Goal: Answer question/provide support: Share knowledge or assist other users

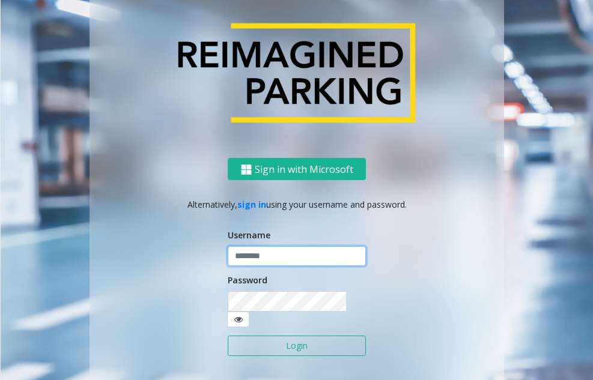
click at [264, 267] on input "text" at bounding box center [297, 256] width 138 height 20
type input "*******"
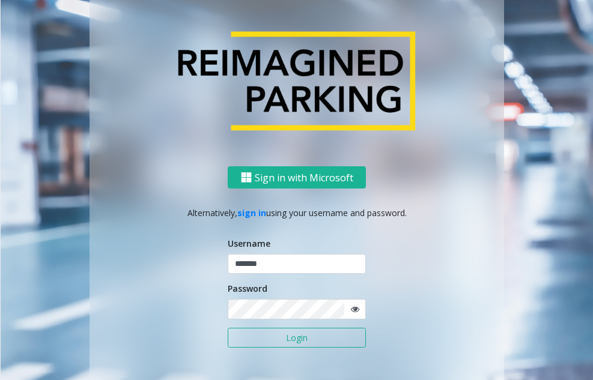
click at [282, 336] on button "Login" at bounding box center [297, 338] width 138 height 20
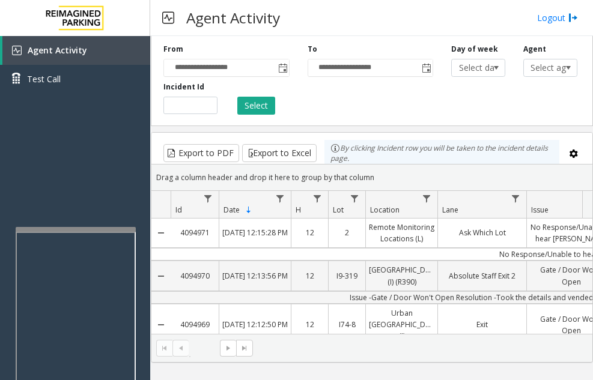
click at [72, 231] on div at bounding box center [76, 229] width 120 height 5
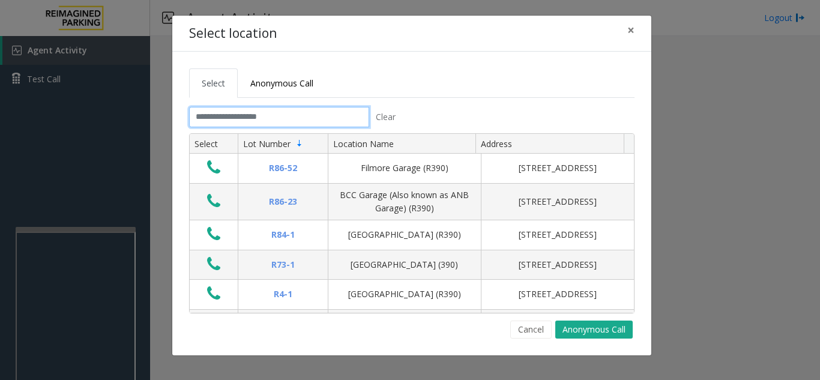
click at [320, 121] on input "text" at bounding box center [279, 117] width 180 height 20
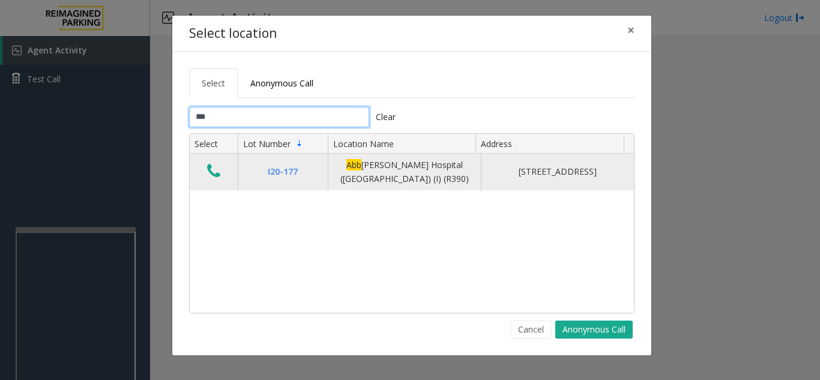
type input "***"
click at [225, 175] on td "Data table" at bounding box center [214, 172] width 48 height 37
click at [221, 175] on button "Data table" at bounding box center [214, 171] width 20 height 19
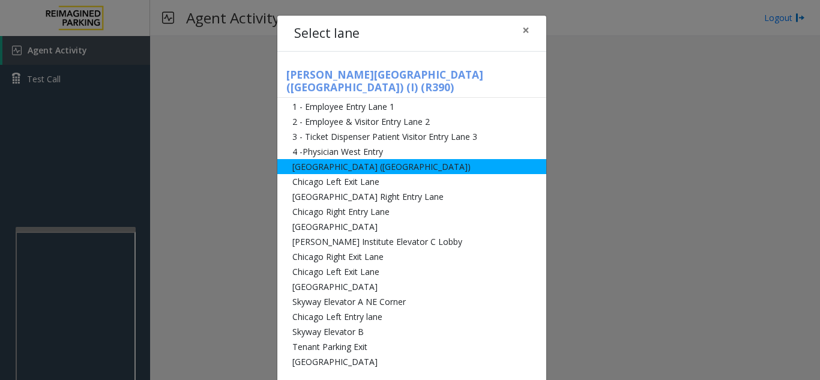
click at [309, 159] on li "[GEOGRAPHIC_DATA] ([GEOGRAPHIC_DATA])" at bounding box center [411, 166] width 269 height 15
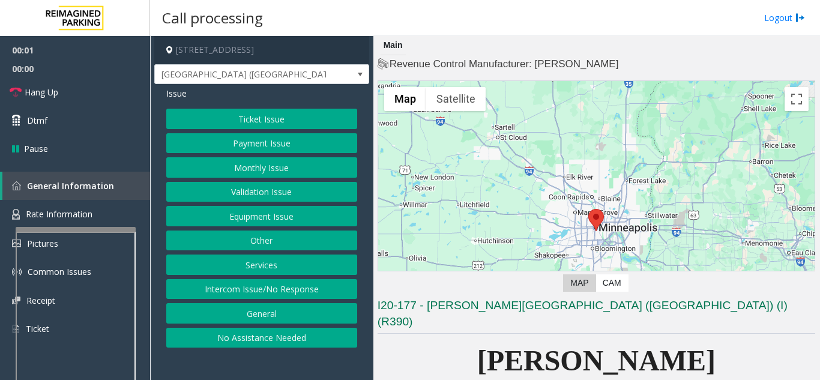
click at [238, 174] on button "Monthly Issue" at bounding box center [261, 167] width 191 height 20
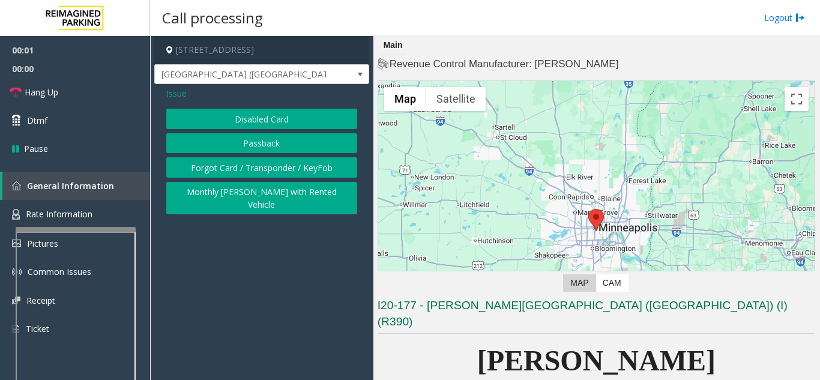
click at [224, 168] on button "Forgot Card / Transponder / KeyFob" at bounding box center [261, 167] width 191 height 20
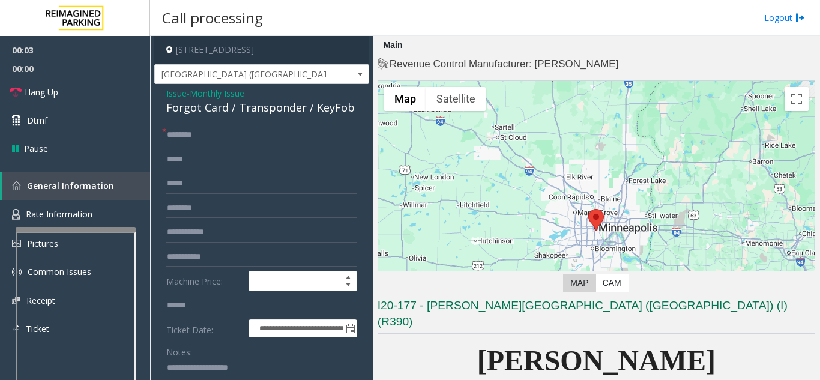
click at [219, 99] on span "Monthly Issue" at bounding box center [217, 93] width 55 height 13
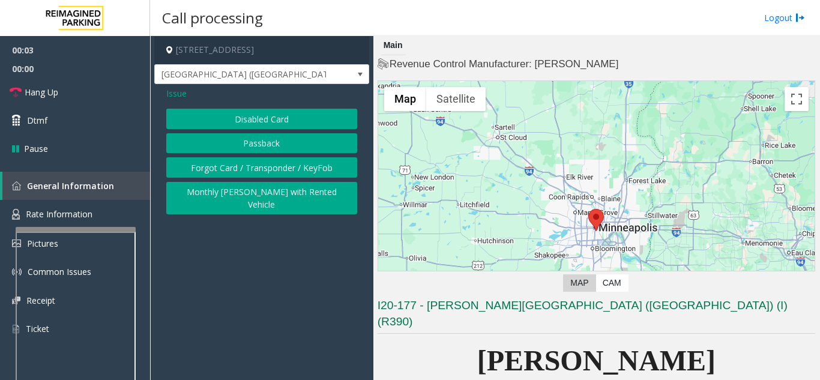
drag, startPoint x: 251, startPoint y: 115, endPoint x: 247, endPoint y: 124, distance: 9.7
click at [250, 118] on button "Disabled Card" at bounding box center [261, 119] width 191 height 20
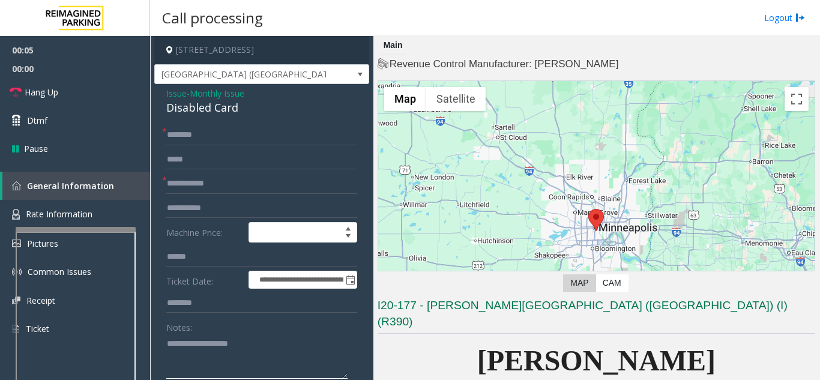
paste textarea "**********"
drag, startPoint x: 208, startPoint y: 109, endPoint x: 226, endPoint y: 109, distance: 18.0
click at [267, 359] on textarea at bounding box center [256, 356] width 181 height 45
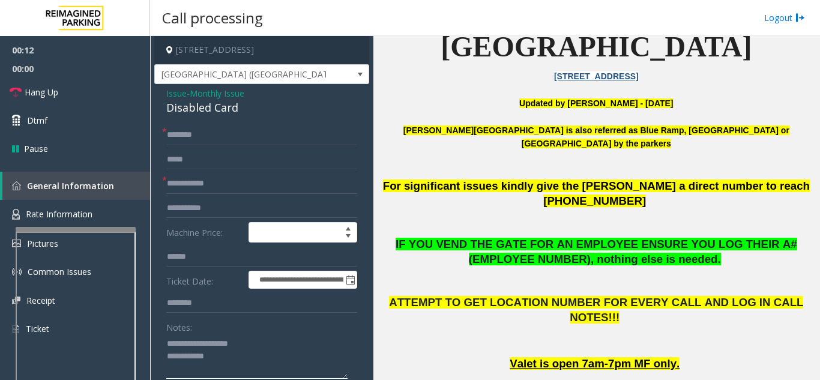
type textarea "**********"
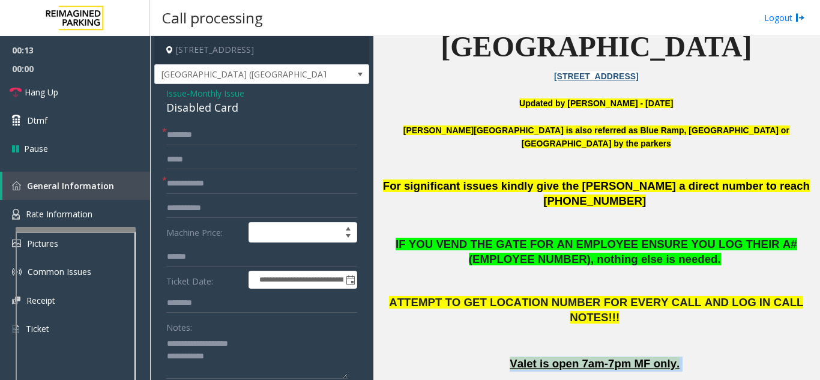
drag, startPoint x: 489, startPoint y: 256, endPoint x: 721, endPoint y: 256, distance: 231.8
click at [592, 357] on p "Valet is open 7am-7pm MF only." at bounding box center [597, 364] width 438 height 15
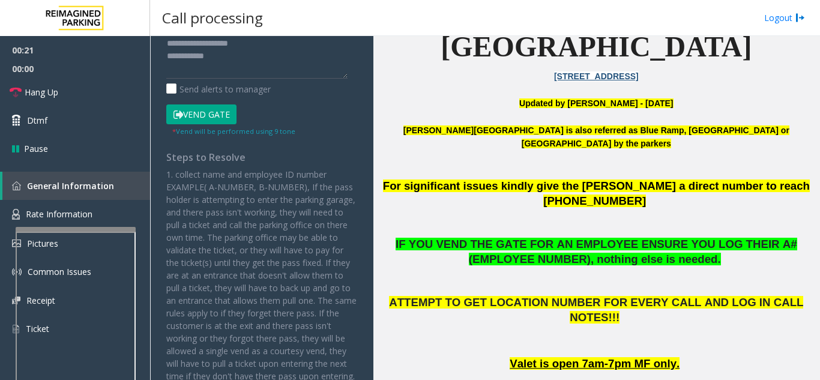
click at [213, 109] on button "Vend Gate" at bounding box center [201, 114] width 70 height 20
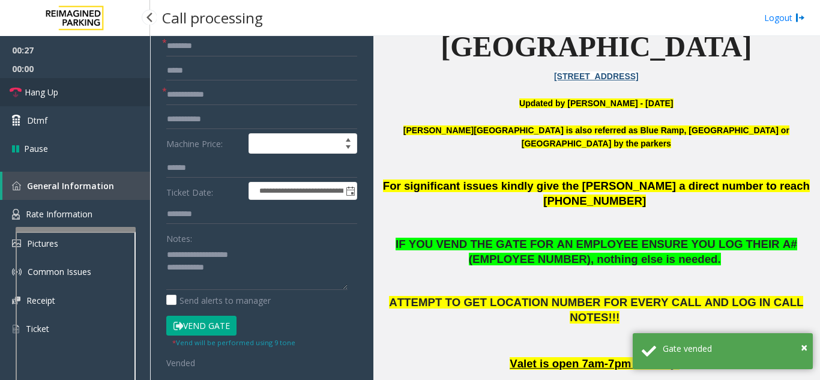
click at [85, 85] on link "Hang Up" at bounding box center [75, 92] width 150 height 28
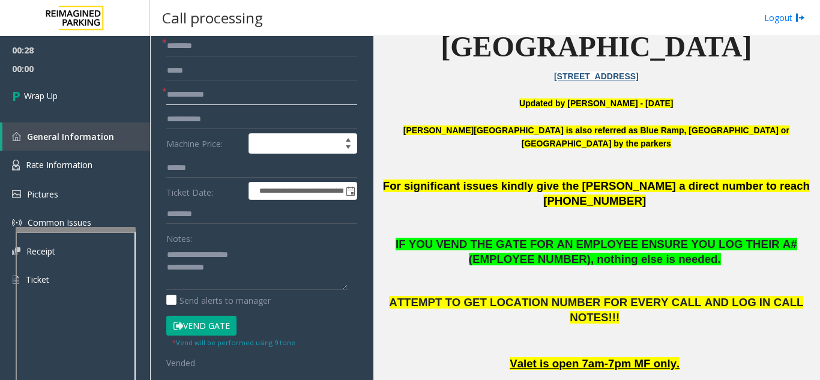
click at [225, 92] on input "text" at bounding box center [261, 95] width 191 height 20
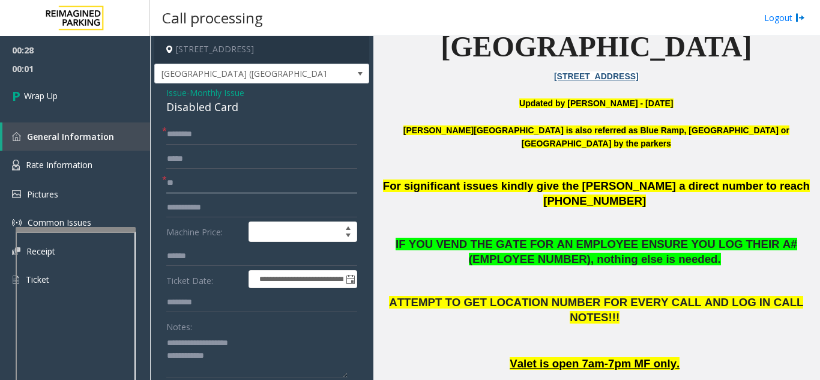
scroll to position [0, 0]
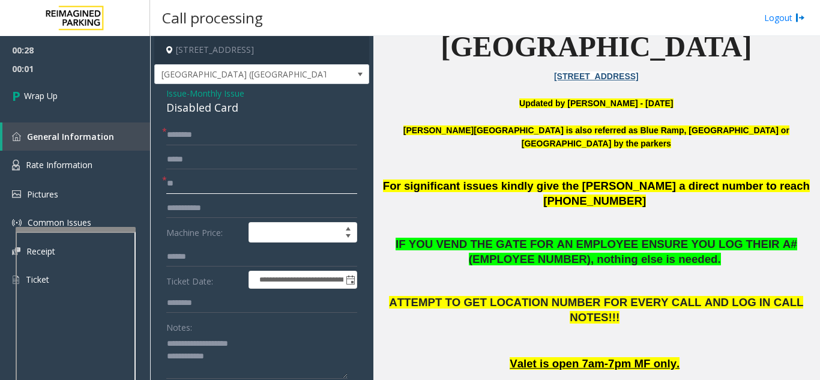
type input "**"
click at [236, 135] on input "text" at bounding box center [261, 135] width 191 height 20
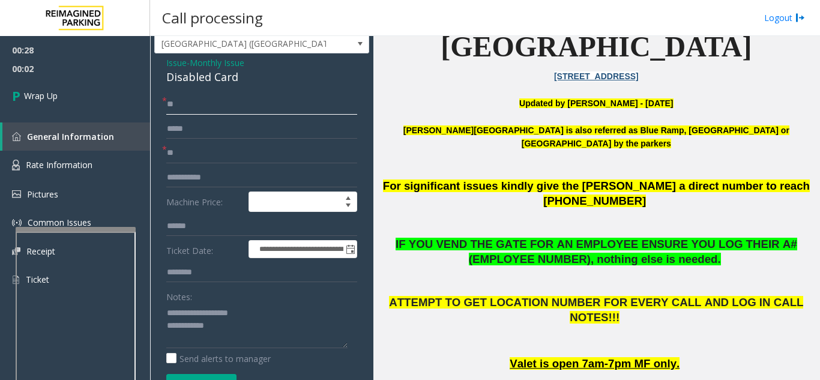
scroll to position [60, 0]
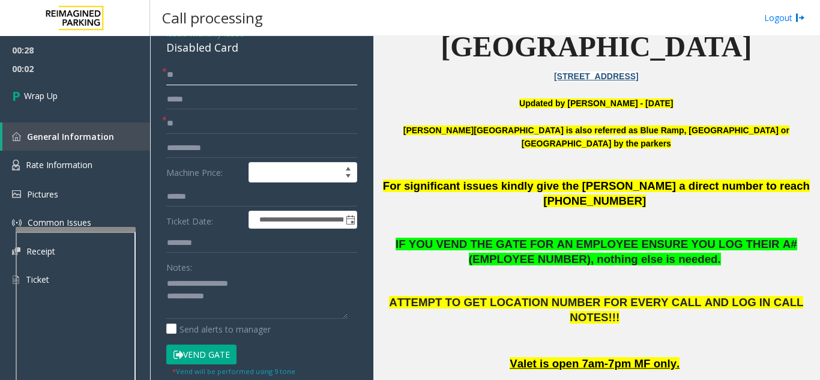
type input "**"
click at [255, 300] on textarea at bounding box center [256, 296] width 181 height 45
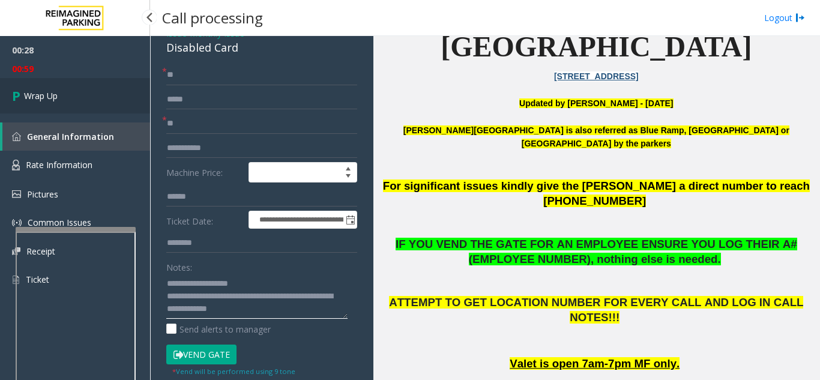
type textarea "**********"
click at [89, 99] on link "Wrap Up" at bounding box center [75, 95] width 150 height 35
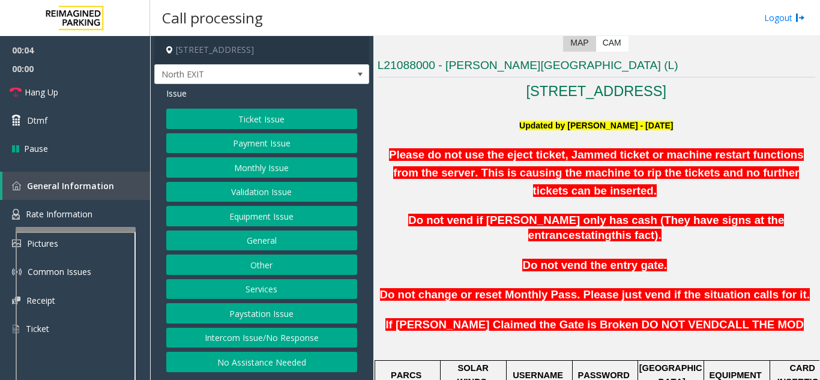
scroll to position [420, 0]
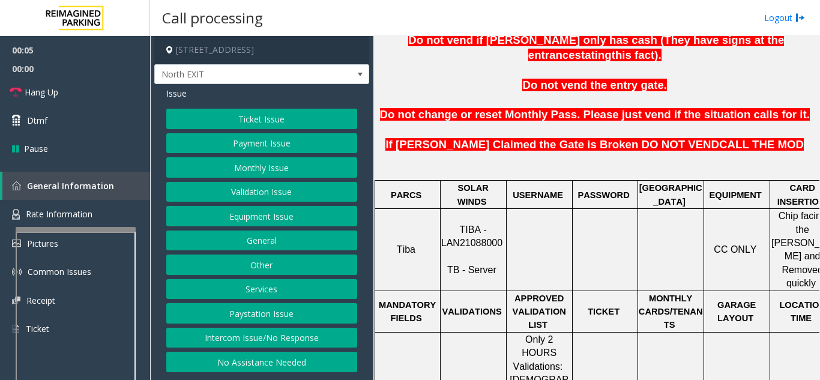
click at [463, 225] on span "TIBA - LAN21088000" at bounding box center [471, 236] width 61 height 23
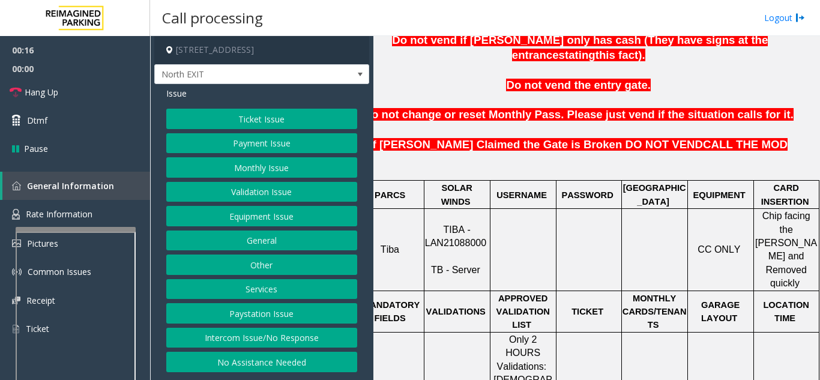
click at [237, 136] on button "Payment Issue" at bounding box center [261, 143] width 191 height 20
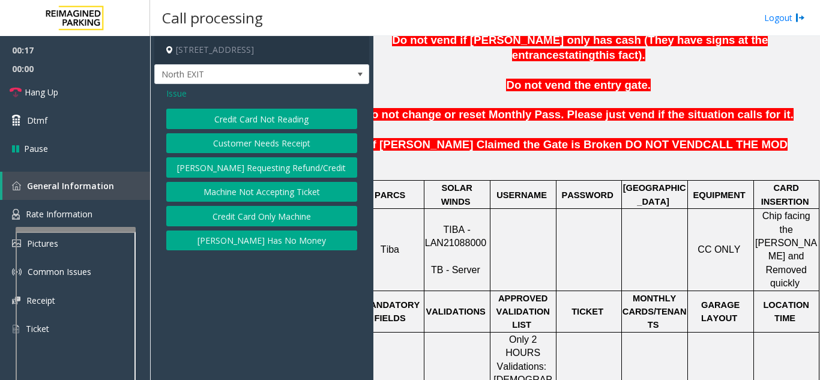
click at [244, 120] on button "Credit Card Not Reading" at bounding box center [261, 119] width 191 height 20
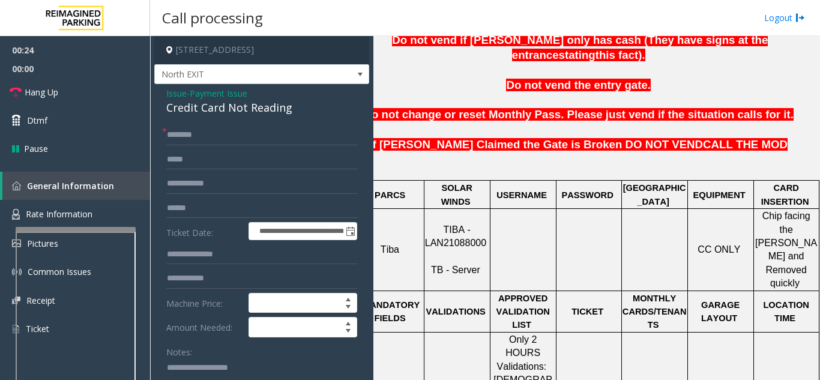
scroll to position [60, 0]
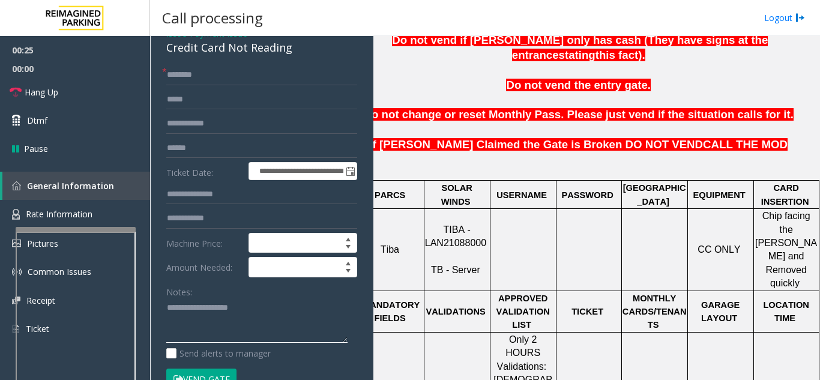
paste textarea "**********"
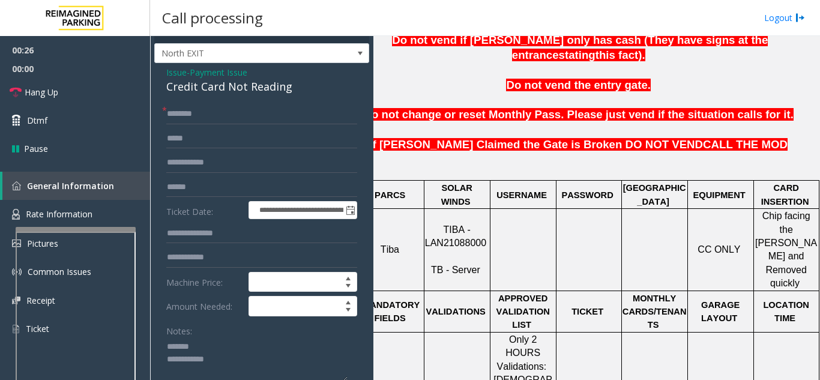
scroll to position [0, 0]
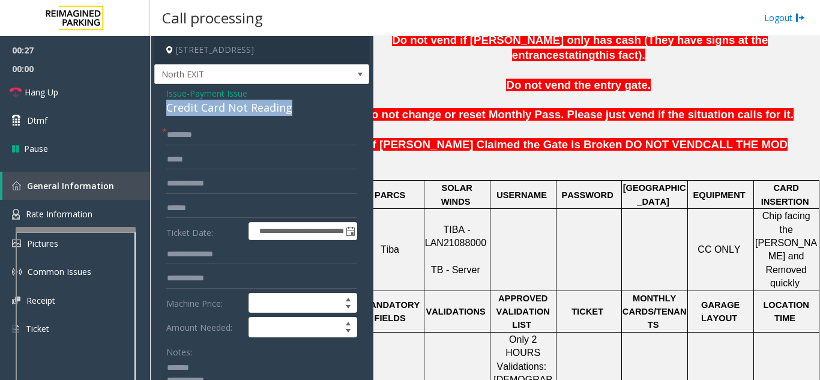
drag, startPoint x: 157, startPoint y: 107, endPoint x: 294, endPoint y: 113, distance: 137.0
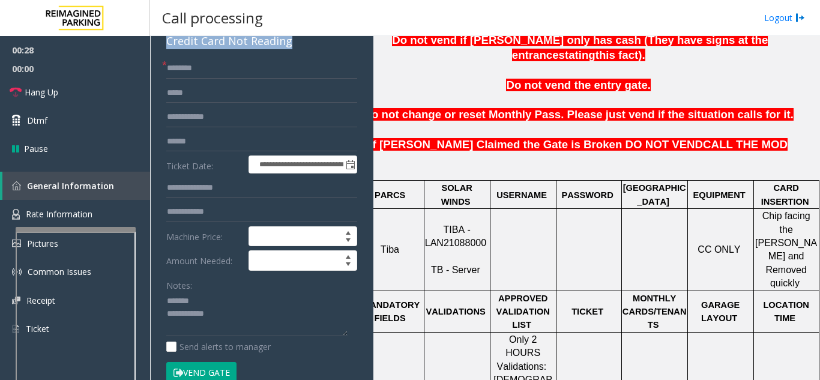
scroll to position [81, 0]
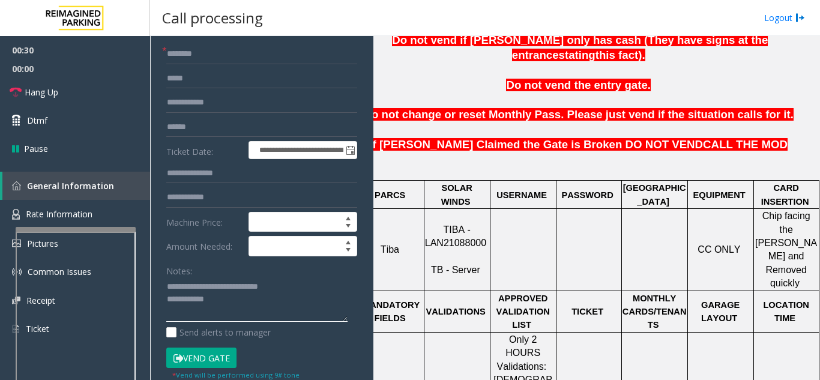
click at [315, 304] on textarea at bounding box center [256, 299] width 181 height 45
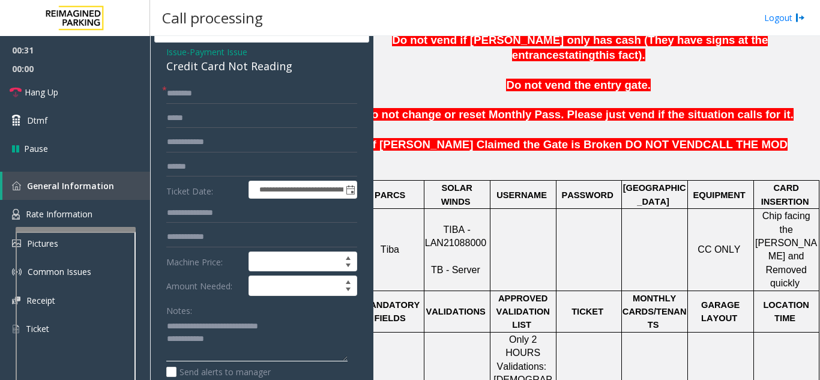
scroll to position [0, 0]
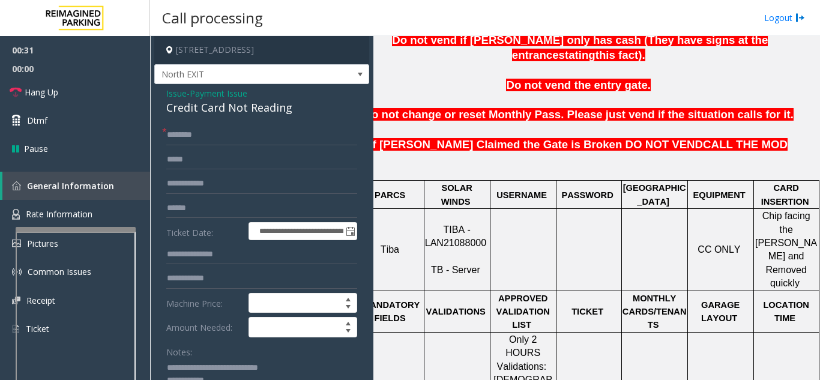
type textarea "**********"
click at [234, 139] on input "text" at bounding box center [261, 135] width 191 height 20
type input "*"
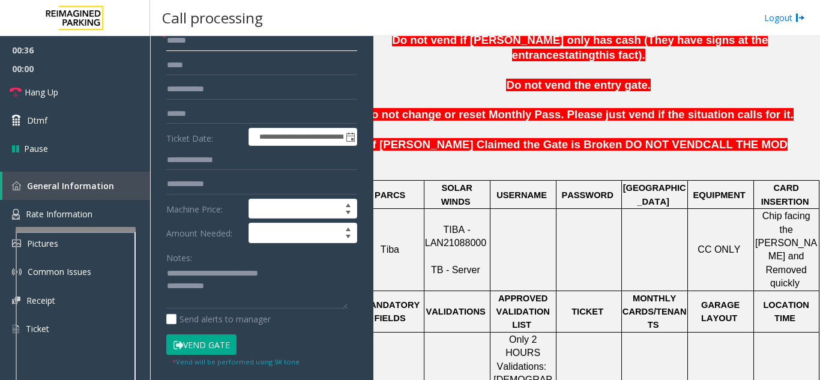
scroll to position [180, 0]
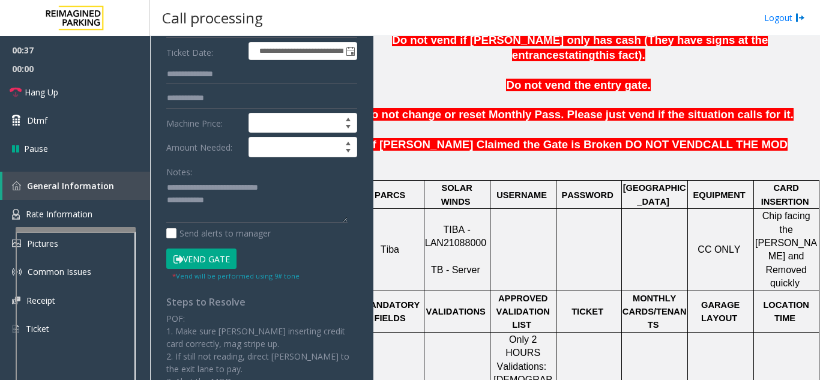
type input "******"
click at [307, 182] on textarea at bounding box center [256, 200] width 181 height 45
click at [214, 253] on button "Vend Gate" at bounding box center [201, 259] width 70 height 20
click at [276, 217] on textarea at bounding box center [256, 200] width 181 height 45
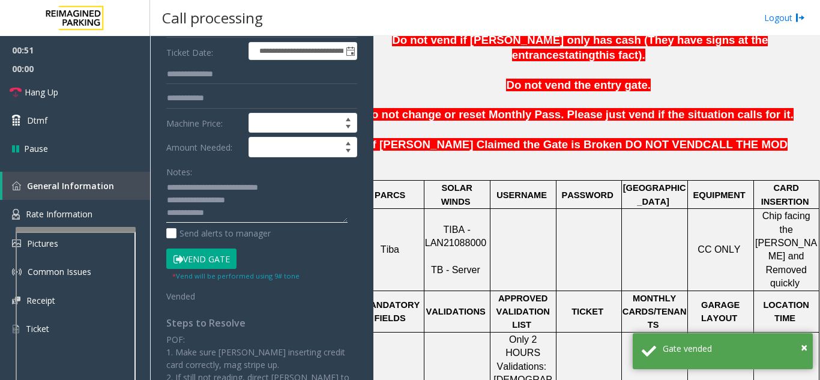
paste textarea "**********"
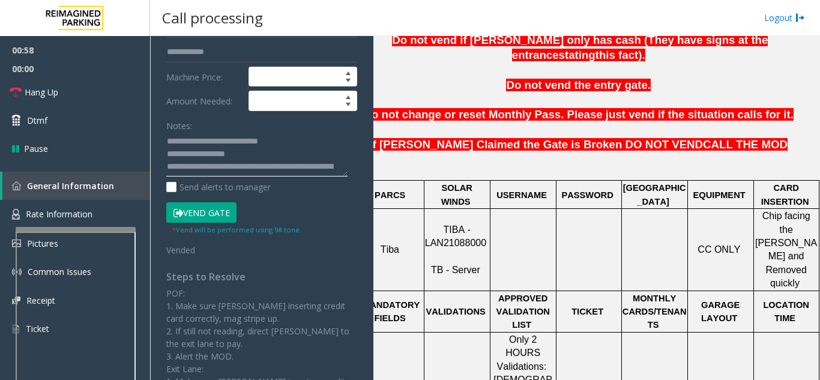
scroll to position [120, 0]
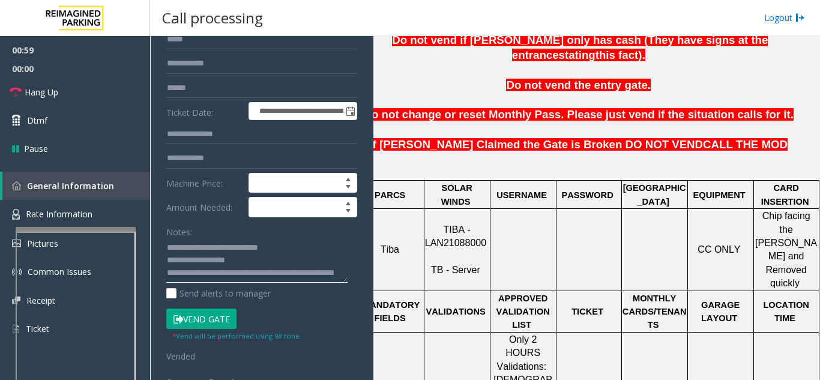
type textarea "**********"
drag, startPoint x: 492, startPoint y: 193, endPoint x: 453, endPoint y: 211, distance: 43.2
click at [453, 223] on p "TIBA - LAN21088000 TB - Server" at bounding box center [457, 250] width 64 height 54
click at [279, 258] on textarea at bounding box center [256, 260] width 181 height 45
click at [309, 251] on textarea at bounding box center [256, 260] width 181 height 45
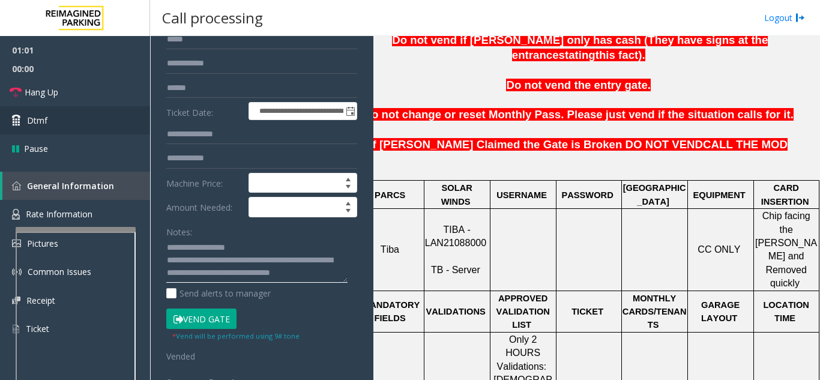
scroll to position [38, 0]
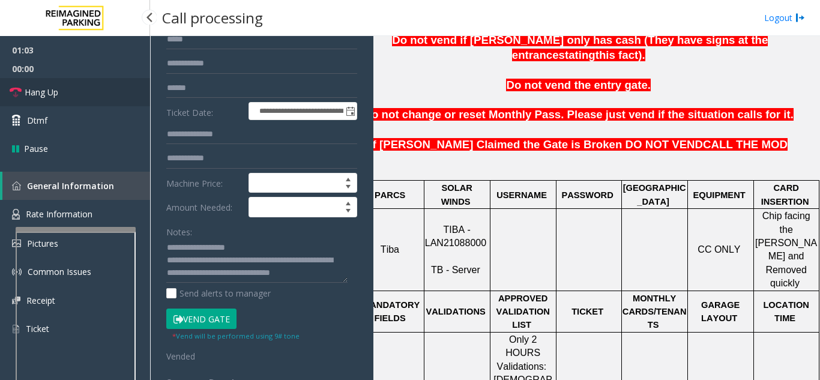
click at [121, 86] on link "Hang Up" at bounding box center [75, 92] width 150 height 28
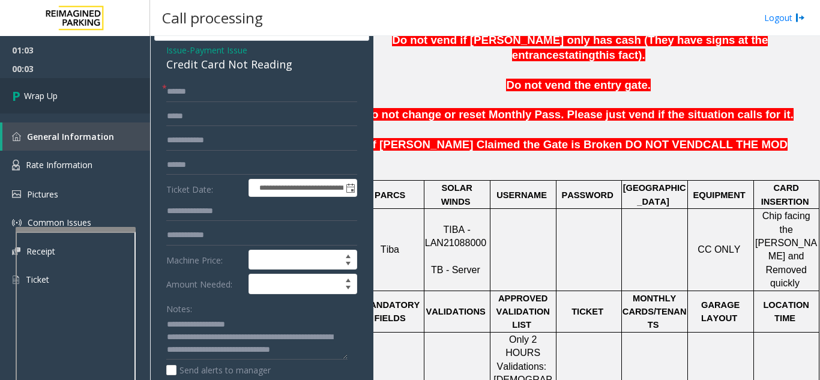
scroll to position [0, 0]
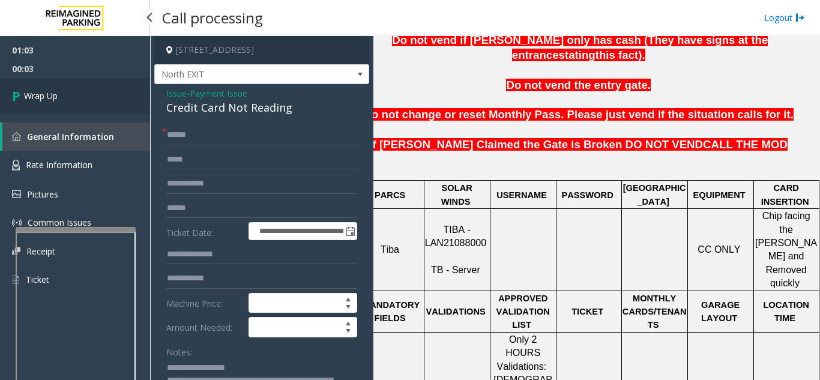
click at [93, 108] on link "Wrap Up" at bounding box center [75, 95] width 150 height 35
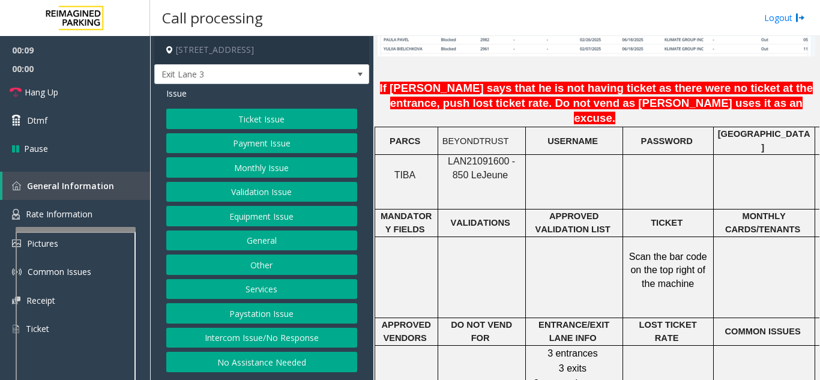
scroll to position [1021, 0]
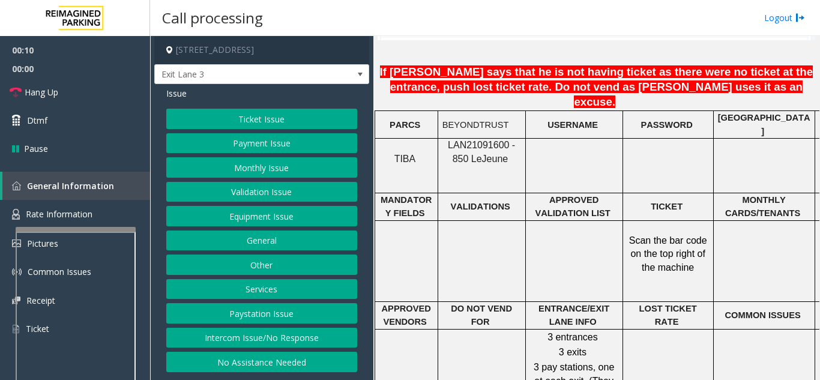
click at [482, 111] on td "BEYONDTRUST" at bounding box center [482, 125] width 88 height 28
click at [483, 140] on span "LAN21091600 - 850 Le" at bounding box center [481, 151] width 67 height 23
copy p "LAN21091600 - 850 Le Jeune"
click at [483, 140] on span "LAN21091600 - 850 Le" at bounding box center [481, 151] width 67 height 23
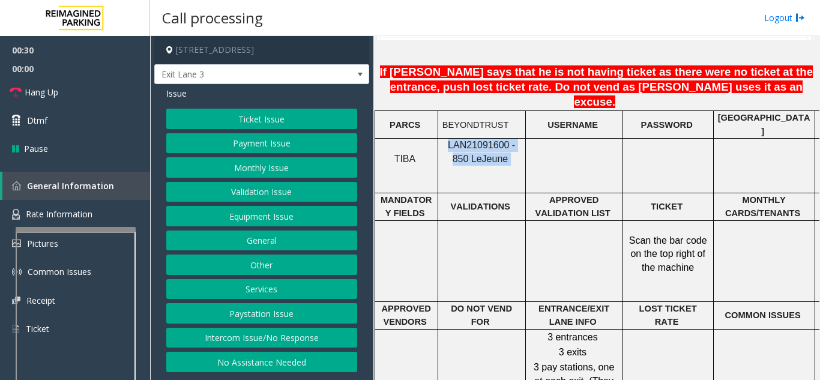
click at [278, 173] on button "Monthly Issue" at bounding box center [261, 167] width 191 height 20
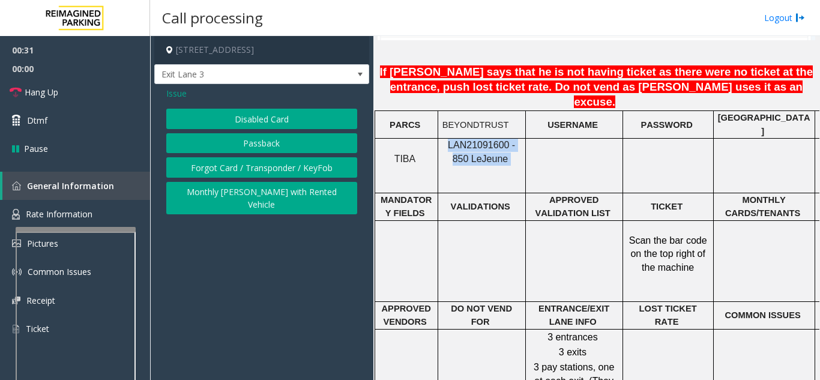
click at [268, 134] on button "Passback" at bounding box center [261, 143] width 191 height 20
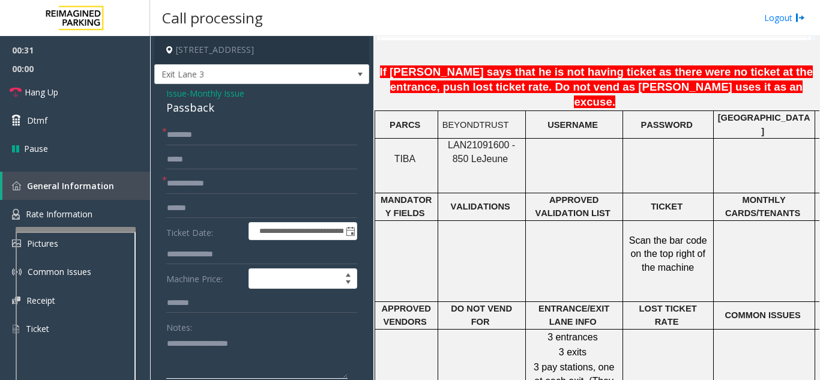
paste textarea "**********"
click at [282, 366] on textarea at bounding box center [256, 356] width 181 height 45
copy div "Passback"
drag, startPoint x: 159, startPoint y: 113, endPoint x: 226, endPoint y: 106, distance: 68.2
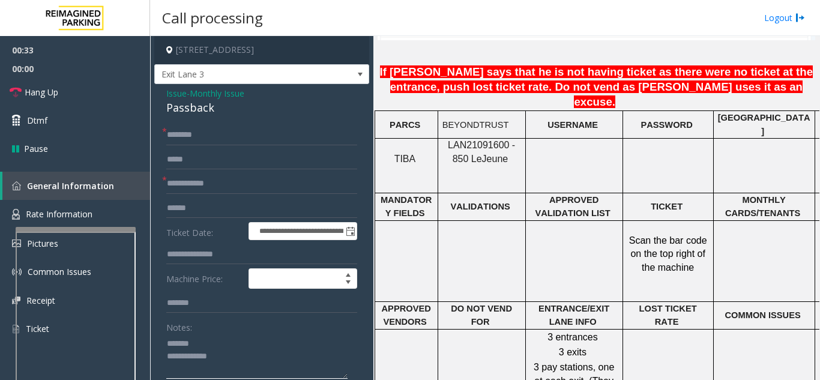
paste textarea "********"
click at [241, 339] on textarea at bounding box center [256, 356] width 181 height 45
type textarea "**********"
click at [247, 361] on textarea at bounding box center [256, 356] width 181 height 45
click at [223, 140] on input "text" at bounding box center [261, 135] width 191 height 20
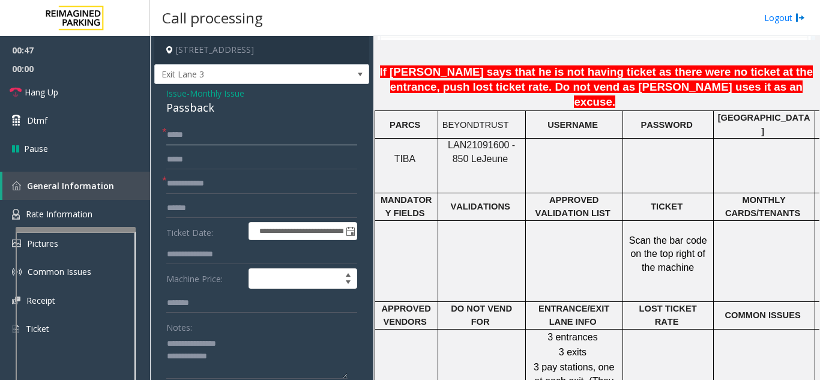
type input "*****"
click at [249, 192] on input "text" at bounding box center [261, 184] width 191 height 20
type input "****"
click at [268, 354] on textarea at bounding box center [256, 356] width 181 height 45
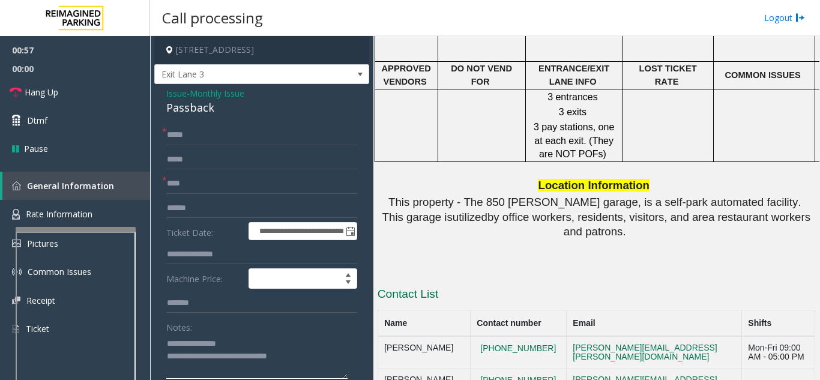
scroll to position [841, 0]
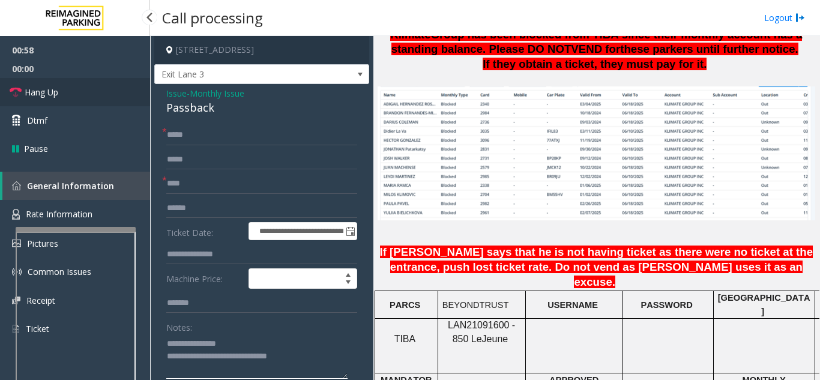
type textarea "**********"
click at [69, 95] on link "Hang Up" at bounding box center [75, 92] width 150 height 28
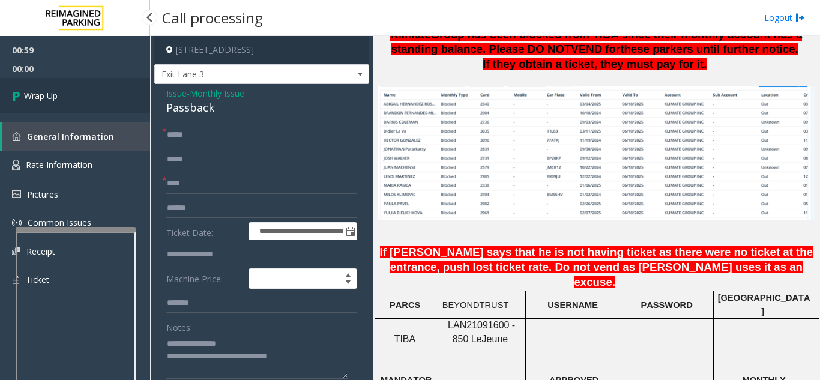
click at [67, 96] on link "Wrap Up" at bounding box center [75, 95] width 150 height 35
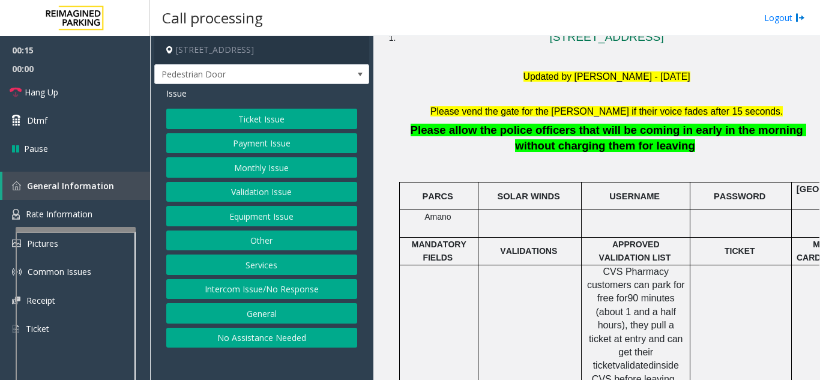
scroll to position [300, 0]
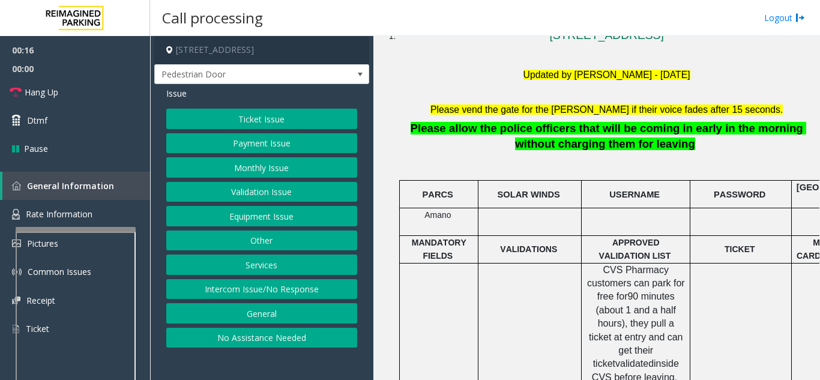
drag, startPoint x: 428, startPoint y: 293, endPoint x: 423, endPoint y: 299, distance: 7.7
click at [423, 299] on td at bounding box center [439, 324] width 79 height 122
click at [592, 304] on span "90 minutes (about 1 and a half hours)" at bounding box center [637, 309] width 83 height 37
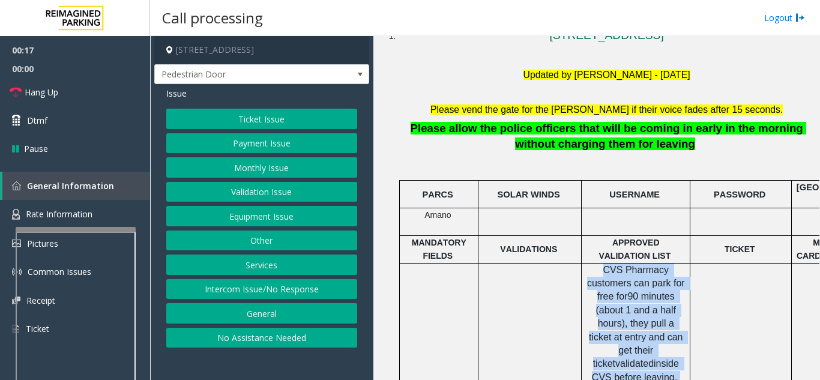
click at [592, 304] on span "90 minutes (about 1 and a half hours)" at bounding box center [637, 309] width 83 height 37
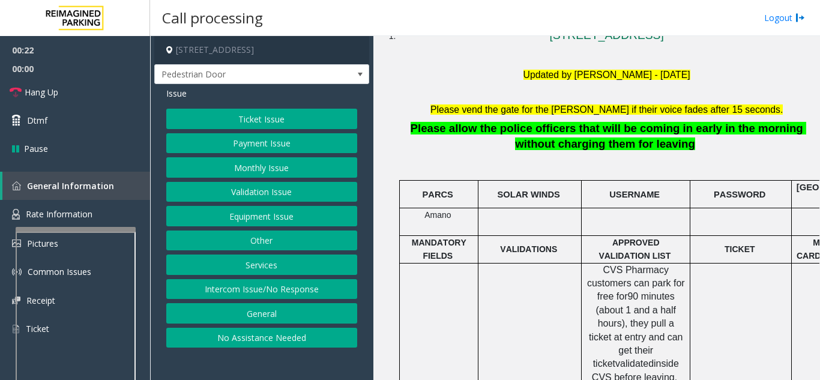
click at [462, 213] on p "Amano" at bounding box center [439, 214] width 70 height 13
drag, startPoint x: 462, startPoint y: 213, endPoint x: 443, endPoint y: 235, distance: 29.8
click at [443, 238] on span "MANDATORY FIELDS" at bounding box center [440, 249] width 57 height 23
click at [301, 222] on button "Equipment Issue" at bounding box center [261, 216] width 191 height 20
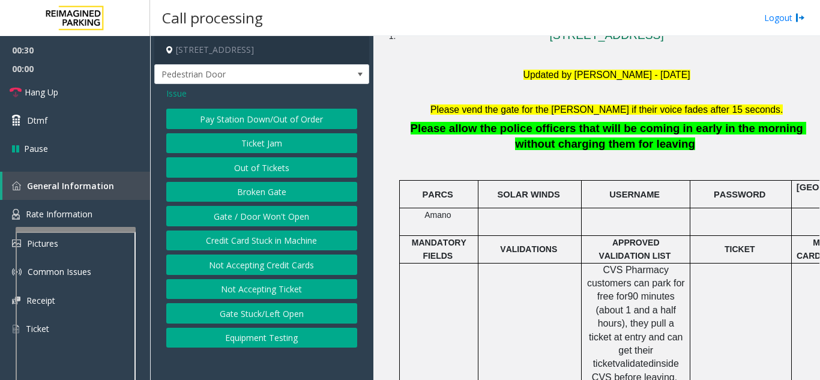
click at [291, 220] on button "Gate / Door Won't Open" at bounding box center [261, 216] width 191 height 20
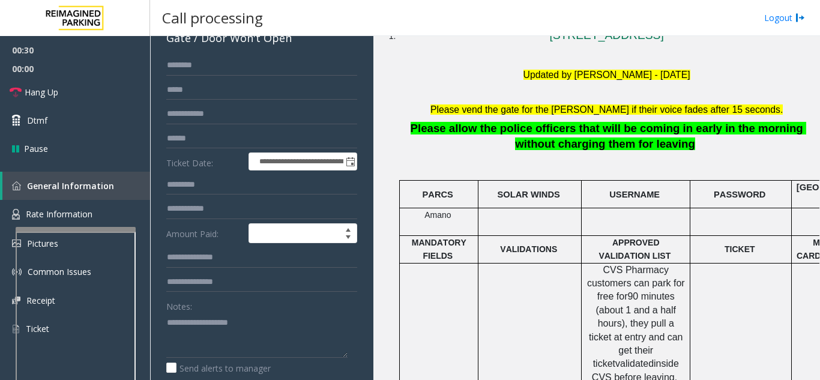
scroll to position [180, 0]
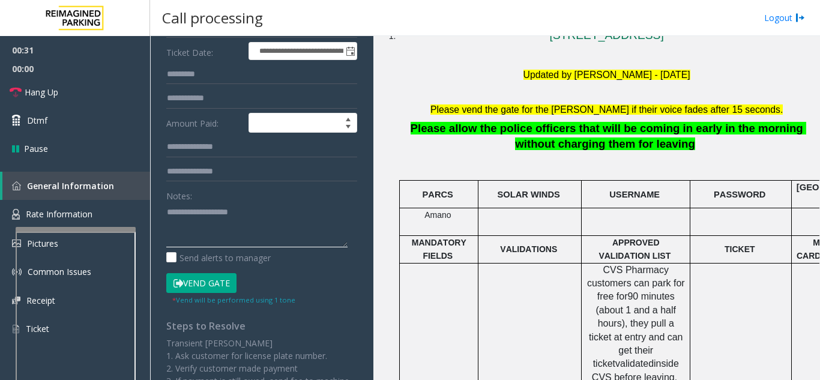
click at [276, 239] on textarea at bounding box center [256, 224] width 181 height 45
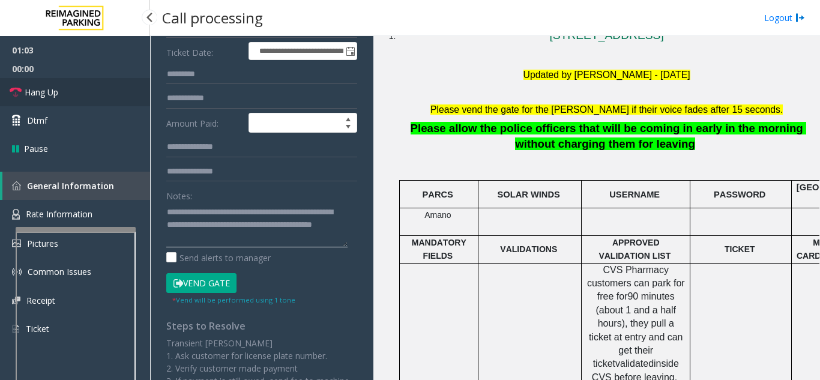
type textarea "**********"
click at [97, 89] on link "Hang Up" at bounding box center [75, 92] width 150 height 28
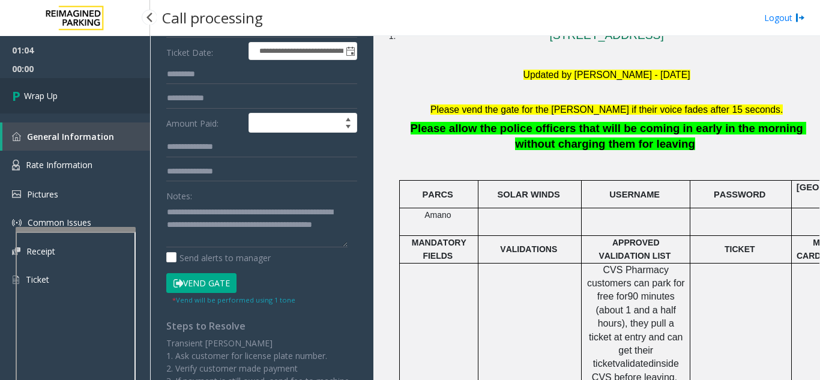
click at [97, 89] on link "Wrap Up" at bounding box center [75, 95] width 150 height 35
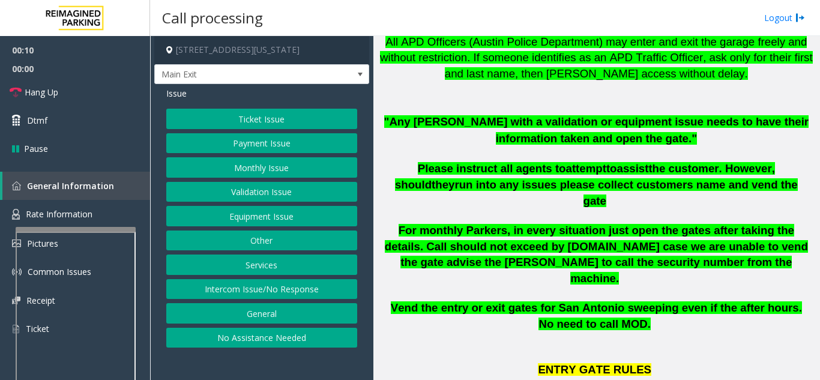
scroll to position [360, 0]
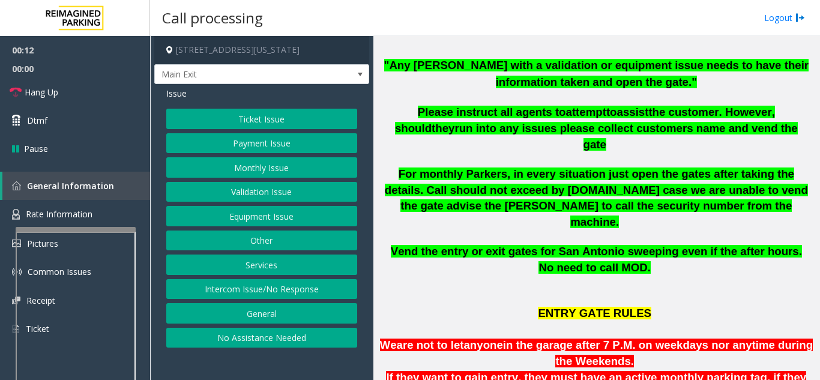
click at [300, 289] on button "Intercom Issue/No Response" at bounding box center [261, 289] width 191 height 20
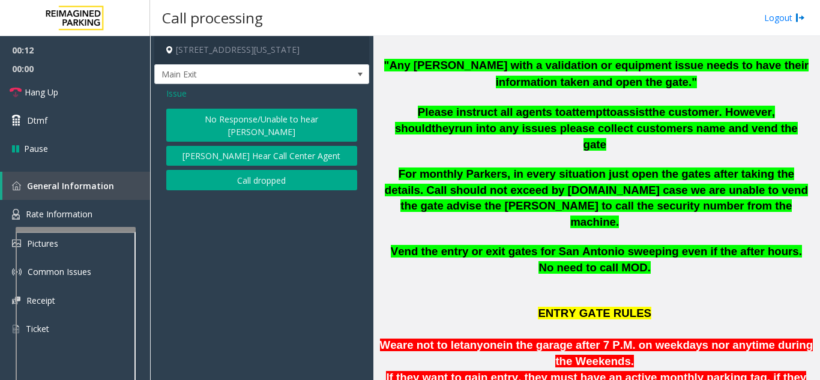
click at [227, 120] on button "No Response/Unable to hear [PERSON_NAME]" at bounding box center [261, 125] width 191 height 33
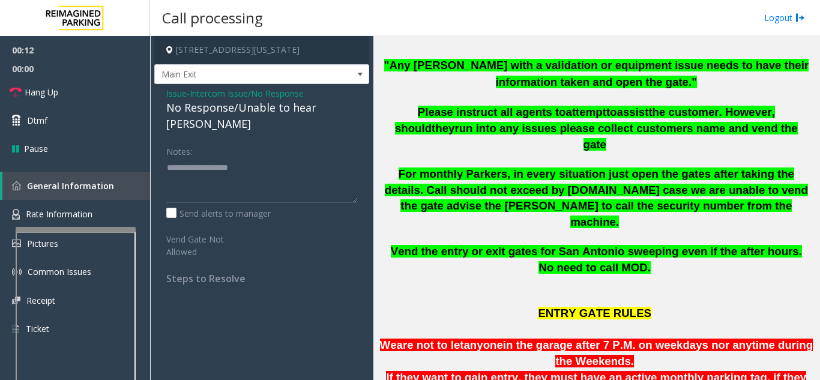
click at [214, 105] on div "No Response/Unable to hear [PERSON_NAME]" at bounding box center [261, 116] width 191 height 32
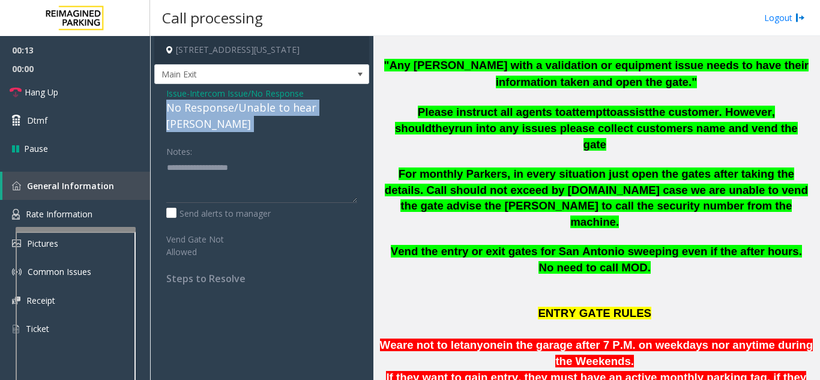
click at [214, 105] on div "No Response/Unable to hear [PERSON_NAME]" at bounding box center [261, 116] width 191 height 32
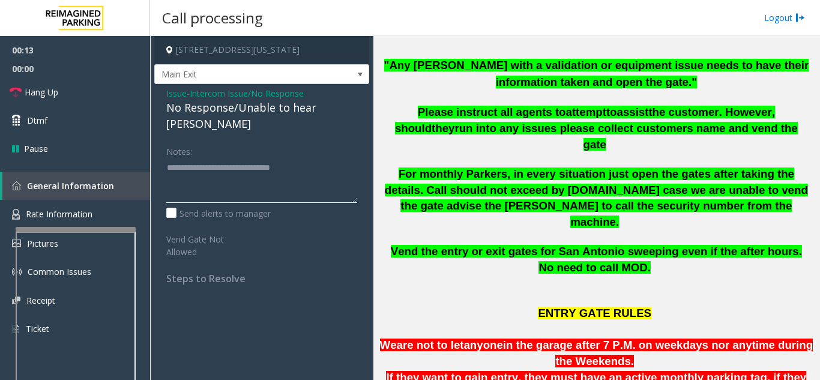
click at [319, 162] on textarea at bounding box center [261, 180] width 191 height 45
type textarea "**********"
click at [530, 231] on p at bounding box center [596, 237] width 428 height 13
click at [524, 245] on span "Vend the entry or exit gates for San Antonio sweeping even if the after hours. …" at bounding box center [596, 259] width 411 height 29
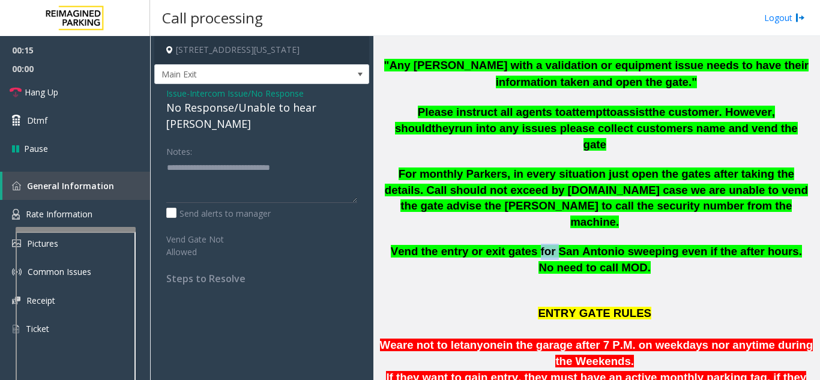
click at [524, 245] on span "Vend the entry or exit gates for San Antonio sweeping even if the after hours. …" at bounding box center [596, 259] width 411 height 29
click at [91, 93] on link "Hang Up" at bounding box center [75, 92] width 150 height 28
drag, startPoint x: 166, startPoint y: 93, endPoint x: 214, endPoint y: 134, distance: 63.0
click at [166, 93] on div "Issue - Intercom Issue/No Response No Response/Unable to hear [PERSON_NAME] Not…" at bounding box center [261, 190] width 215 height 213
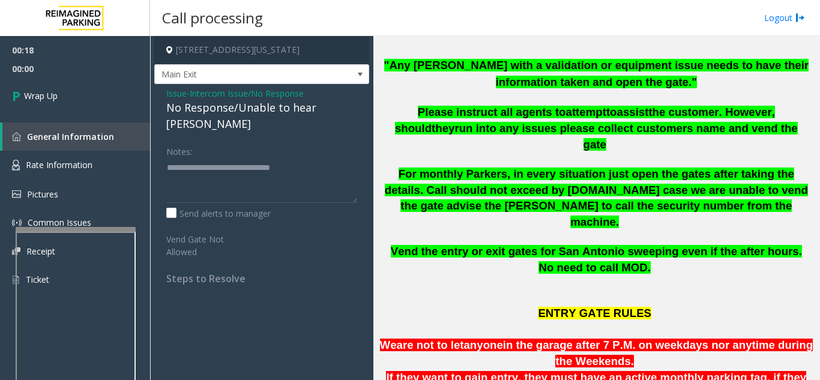
click at [177, 89] on span "Issue" at bounding box center [176, 93] width 20 height 13
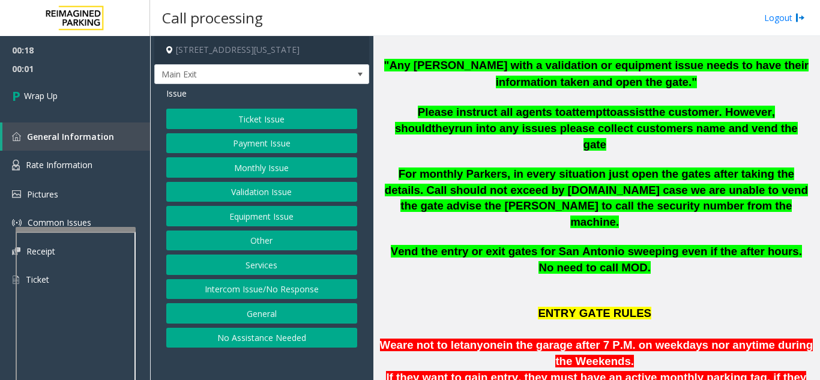
click at [278, 337] on button "No Assistance Needed" at bounding box center [261, 338] width 191 height 20
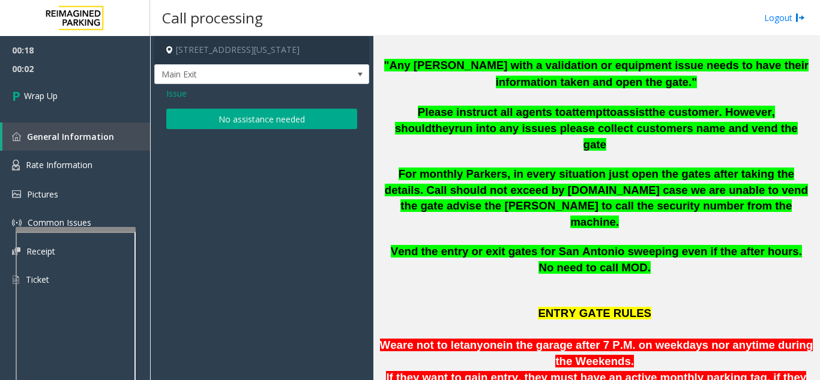
click at [259, 128] on button "No assistance needed" at bounding box center [261, 119] width 191 height 20
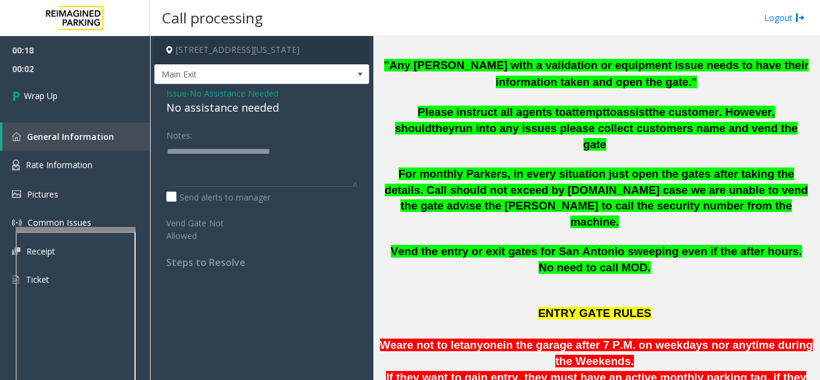
click at [252, 109] on div "No assistance needed" at bounding box center [261, 108] width 191 height 16
drag, startPoint x: 313, startPoint y: 150, endPoint x: 175, endPoint y: 143, distance: 138.9
click at [174, 143] on textarea at bounding box center [261, 164] width 191 height 45
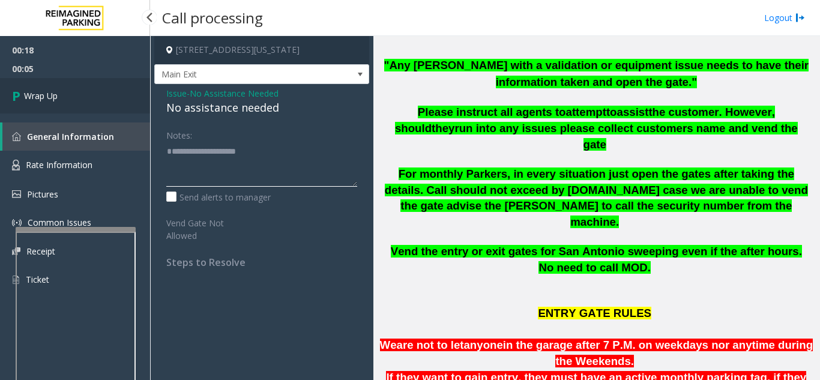
type textarea "**********"
click at [80, 84] on link "Wrap Up" at bounding box center [75, 95] width 150 height 35
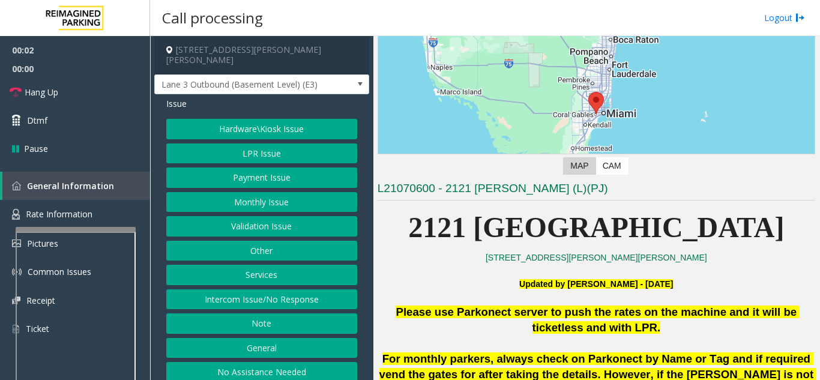
scroll to position [300, 0]
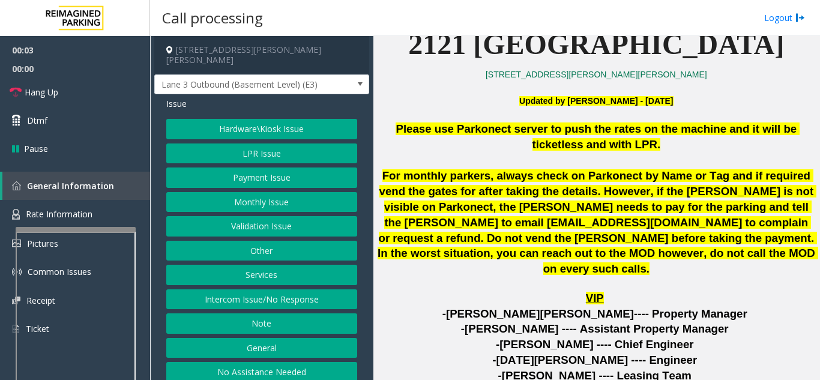
click at [270, 289] on button "Intercom Issue/No Response" at bounding box center [261, 299] width 191 height 20
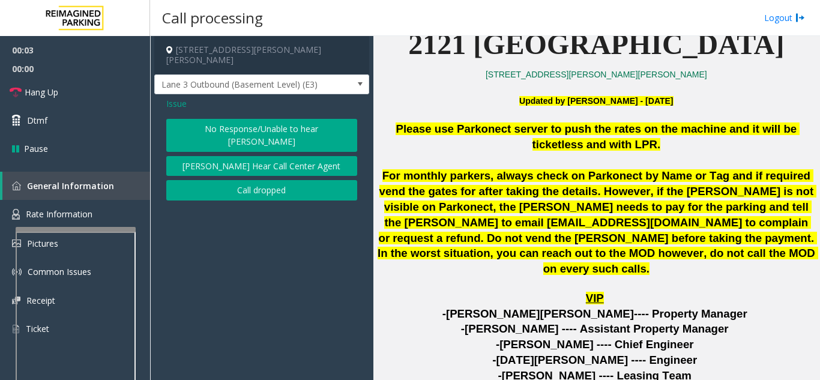
click at [216, 119] on button "No Response/Unable to hear [PERSON_NAME]" at bounding box center [261, 135] width 191 height 33
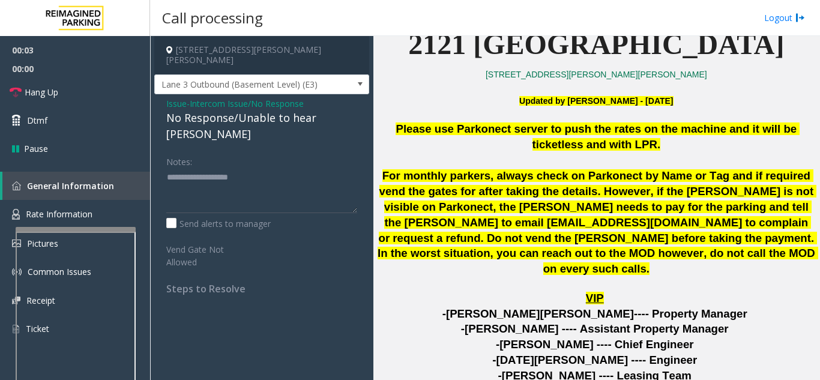
click at [216, 110] on div "No Response/Unable to hear [PERSON_NAME]" at bounding box center [261, 126] width 191 height 32
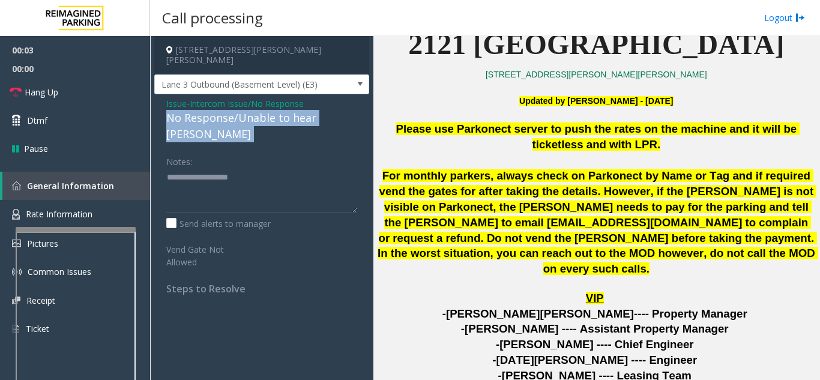
click at [216, 110] on div "No Response/Unable to hear [PERSON_NAME]" at bounding box center [261, 126] width 191 height 32
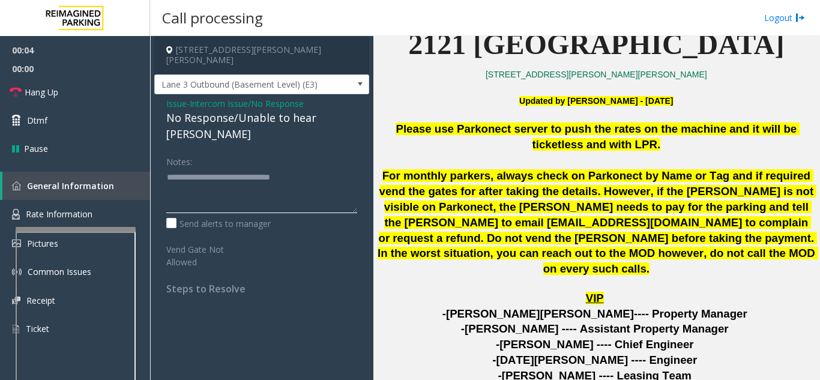
click at [299, 168] on textarea at bounding box center [261, 190] width 191 height 45
type textarea "**********"
click at [80, 86] on link "Hang Up" at bounding box center [75, 92] width 150 height 28
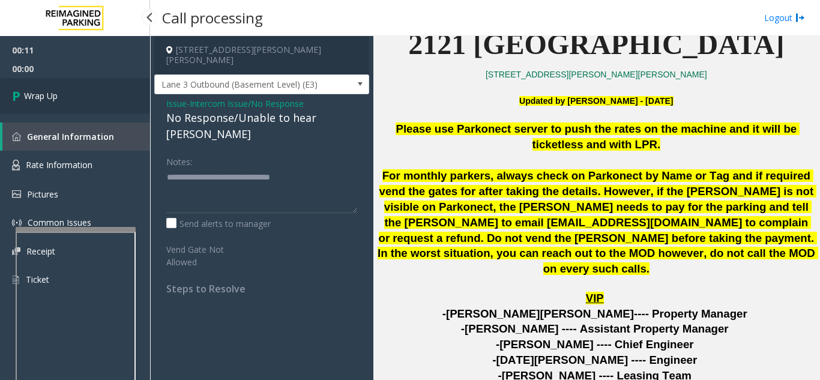
click at [80, 86] on link "Wrap Up" at bounding box center [75, 95] width 150 height 35
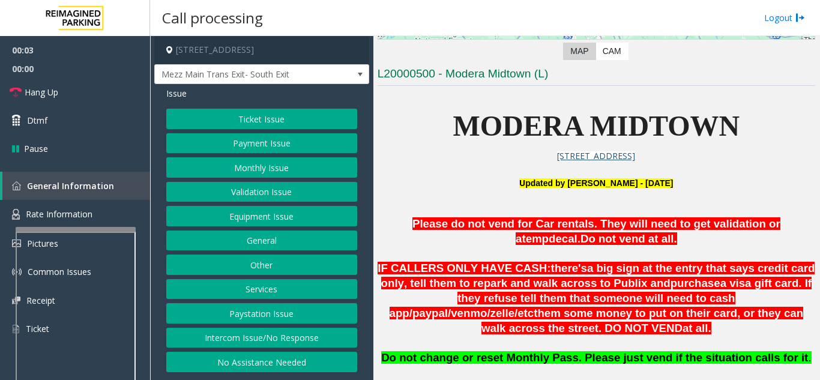
scroll to position [420, 0]
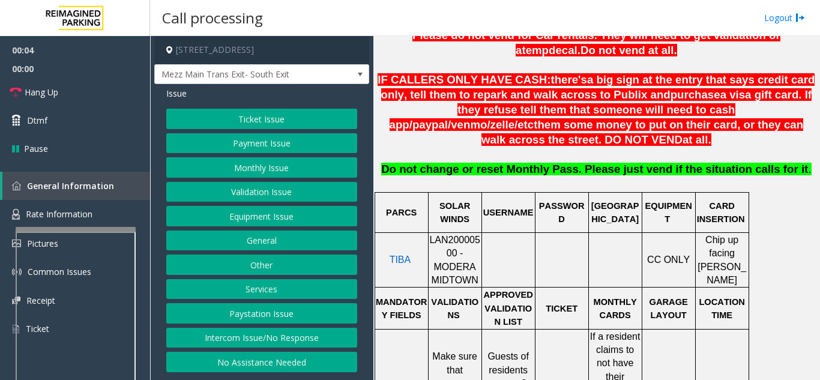
click at [465, 235] on span "LAN20000500 - MODERA MIDTOWN" at bounding box center [454, 260] width 51 height 50
copy span "LAN20000500"
click at [315, 196] on button "Validation Issue" at bounding box center [261, 192] width 191 height 20
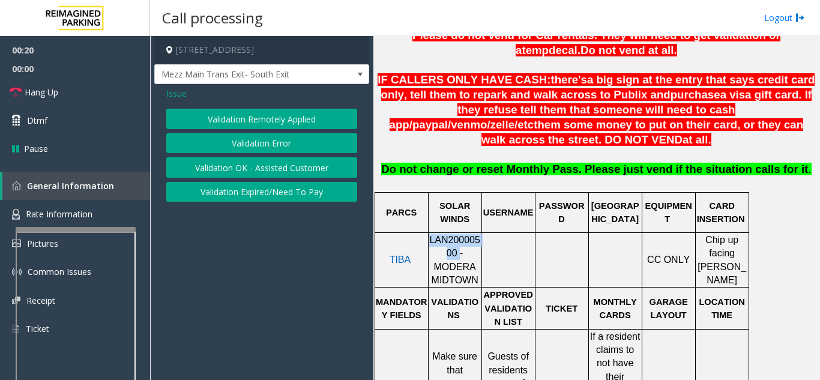
click at [324, 143] on button "Validation Error" at bounding box center [261, 143] width 191 height 20
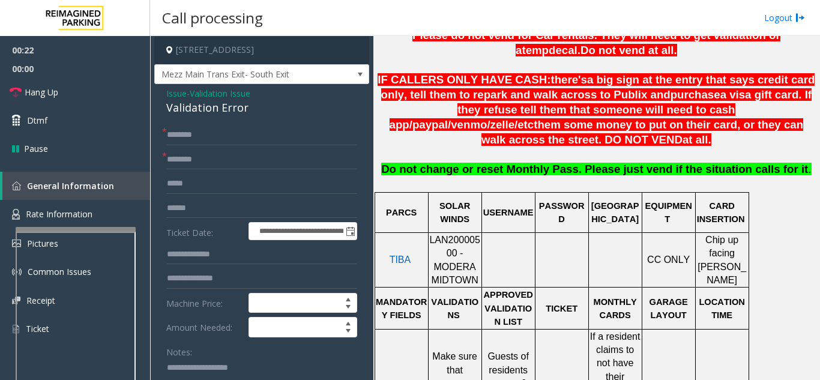
click at [189, 367] on textarea at bounding box center [256, 380] width 181 height 45
paste textarea "**********"
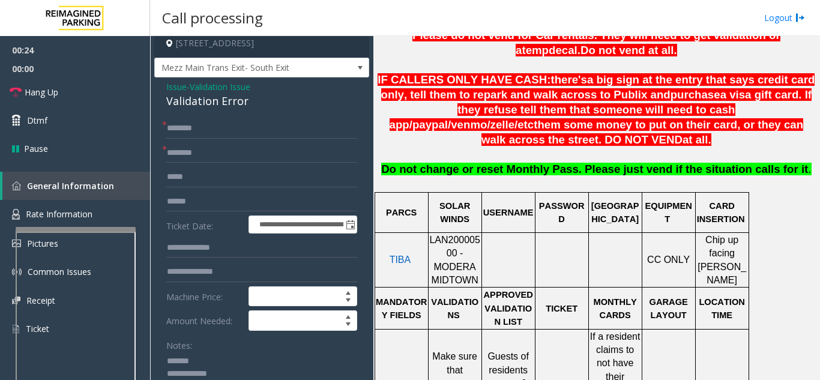
drag, startPoint x: 162, startPoint y: 110, endPoint x: 252, endPoint y: 110, distance: 90.1
click at [234, 103] on div "Validation Error" at bounding box center [261, 101] width 191 height 16
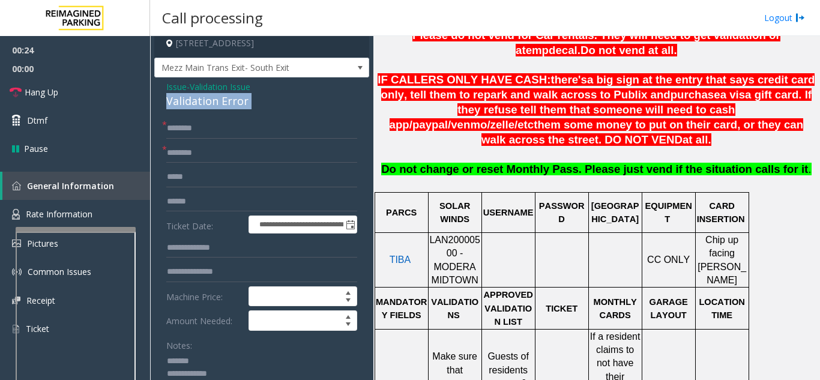
copy div "Validation Error"
click at [226, 349] on div "Notes:" at bounding box center [261, 366] width 191 height 62
click at [252, 369] on textarea at bounding box center [256, 374] width 181 height 45
paste textarea "**********"
click at [228, 360] on textarea at bounding box center [256, 374] width 181 height 45
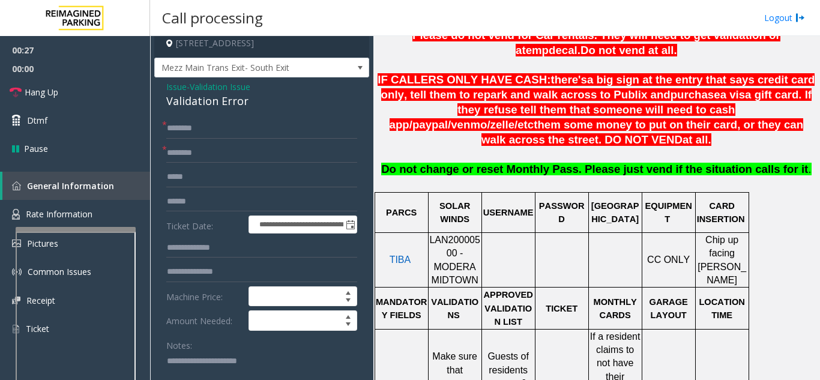
click at [288, 370] on textarea at bounding box center [256, 374] width 181 height 45
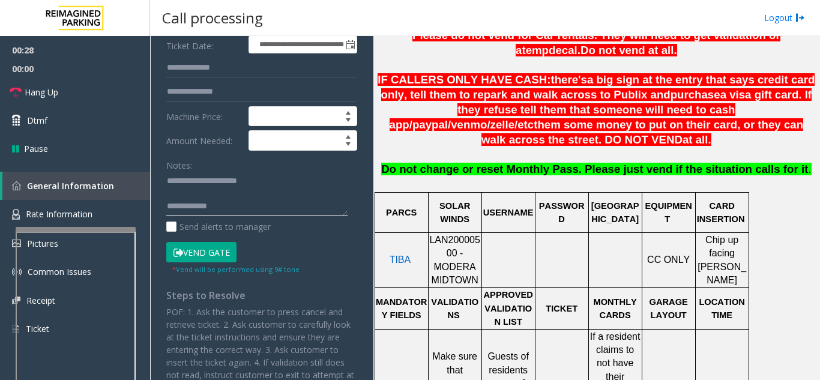
drag, startPoint x: 264, startPoint y: 204, endPoint x: 531, endPoint y: 264, distance: 274.4
click at [264, 204] on textarea at bounding box center [256, 194] width 181 height 45
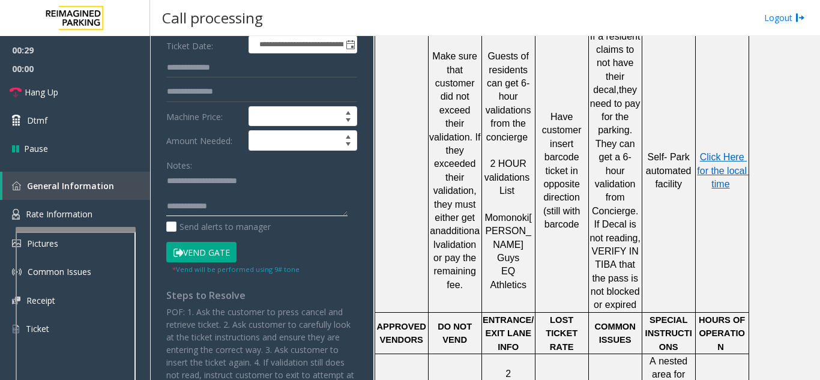
type textarea "**********"
click at [514, 213] on span "Momonoki" at bounding box center [507, 218] width 44 height 10
copy span "Momonoki"
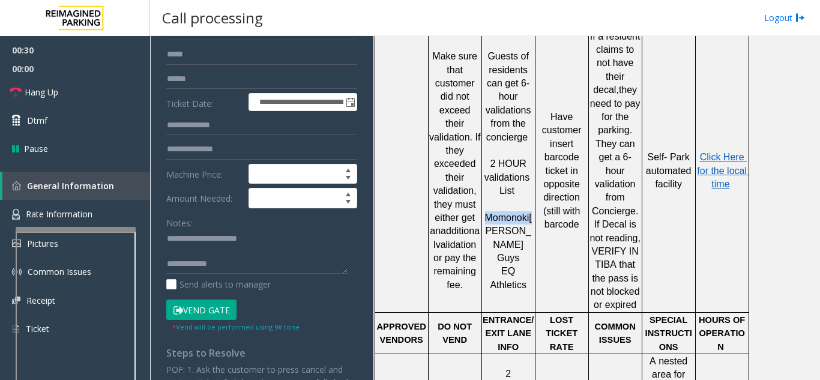
scroll to position [67, 0]
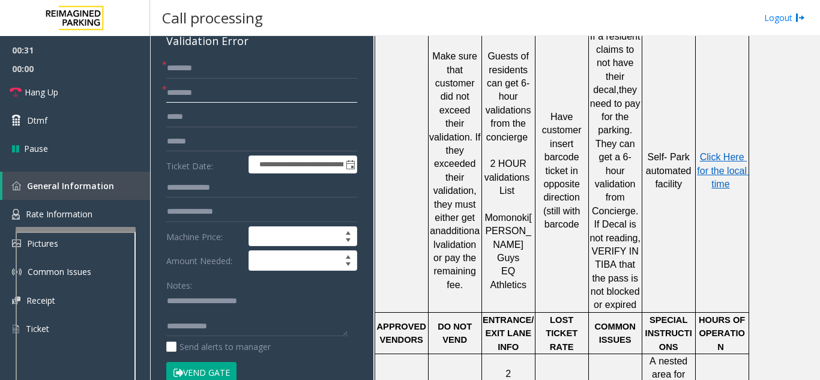
click at [216, 98] on input "text" at bounding box center [261, 93] width 191 height 20
paste input "********"
type input "********"
click at [214, 189] on input "text" at bounding box center [261, 188] width 191 height 20
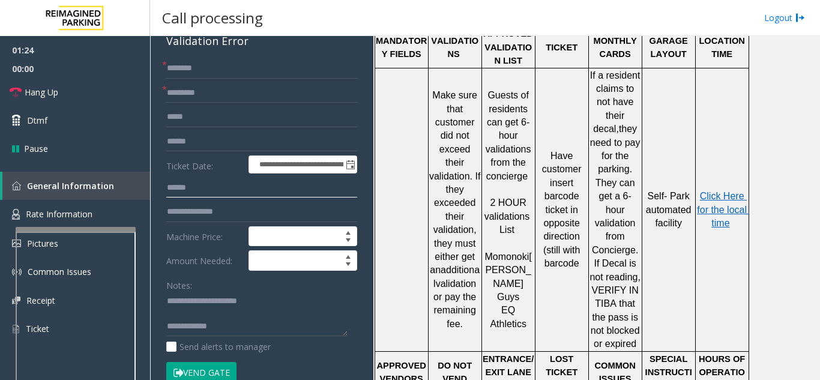
scroll to position [660, 0]
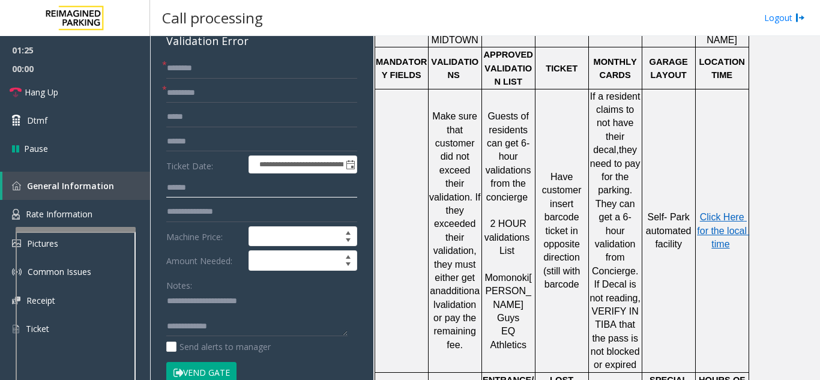
type input "******"
click at [224, 120] on input "text" at bounding box center [261, 117] width 191 height 20
click at [226, 144] on input "text" at bounding box center [261, 141] width 191 height 20
click at [215, 142] on input "text" at bounding box center [261, 141] width 191 height 20
type input "*******"
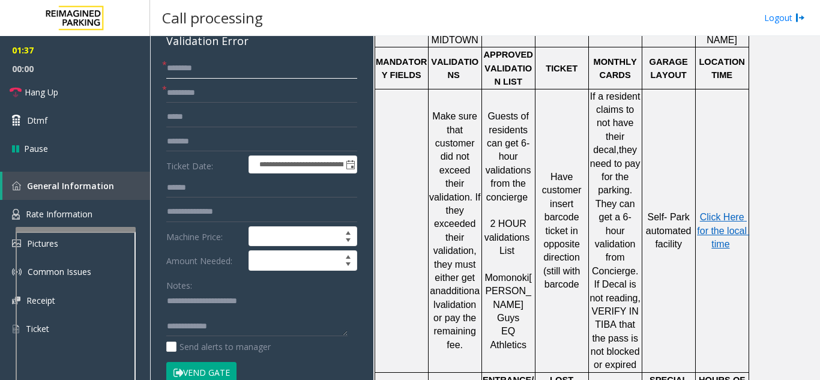
click at [277, 63] on input "text" at bounding box center [261, 68] width 191 height 20
click at [250, 333] on textarea at bounding box center [256, 314] width 181 height 45
paste textarea "**********"
click at [304, 328] on textarea at bounding box center [256, 314] width 181 height 45
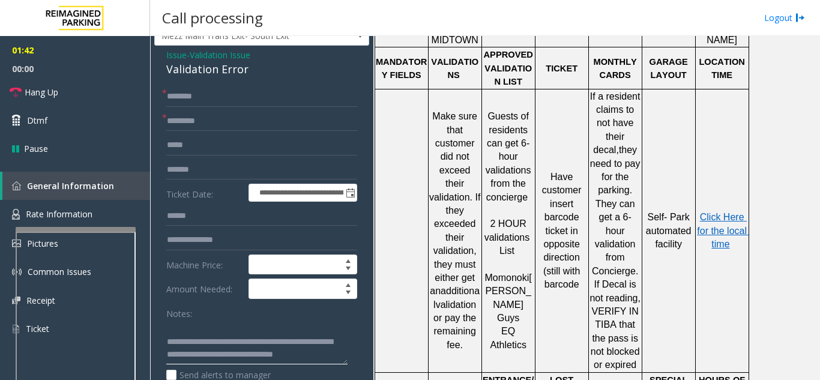
scroll to position [0, 0]
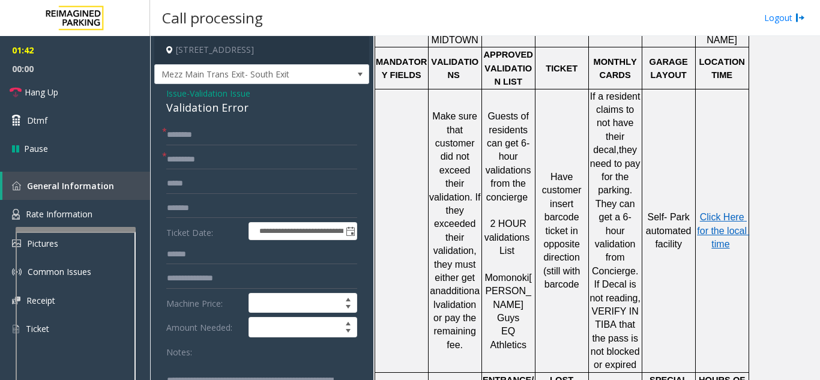
type textarea "**********"
click at [222, 138] on input "text" at bounding box center [261, 135] width 191 height 20
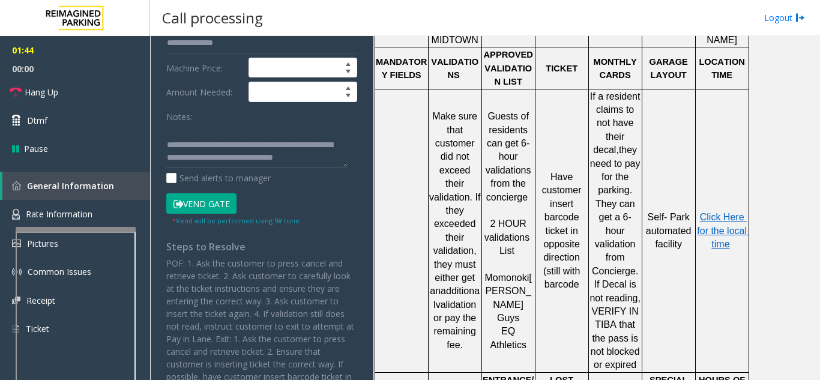
scroll to position [240, 0]
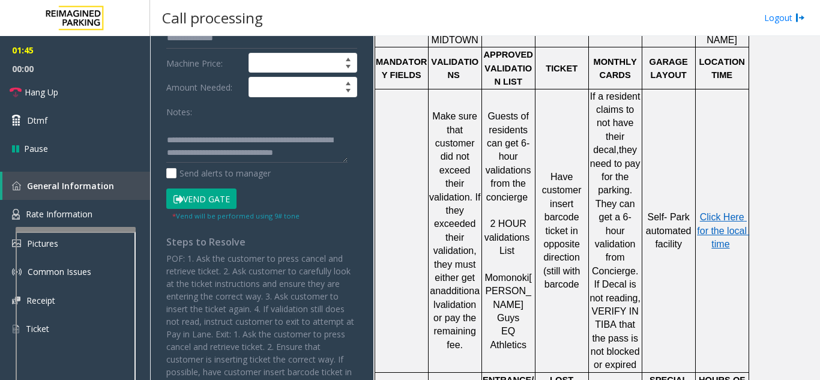
type input "****"
click at [207, 195] on button "Vend Gate" at bounding box center [201, 199] width 70 height 20
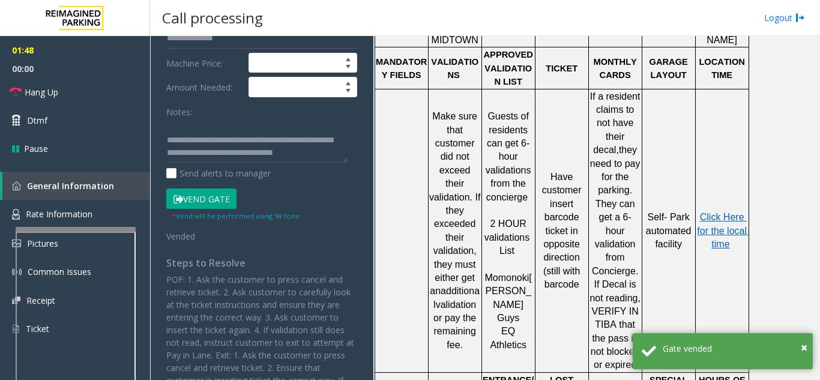
scroll to position [300, 0]
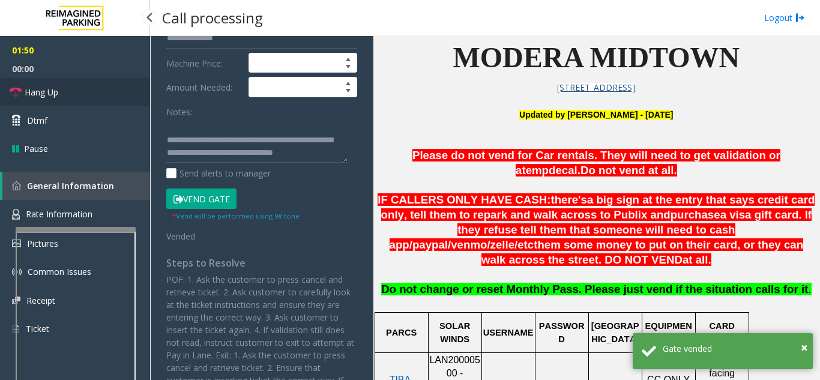
click at [104, 91] on link "Hang Up" at bounding box center [75, 92] width 150 height 28
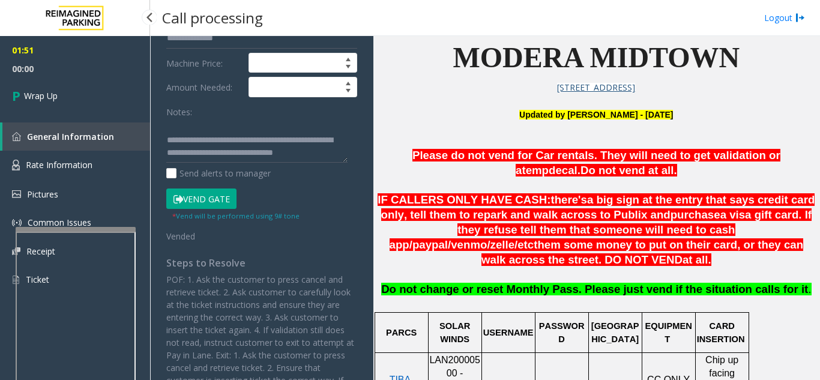
click at [104, 91] on link "Wrap Up" at bounding box center [75, 95] width 150 height 35
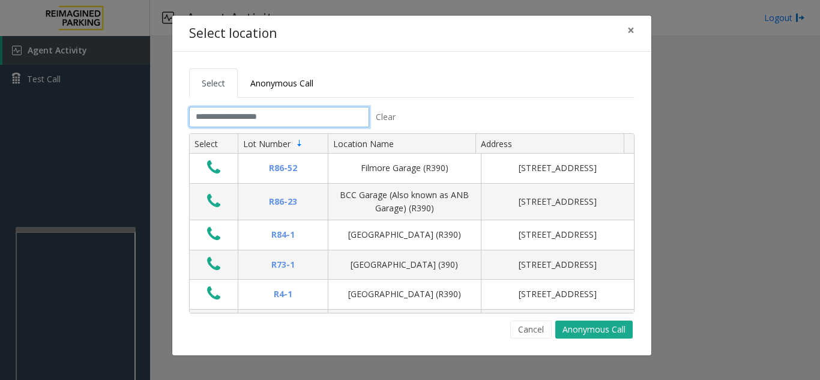
drag, startPoint x: 298, startPoint y: 122, endPoint x: 321, endPoint y: 111, distance: 25.5
click at [298, 122] on input "text" at bounding box center [279, 117] width 180 height 20
drag, startPoint x: 388, startPoint y: 100, endPoint x: 373, endPoint y: 98, distance: 15.2
click at [375, 98] on tabset "Select Anonymous Call Clear Select Lot Number Location Name Address R86-52 Film…" at bounding box center [412, 203] width 446 height 270
click at [325, 109] on input "text" at bounding box center [279, 117] width 180 height 20
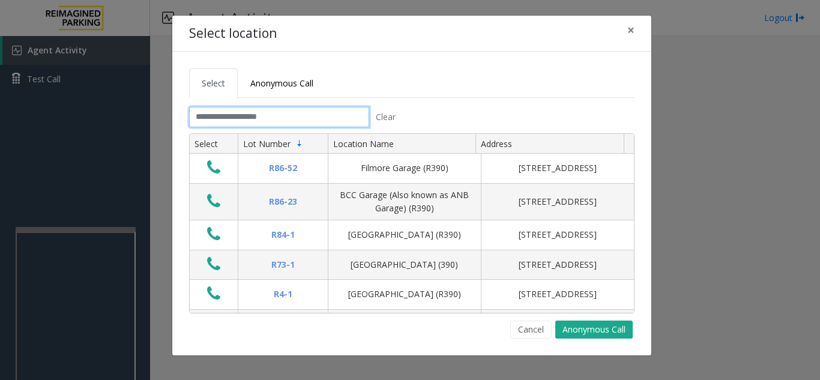
click at [336, 113] on input "text" at bounding box center [279, 117] width 180 height 20
drag, startPoint x: 392, startPoint y: 86, endPoint x: 385, endPoint y: 89, distance: 7.3
drag, startPoint x: 385, startPoint y: 89, endPoint x: 367, endPoint y: 92, distance: 18.2
click at [367, 92] on ul "Select Anonymous Call" at bounding box center [412, 82] width 446 height 29
drag, startPoint x: 418, startPoint y: 64, endPoint x: 397, endPoint y: 66, distance: 21.7
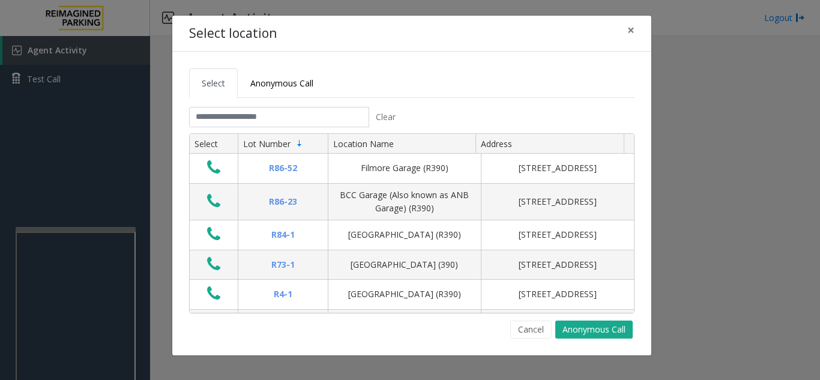
click at [397, 66] on div "Select Anonymous Call Clear Select Lot Number Location Name Address R86-52 Film…" at bounding box center [411, 204] width 479 height 304
click at [329, 114] on input "text" at bounding box center [279, 117] width 180 height 20
click at [414, 59] on div "Select Anonymous Call Clear Select Lot Number Location Name Address R86-52 Film…" at bounding box center [411, 204] width 479 height 304
click at [352, 103] on tabset "Select Anonymous Call Clear Select Lot Number Location Name Address R86-52 Film…" at bounding box center [412, 203] width 446 height 270
click at [344, 116] on input "text" at bounding box center [279, 117] width 180 height 20
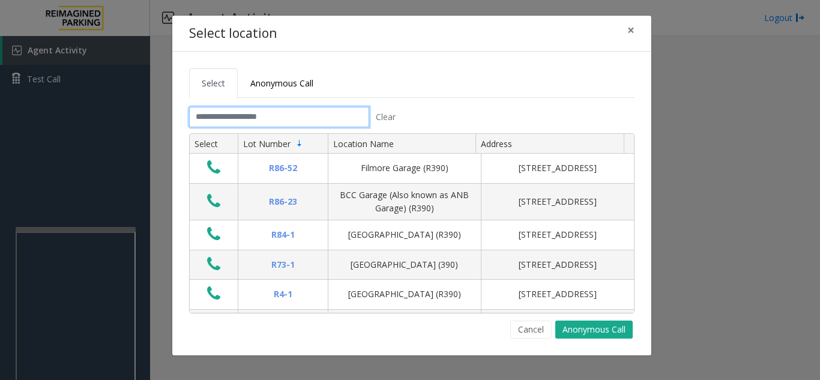
click at [277, 110] on input "text" at bounding box center [279, 117] width 180 height 20
click at [534, 331] on button "Cancel" at bounding box center [530, 330] width 41 height 18
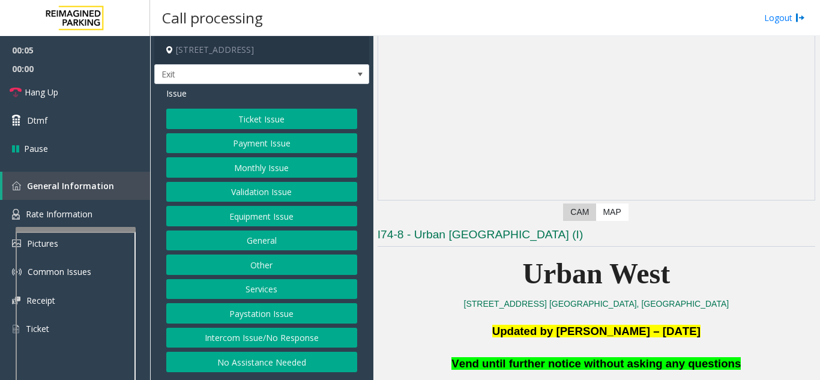
scroll to position [120, 0]
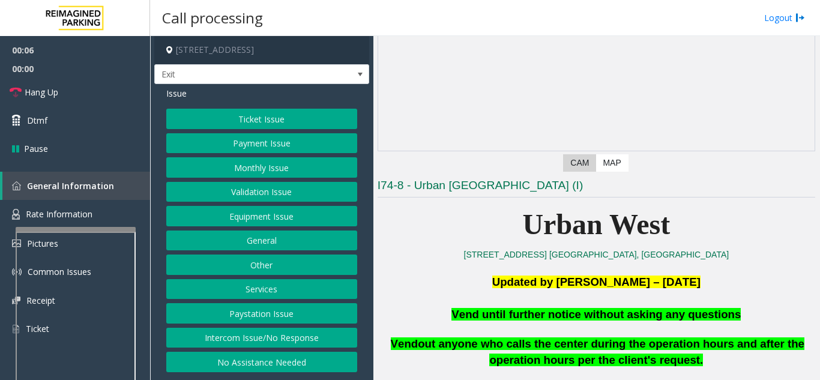
click at [328, 216] on button "Equipment Issue" at bounding box center [261, 216] width 191 height 20
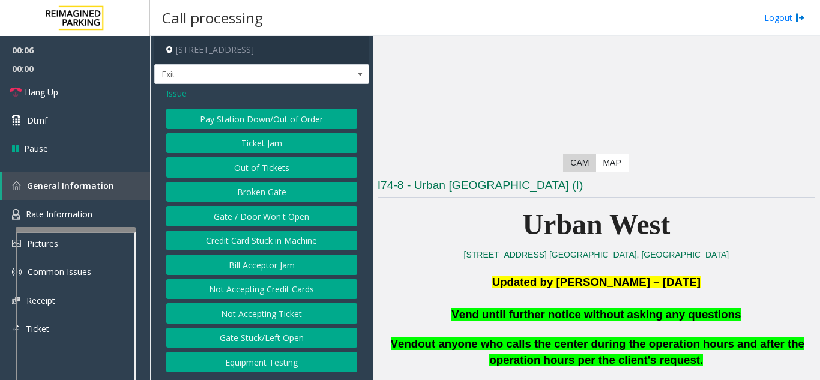
click at [328, 216] on button "Gate / Door Won't Open" at bounding box center [261, 216] width 191 height 20
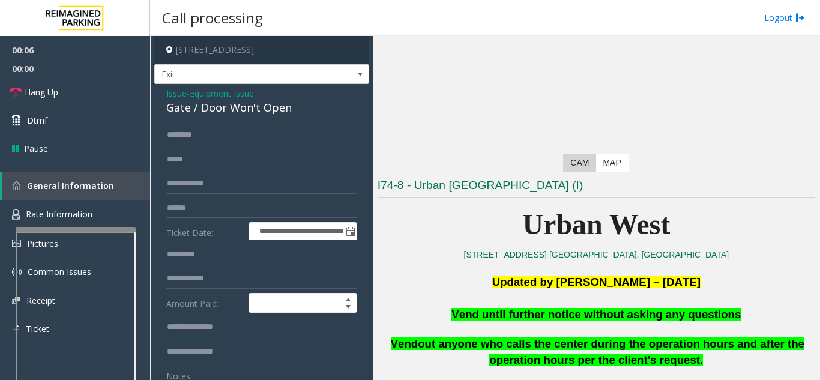
scroll to position [240, 0]
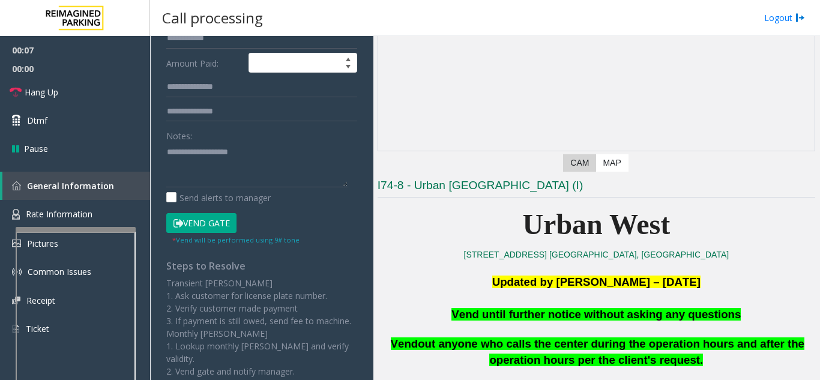
click at [221, 223] on button "Vend Gate" at bounding box center [201, 223] width 70 height 20
click at [258, 169] on textarea at bounding box center [256, 164] width 181 height 45
click at [592, 306] on p at bounding box center [597, 299] width 438 height 16
click at [592, 313] on span "Vend until further notice without asking any questions" at bounding box center [596, 314] width 289 height 13
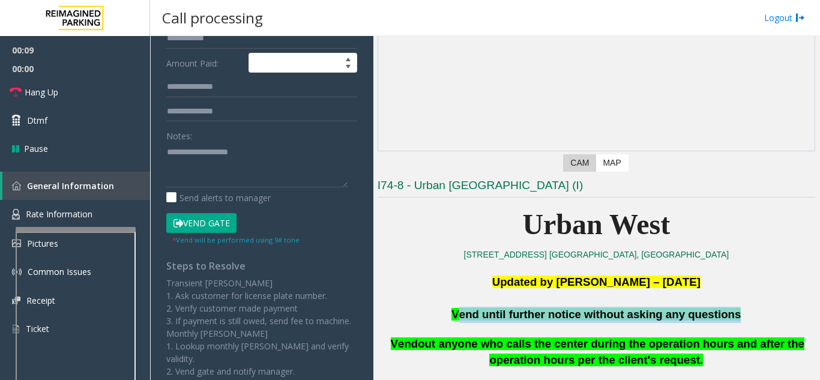
click at [592, 313] on span "Vend until further notice without asking any questions" at bounding box center [596, 314] width 289 height 13
copy span "Vend until further notice without asking any questions"
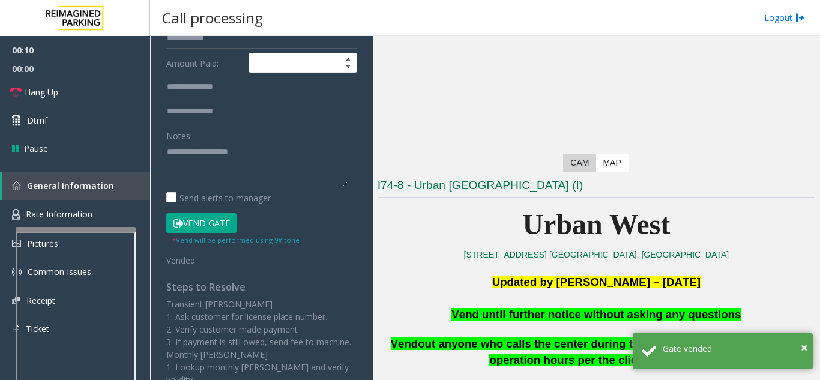
click at [204, 165] on textarea at bounding box center [256, 164] width 181 height 45
paste textarea "**********"
type textarea "**********"
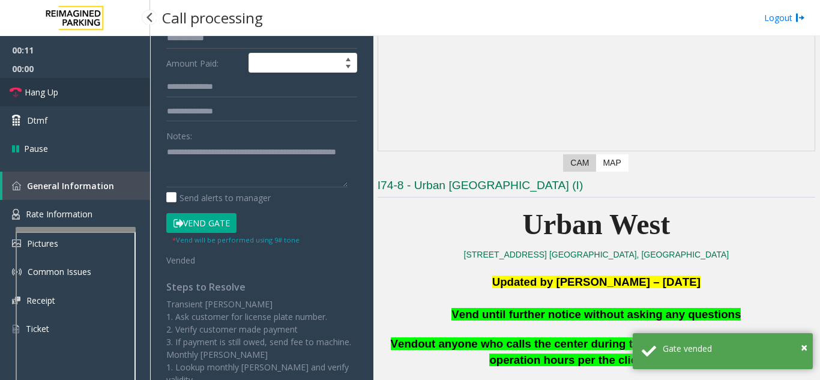
click at [90, 90] on link "Hang Up" at bounding box center [75, 92] width 150 height 28
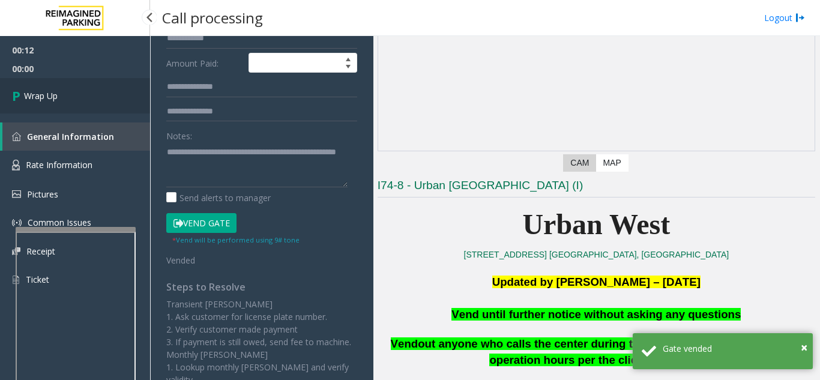
click at [90, 90] on link "Wrap Up" at bounding box center [75, 95] width 150 height 35
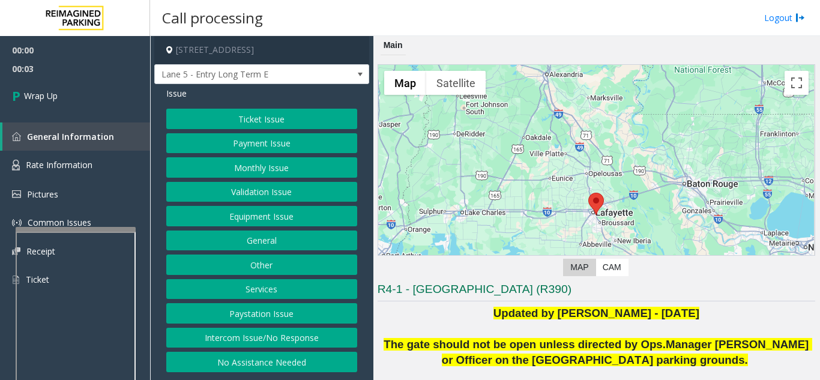
click at [300, 333] on button "Intercom Issue/No Response" at bounding box center [261, 338] width 191 height 20
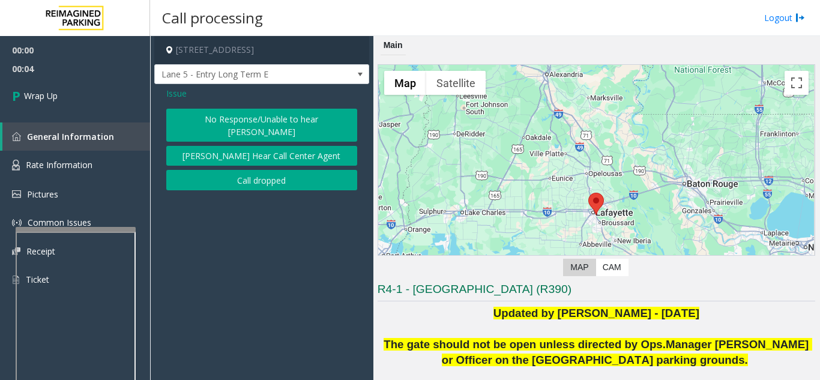
click at [176, 92] on span "Issue" at bounding box center [176, 93] width 20 height 13
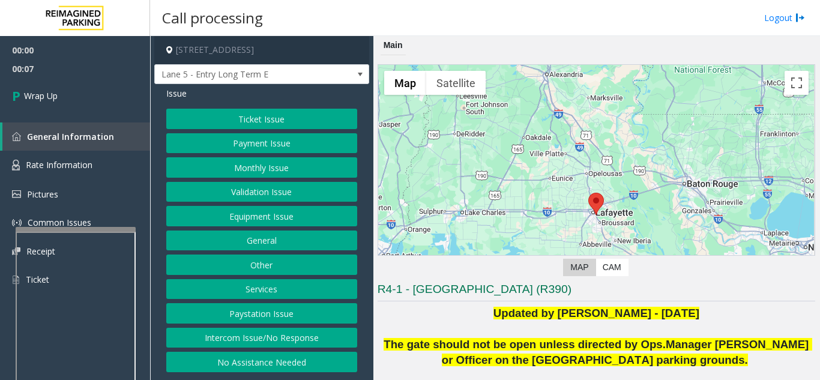
click at [278, 336] on button "Intercom Issue/No Response" at bounding box center [261, 338] width 191 height 20
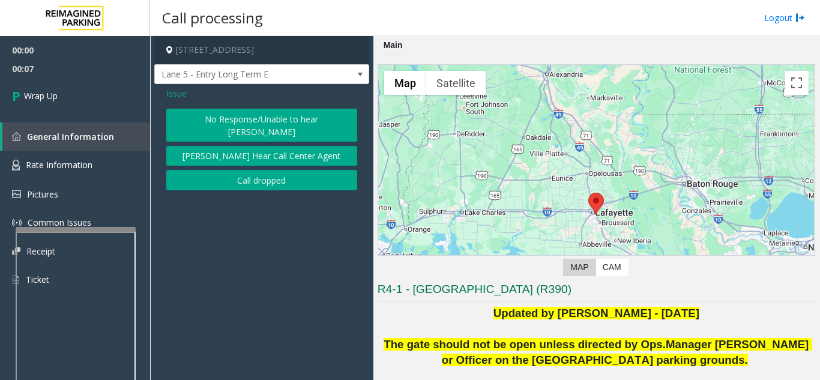
click at [245, 170] on button "Call dropped" at bounding box center [261, 180] width 191 height 20
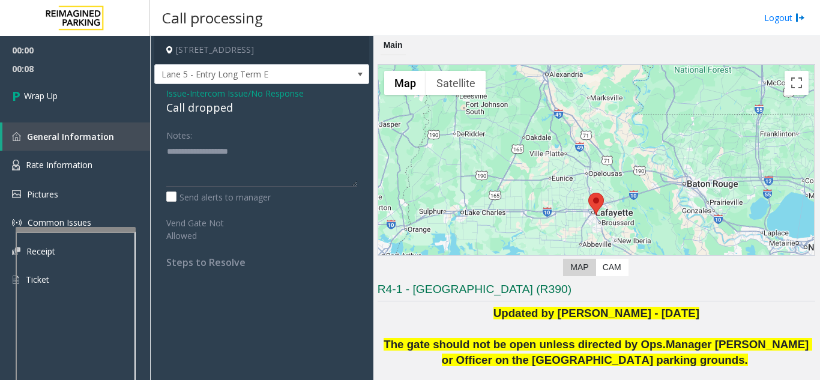
click at [210, 110] on div "Call dropped" at bounding box center [261, 108] width 191 height 16
copy div "Call dropped"
paste textarea "**********"
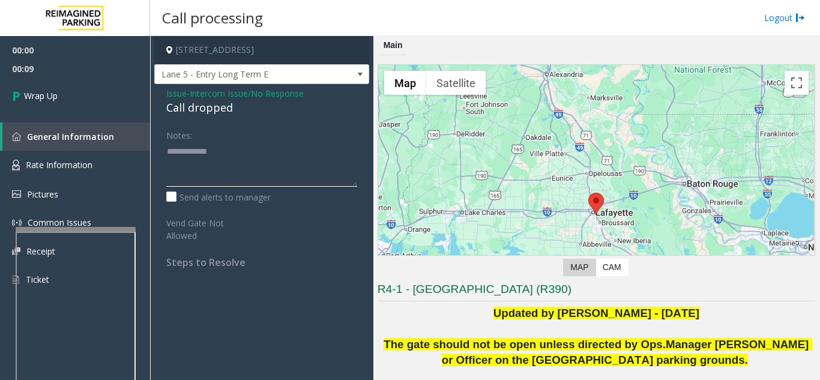
click at [208, 148] on textarea at bounding box center [261, 164] width 191 height 45
type textarea "**********"
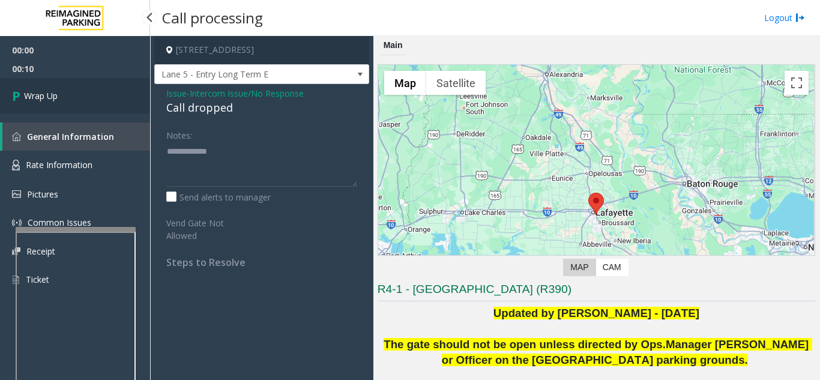
click at [112, 112] on link "Wrap Up" at bounding box center [75, 95] width 150 height 35
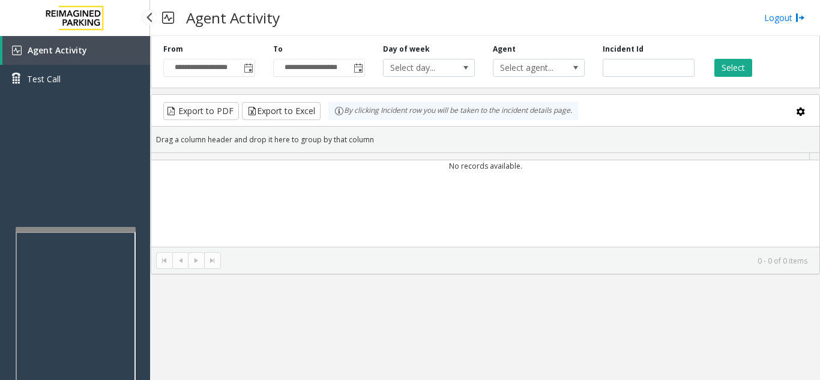
click at [113, 99] on div "Agent Activity Test Call" at bounding box center [75, 69] width 150 height 66
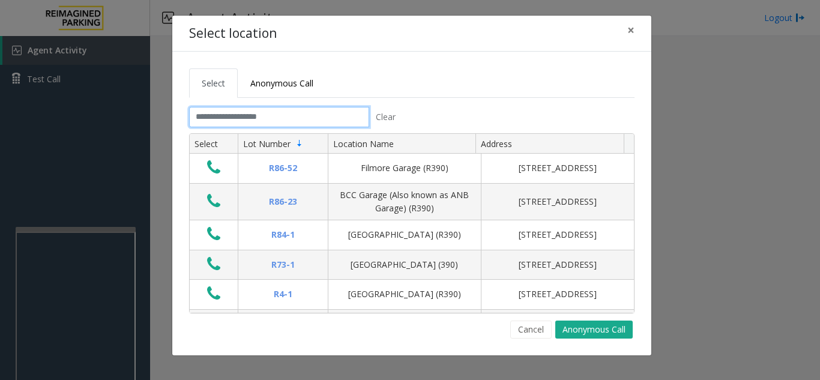
click at [339, 119] on input "text" at bounding box center [279, 117] width 180 height 20
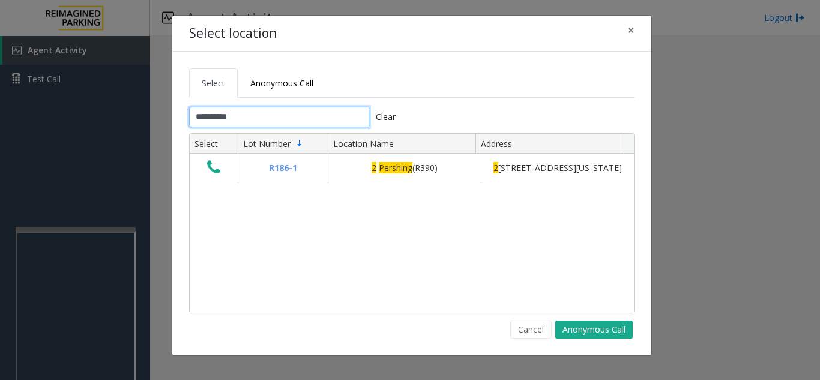
type input "**********"
drag, startPoint x: 534, startPoint y: 87, endPoint x: 461, endPoint y: 76, distance: 74.6
drag, startPoint x: 461, startPoint y: 76, endPoint x: 390, endPoint y: 81, distance: 71.0
click at [397, 70] on ul "Select Anonymous Call" at bounding box center [412, 82] width 446 height 29
drag, startPoint x: 343, startPoint y: 254, endPoint x: 330, endPoint y: 255, distance: 13.8
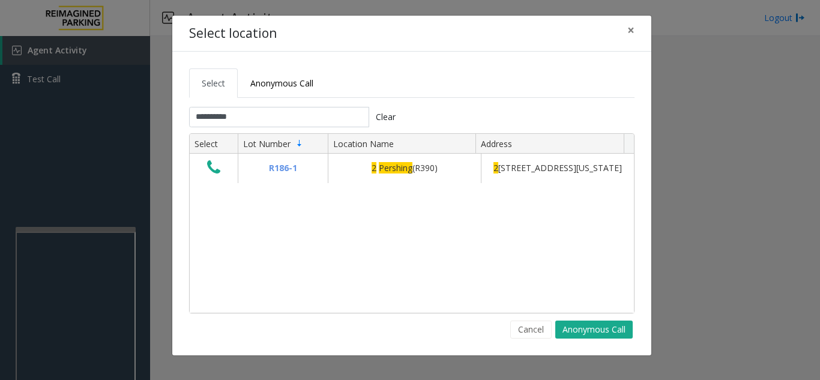
click at [330, 255] on div "R186-1 2 Pershing (R390) [GEOGRAPHIC_DATA][STREET_ADDRESS][US_STATE]" at bounding box center [412, 233] width 444 height 159
drag, startPoint x: 330, startPoint y: 255, endPoint x: 315, endPoint y: 235, distance: 24.5
click at [315, 264] on div "R186-1 2 Pershing (R390) [GEOGRAPHIC_DATA][STREET_ADDRESS][US_STATE]" at bounding box center [412, 233] width 444 height 159
drag, startPoint x: 263, startPoint y: 16, endPoint x: 139, endPoint y: 121, distance: 161.9
click at [139, 121] on div "**********" at bounding box center [410, 190] width 820 height 380
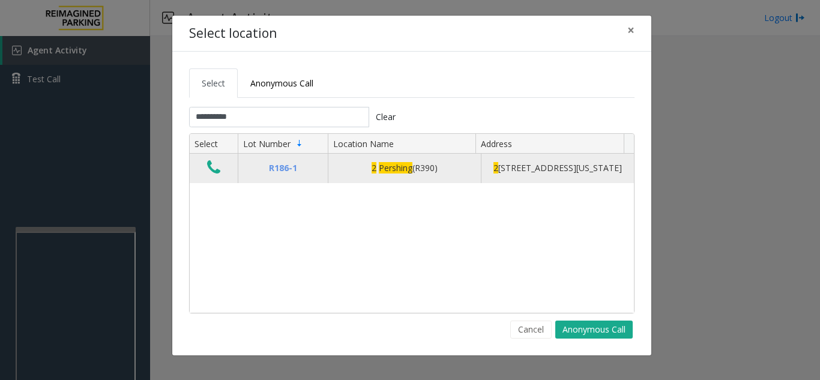
click at [210, 172] on icon "Data table" at bounding box center [213, 167] width 13 height 17
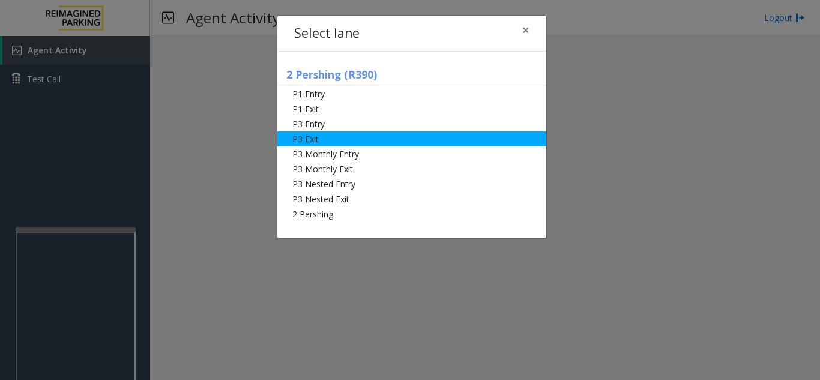
click at [332, 133] on li "P3 Exit" at bounding box center [411, 138] width 269 height 15
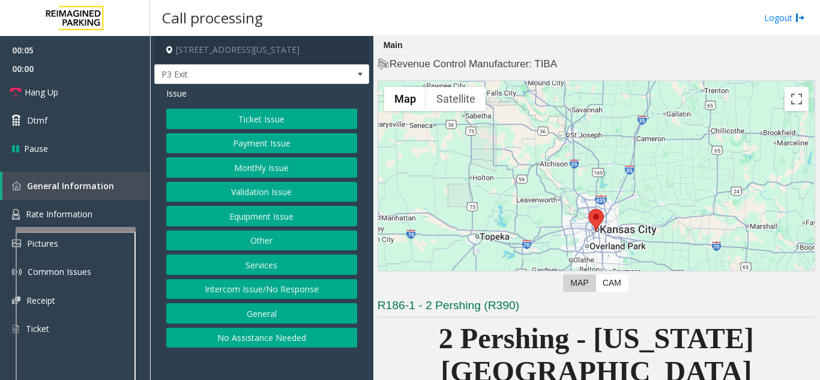
scroll to position [360, 0]
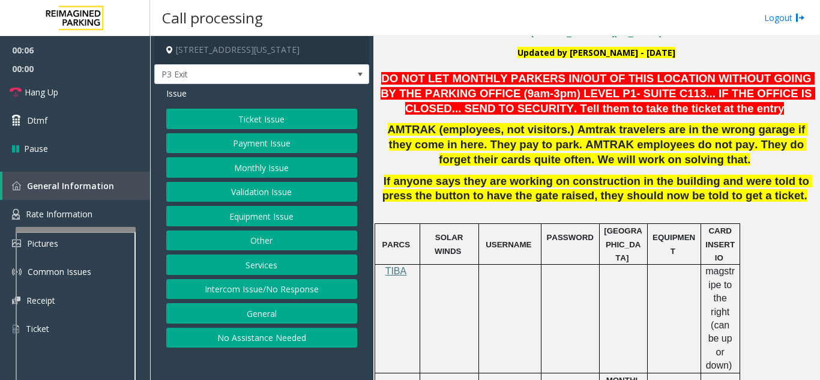
drag, startPoint x: 268, startPoint y: 358, endPoint x: 273, endPoint y: 344, distance: 15.0
click at [268, 358] on app-call-processing-form "[STREET_ADDRESS][US_STATE] P3 Exit Issue Ticket Issue Payment Issue Monthly Iss…" at bounding box center [261, 208] width 223 height 344
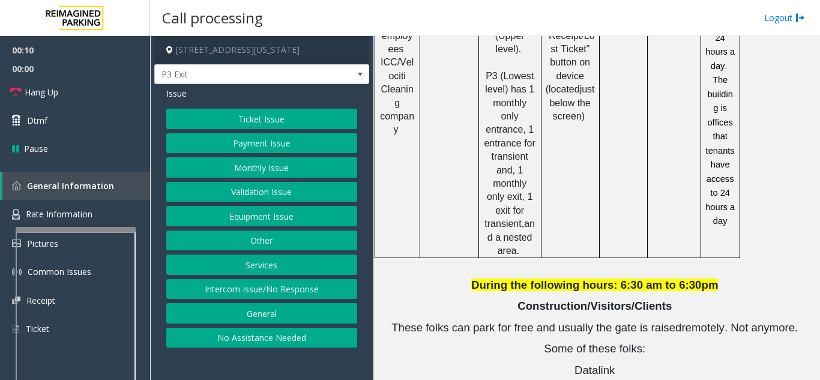
scroll to position [1481, 0]
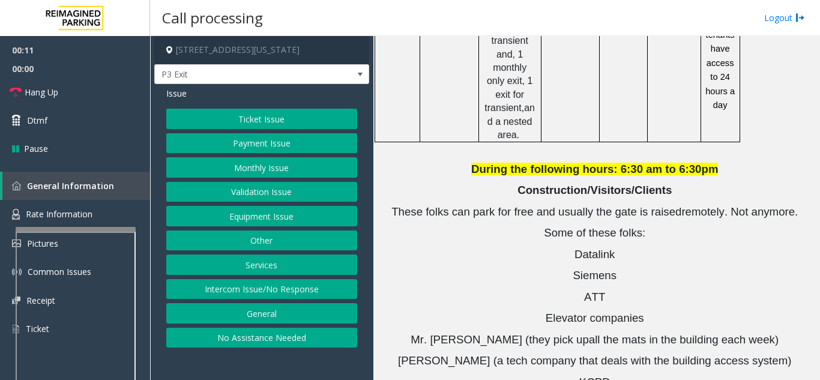
click at [303, 217] on button "Equipment Issue" at bounding box center [261, 216] width 191 height 20
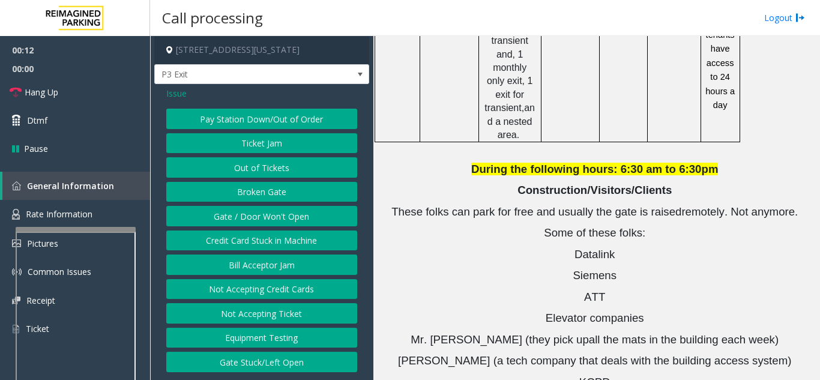
click at [199, 213] on button "Gate / Door Won't Open" at bounding box center [261, 216] width 191 height 20
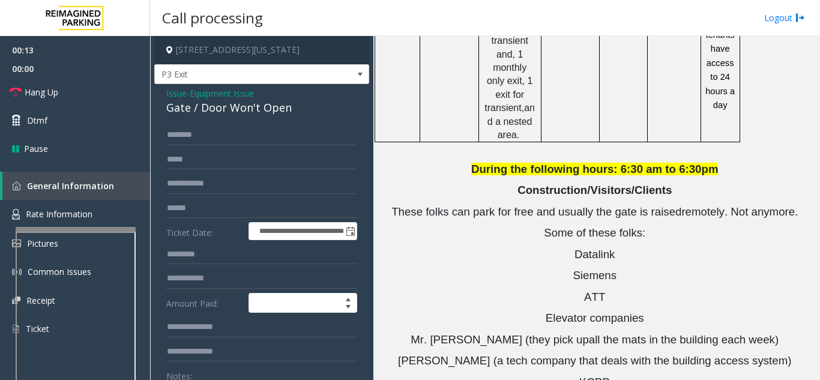
drag, startPoint x: 545, startPoint y: 138, endPoint x: 412, endPoint y: 187, distance: 141.3
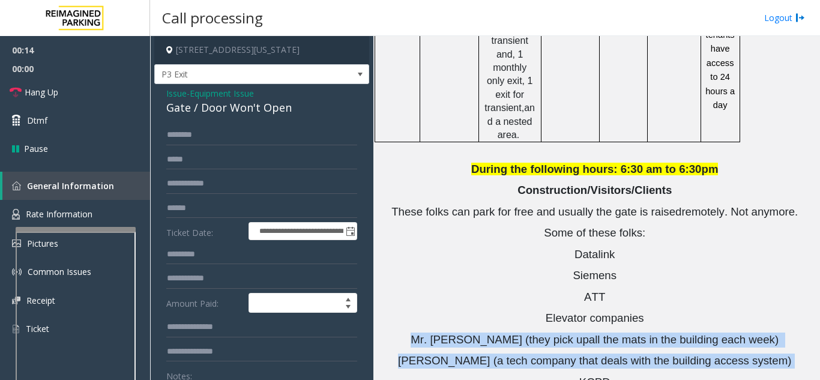
drag, startPoint x: 428, startPoint y: 160, endPoint x: 779, endPoint y: 178, distance: 351.7
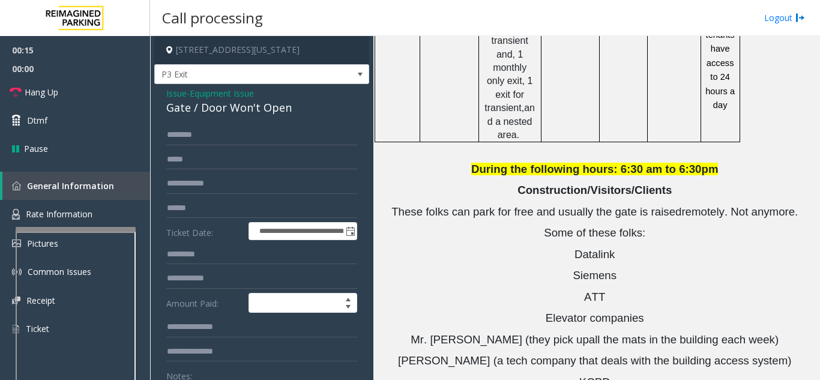
click at [592, 375] on p "KCPD" at bounding box center [603, 382] width 423 height 15
click at [185, 97] on span "Issue" at bounding box center [176, 93] width 20 height 13
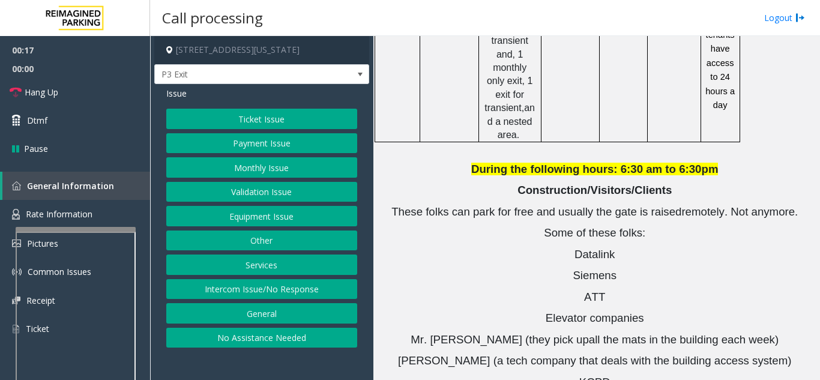
click at [283, 194] on button "Validation Issue" at bounding box center [261, 192] width 191 height 20
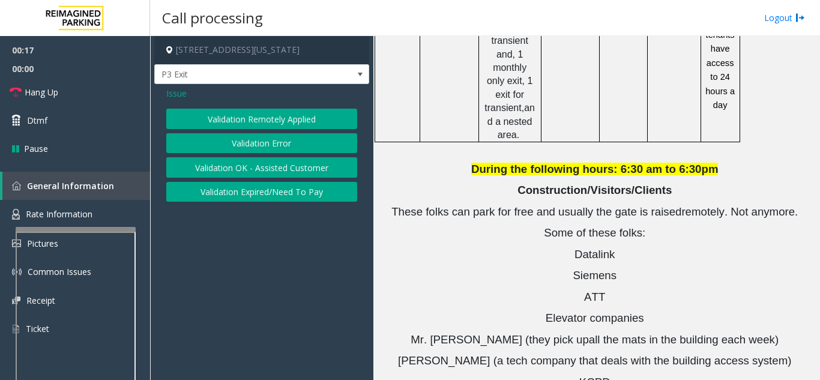
click at [277, 144] on button "Validation Error" at bounding box center [261, 143] width 191 height 20
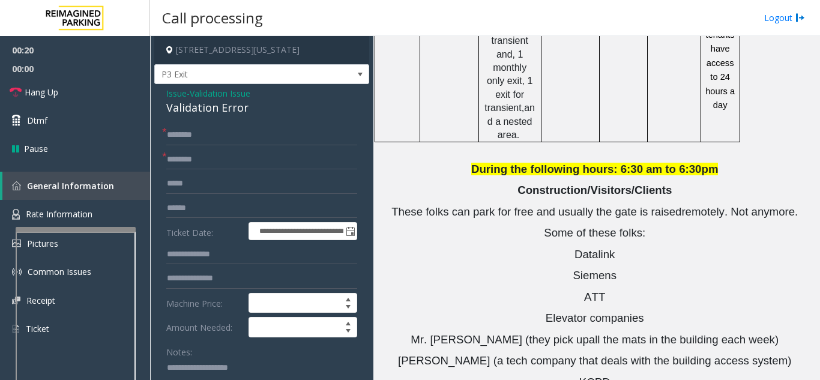
paste textarea "**********"
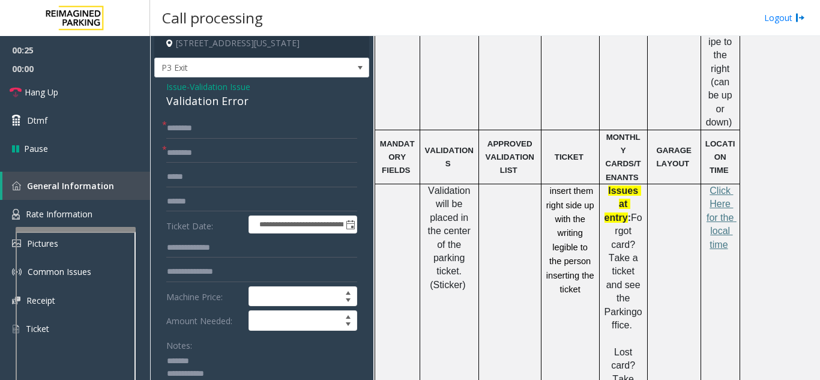
scroll to position [520, 0]
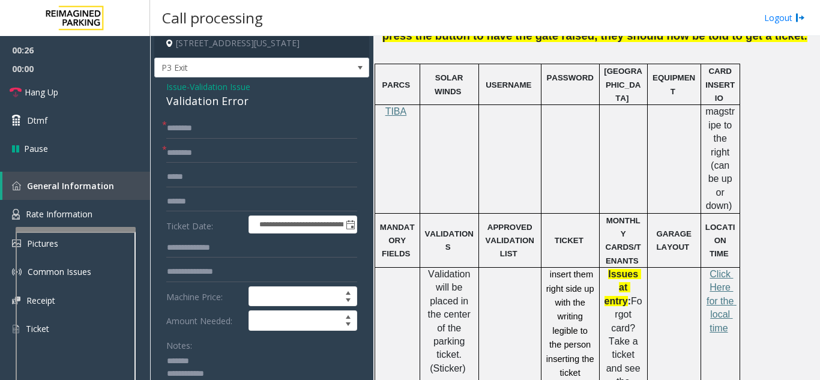
type textarea "**********"
click at [219, 155] on input "text" at bounding box center [261, 153] width 191 height 20
click at [178, 156] on input "*******" at bounding box center [261, 153] width 191 height 20
drag, startPoint x: 196, startPoint y: 154, endPoint x: 148, endPoint y: 160, distance: 48.5
click at [148, 160] on app-root "**********" at bounding box center [410, 190] width 820 height 380
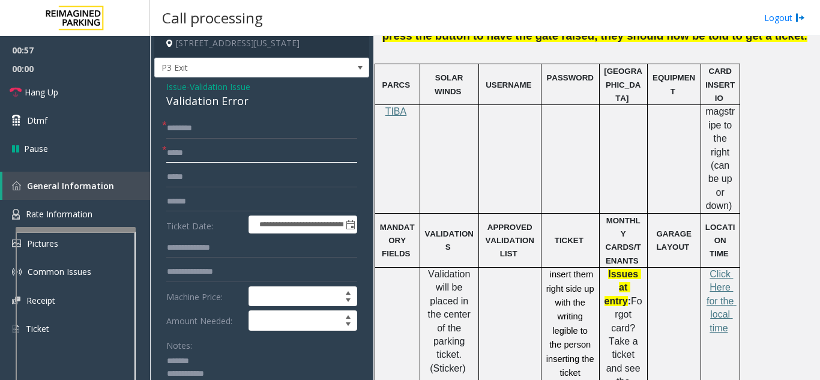
type input "*****"
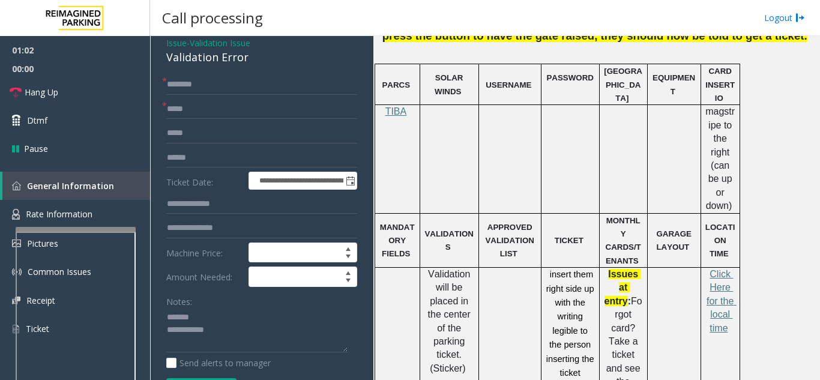
scroll to position [67, 0]
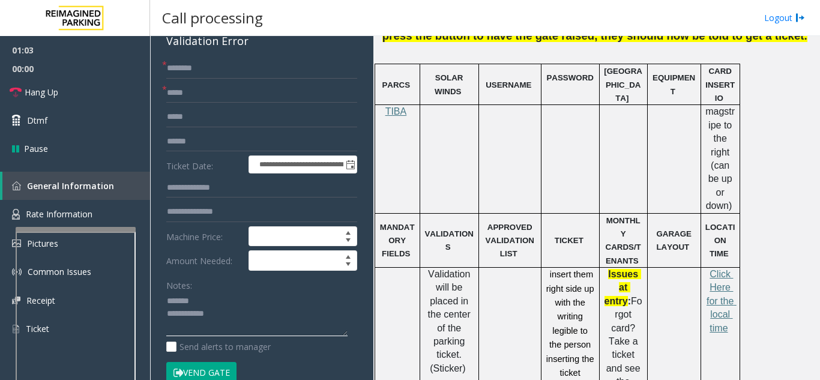
paste textarea "**********"
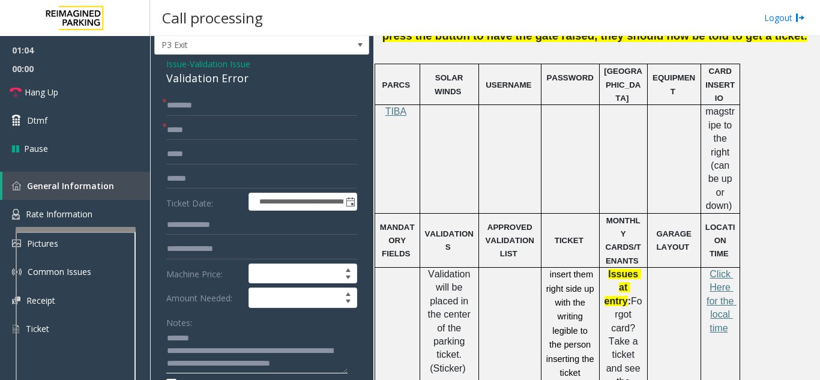
scroll to position [0, 0]
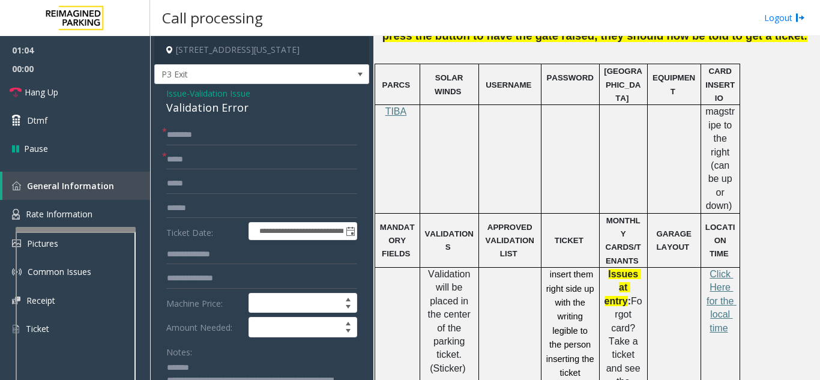
type textarea "**********"
click at [242, 138] on input "text" at bounding box center [261, 135] width 191 height 20
click at [203, 213] on input "text" at bounding box center [261, 208] width 191 height 20
click at [173, 136] on input "*****" at bounding box center [261, 135] width 191 height 20
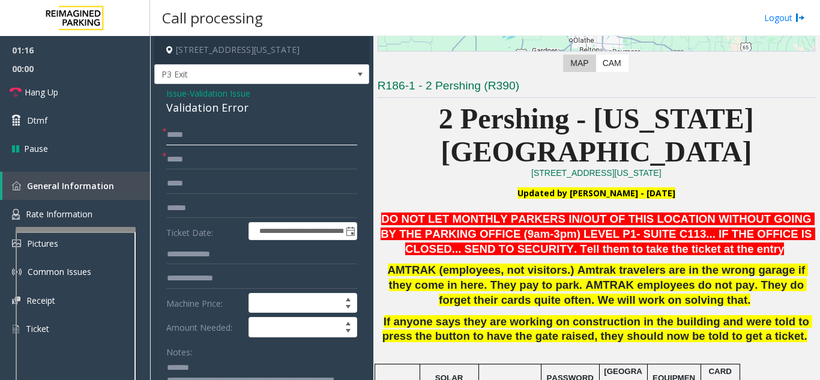
type input "*****"
drag, startPoint x: 255, startPoint y: 109, endPoint x: 263, endPoint y: 109, distance: 7.8
type textarea "**********"
click at [230, 139] on input "*****" at bounding box center [261, 135] width 191 height 20
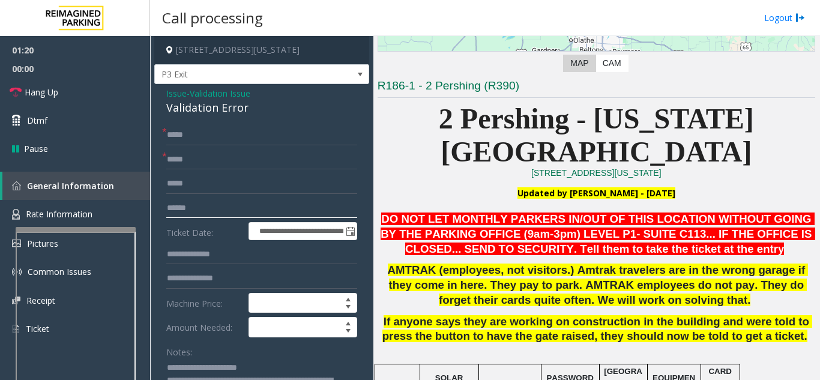
click at [217, 199] on input "text" at bounding box center [261, 208] width 191 height 20
click at [219, 205] on input "text" at bounding box center [261, 208] width 191 height 20
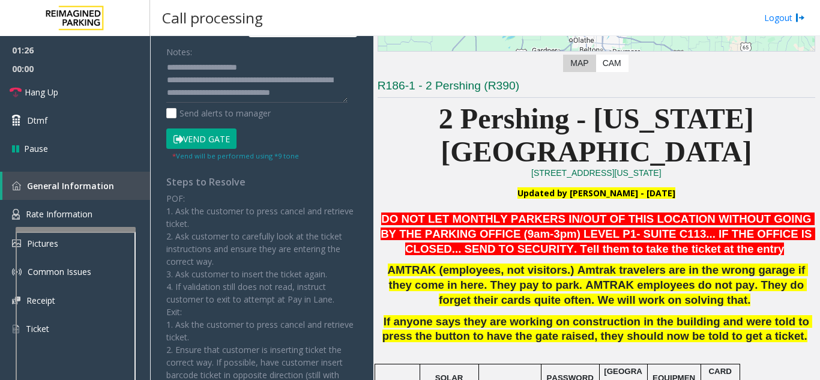
type input "*******"
click at [206, 129] on button "Vend Gate" at bounding box center [201, 138] width 70 height 20
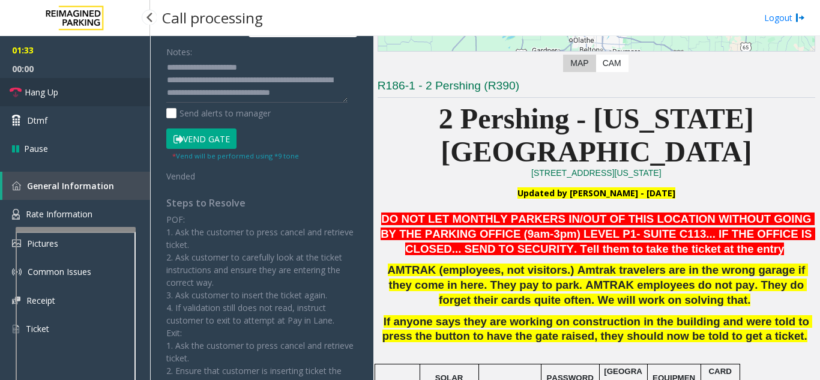
click at [89, 89] on link "Hang Up" at bounding box center [75, 92] width 150 height 28
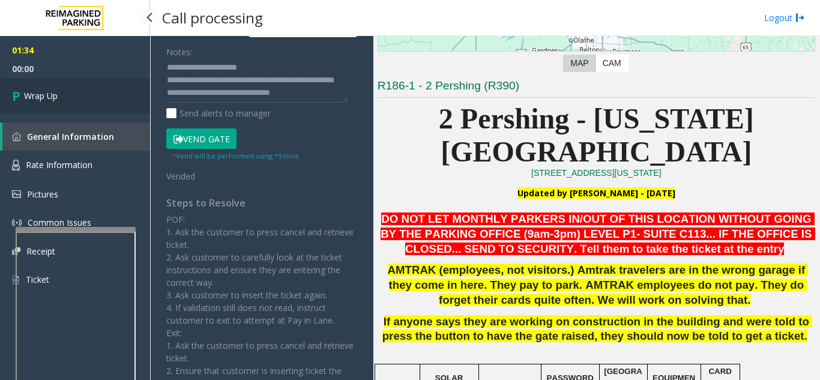
click at [89, 89] on link "Wrap Up" at bounding box center [75, 95] width 150 height 35
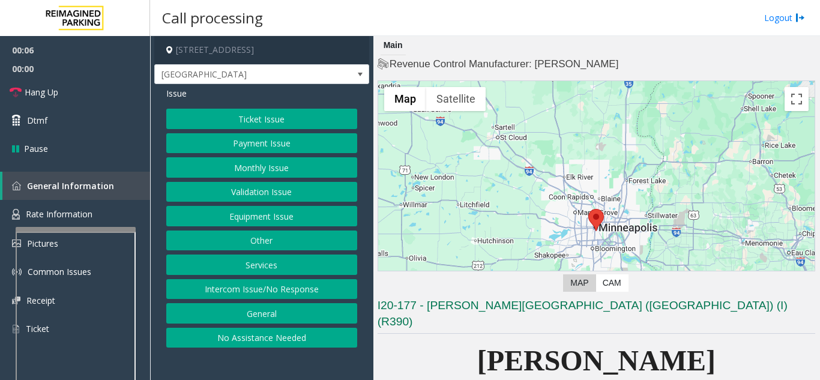
click at [266, 217] on button "Equipment Issue" at bounding box center [261, 216] width 191 height 20
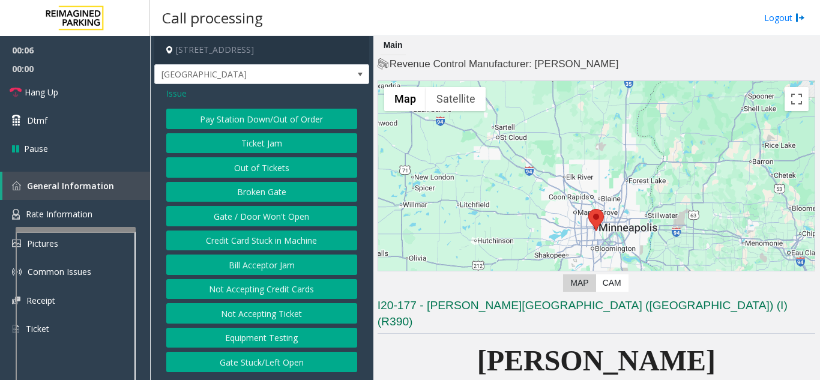
click at [268, 209] on button "Gate / Door Won't Open" at bounding box center [261, 216] width 191 height 20
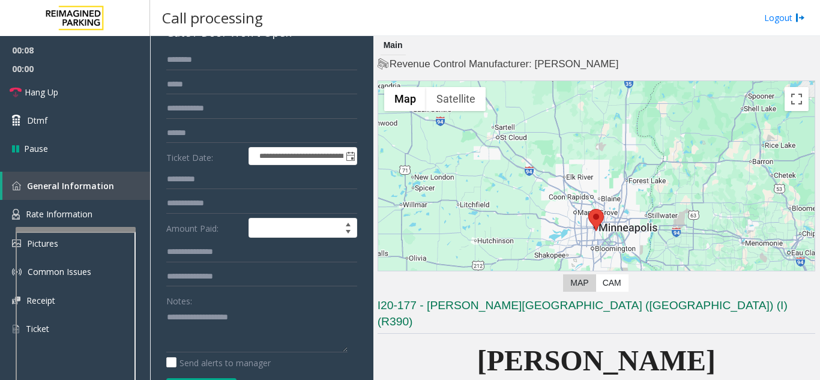
scroll to position [180, 0]
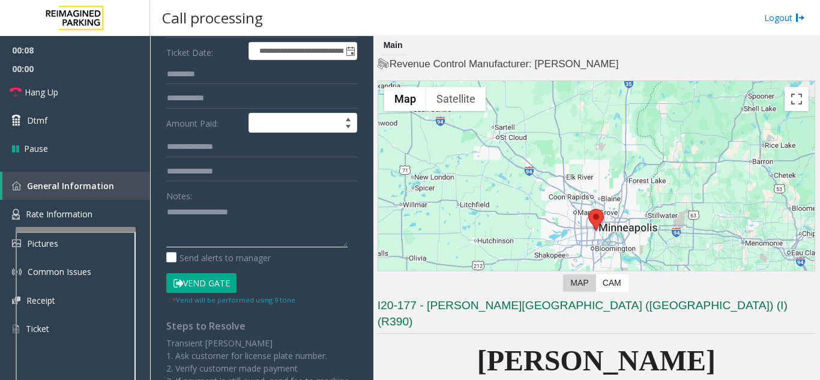
click at [211, 238] on textarea at bounding box center [256, 224] width 181 height 45
click at [64, 77] on span "00:00" at bounding box center [75, 68] width 150 height 19
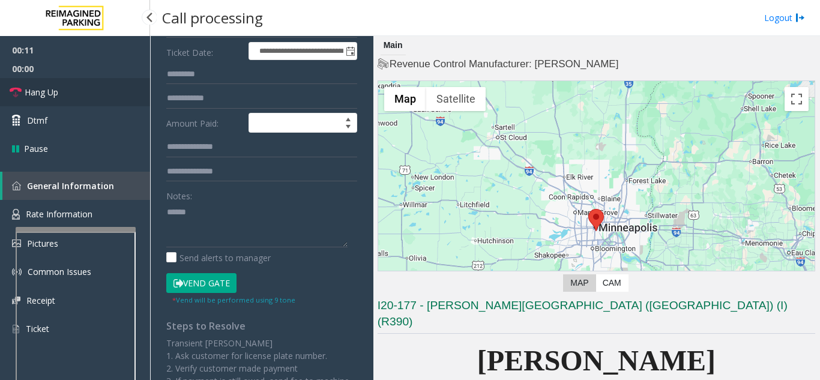
click at [71, 88] on link "Hang Up" at bounding box center [75, 92] width 150 height 28
click at [267, 216] on textarea at bounding box center [256, 224] width 181 height 45
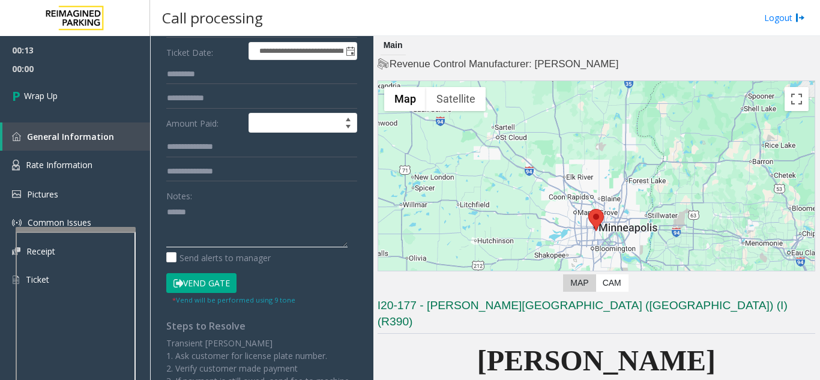
click at [267, 216] on textarea at bounding box center [256, 224] width 181 height 45
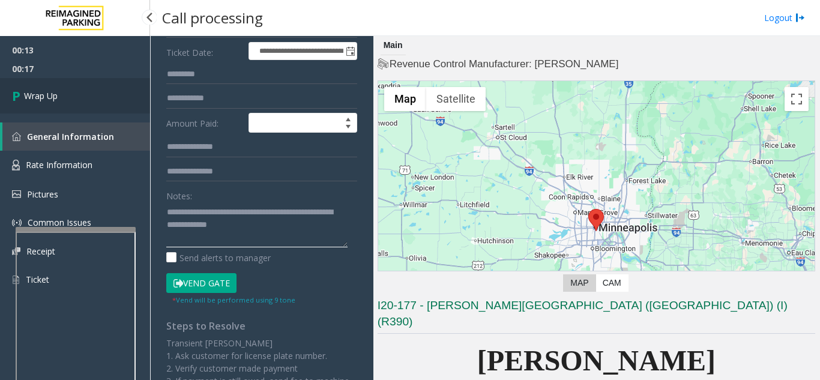
type textarea "**********"
click at [103, 100] on link "Wrap Up" at bounding box center [75, 95] width 150 height 35
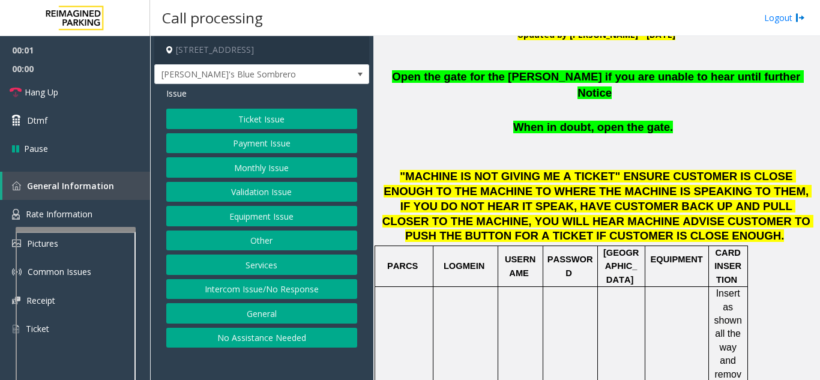
scroll to position [420, 0]
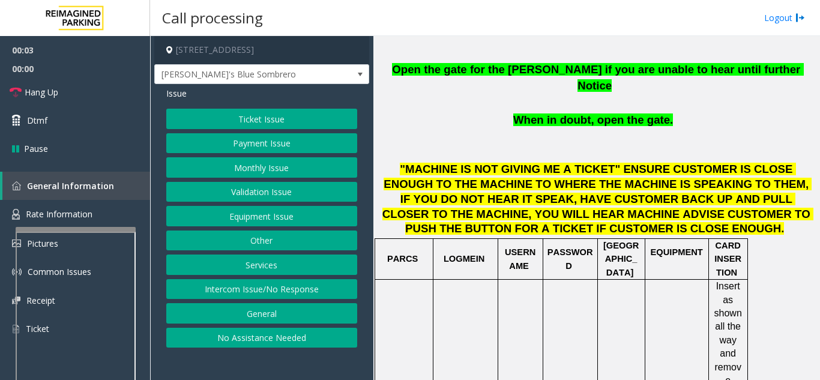
click at [289, 223] on button "Equipment Issue" at bounding box center [261, 216] width 191 height 20
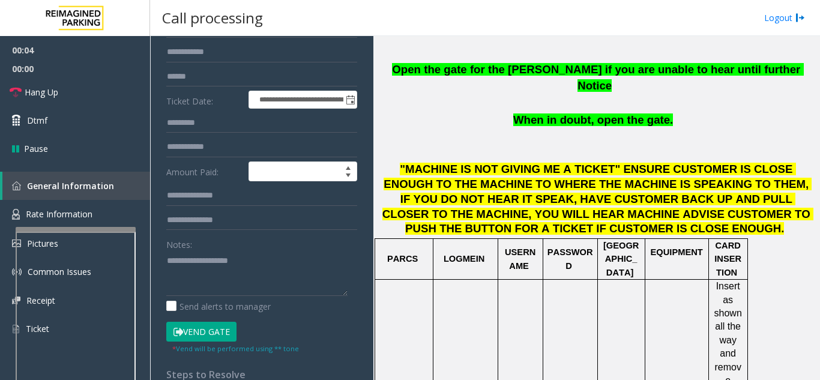
scroll to position [240, 0]
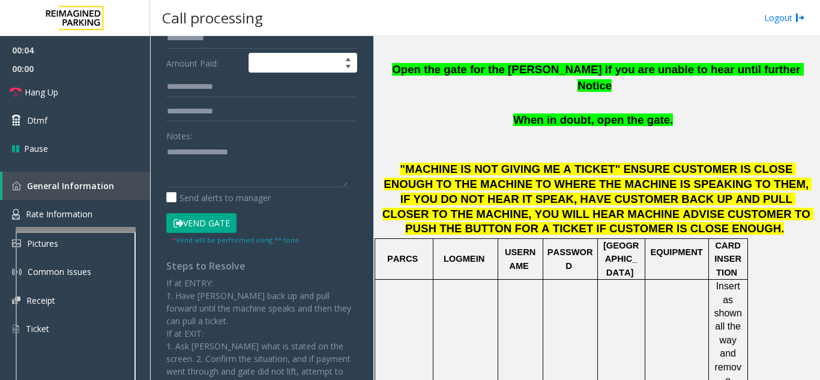
click at [208, 220] on button "Vend Gate" at bounding box center [201, 223] width 70 height 20
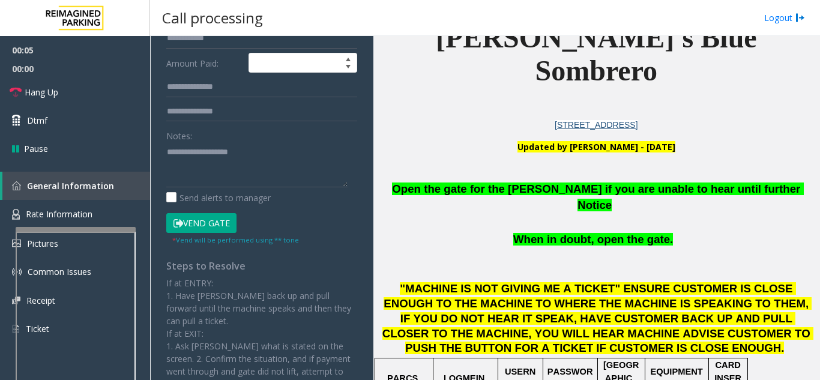
scroll to position [300, 0]
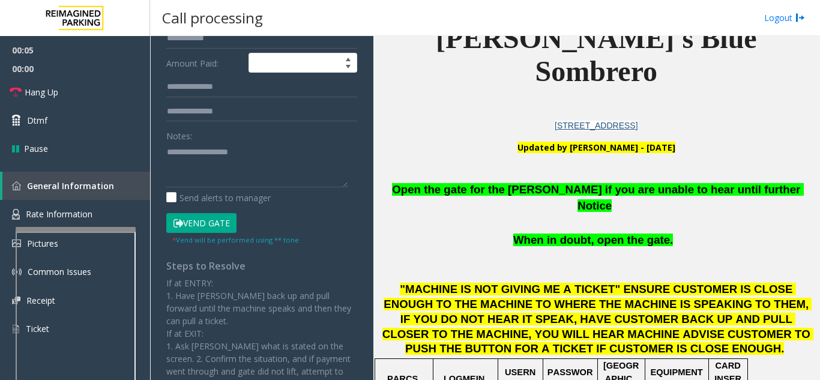
click at [531, 183] on span "Open the gate for the [PERSON_NAME] if you are unable to hear until further Not…" at bounding box center [597, 197] width 411 height 29
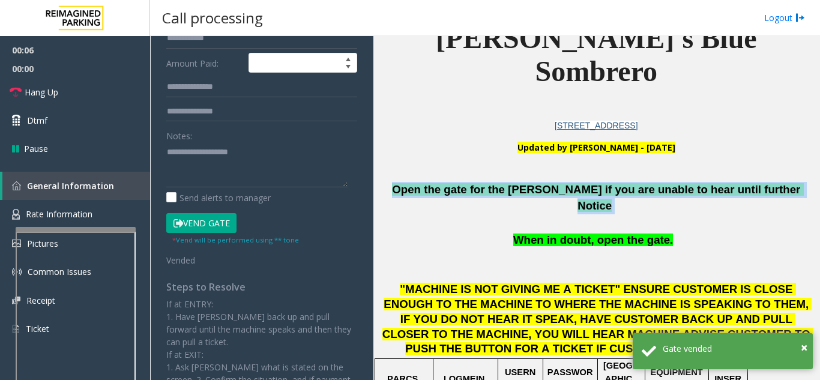
click at [531, 183] on span "Open the gate for the [PERSON_NAME] if you are unable to hear until further Not…" at bounding box center [597, 197] width 411 height 29
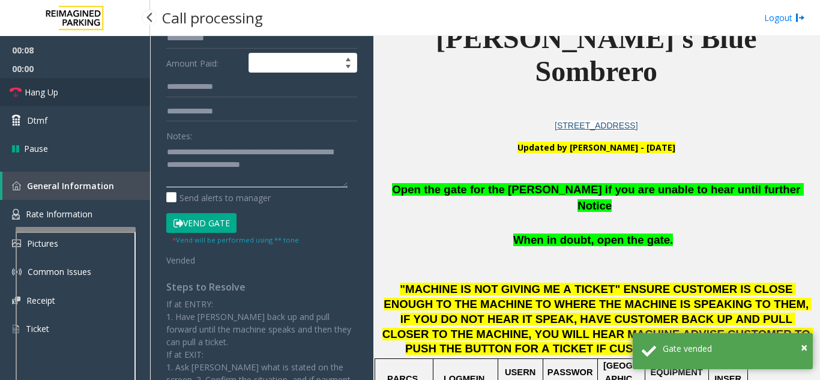
type textarea "**********"
click at [98, 91] on link "Hang Up" at bounding box center [75, 92] width 150 height 28
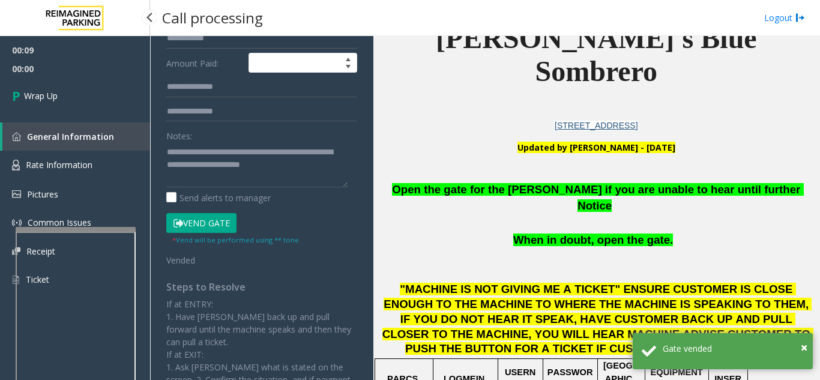
click at [90, 118] on div "00:09 00:00 Wrap Up General Information Rate Information Pictures Common Issues…" at bounding box center [75, 170] width 150 height 268
click at [92, 104] on link "Wrap Up" at bounding box center [75, 95] width 150 height 35
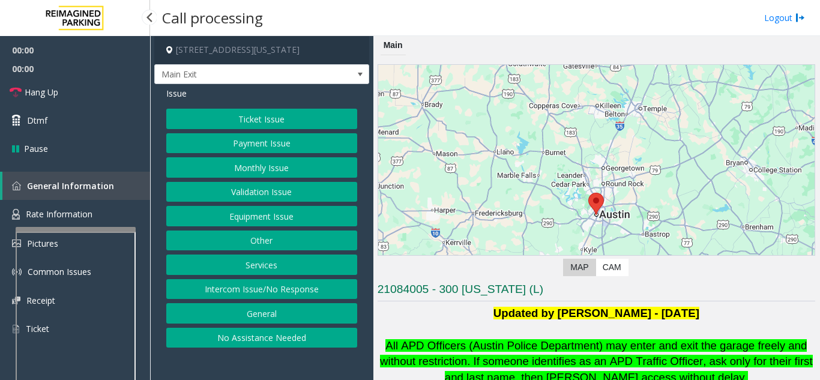
scroll to position [300, 0]
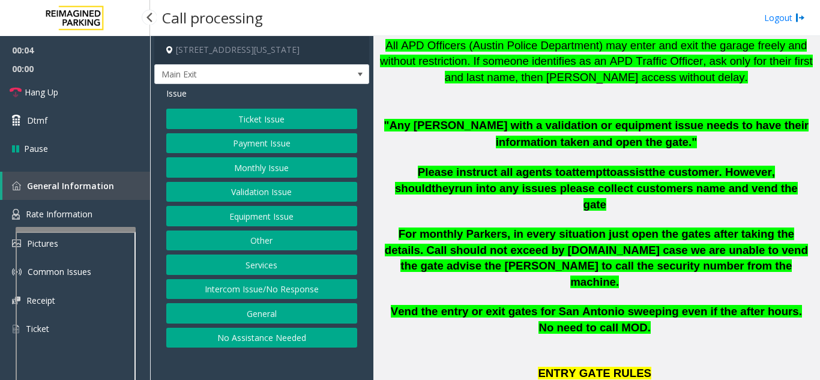
click at [304, 291] on button "Intercom Issue/No Response" at bounding box center [261, 289] width 191 height 20
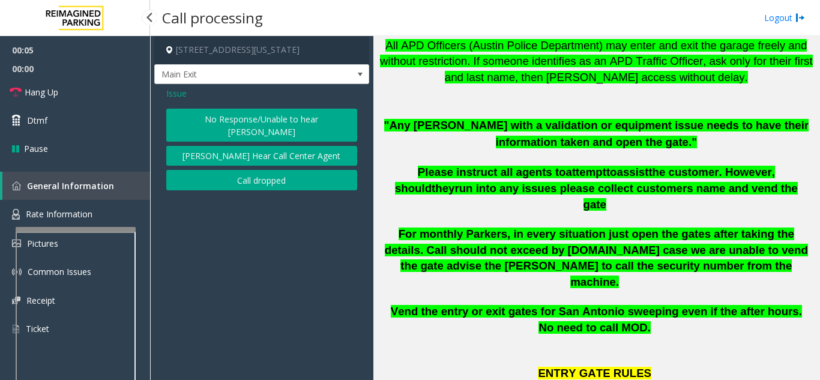
click at [229, 112] on button "No Response/Unable to hear [PERSON_NAME]" at bounding box center [261, 125] width 191 height 33
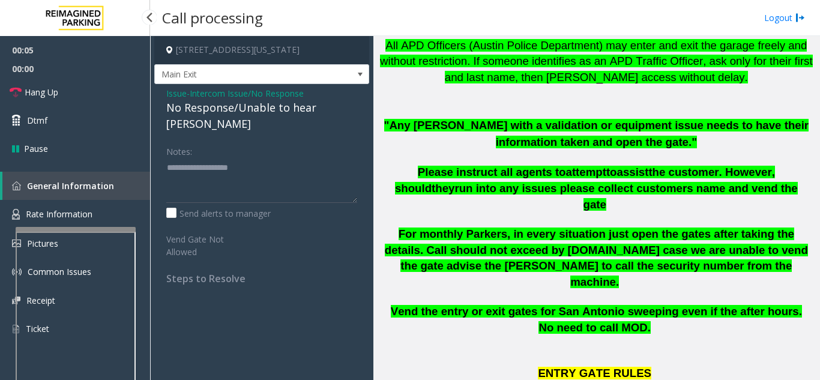
click at [228, 100] on div "No Response/Unable to hear [PERSON_NAME]" at bounding box center [261, 116] width 191 height 32
click at [227, 100] on div "No Response/Unable to hear [PERSON_NAME]" at bounding box center [261, 116] width 191 height 32
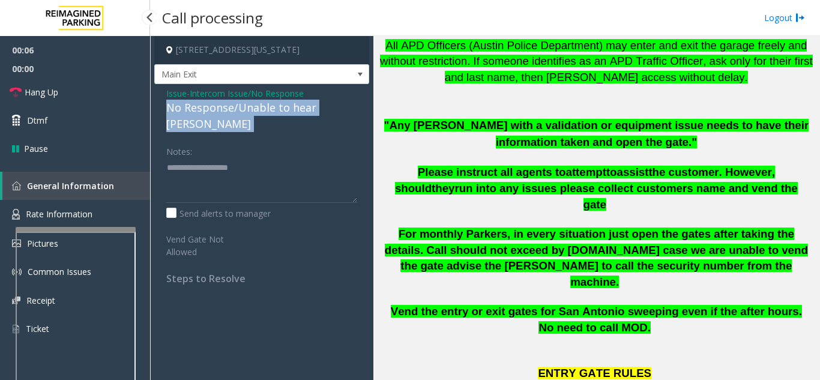
click at [228, 100] on div "No Response/Unable to hear [PERSON_NAME]" at bounding box center [261, 116] width 191 height 32
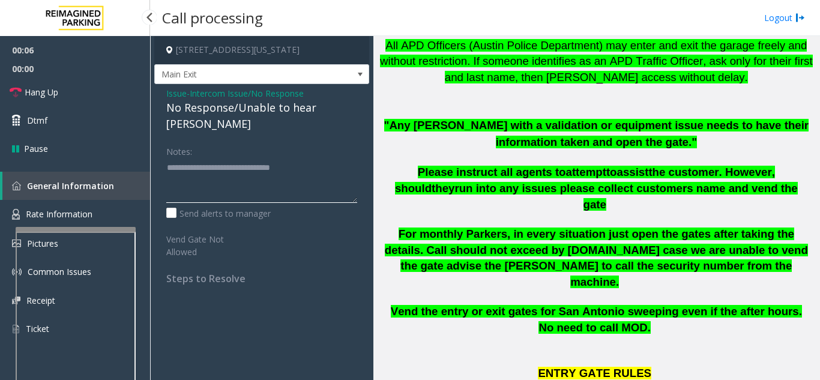
click at [332, 158] on textarea at bounding box center [261, 180] width 191 height 45
type textarea "**********"
click at [92, 87] on link "Hang Up" at bounding box center [75, 92] width 150 height 28
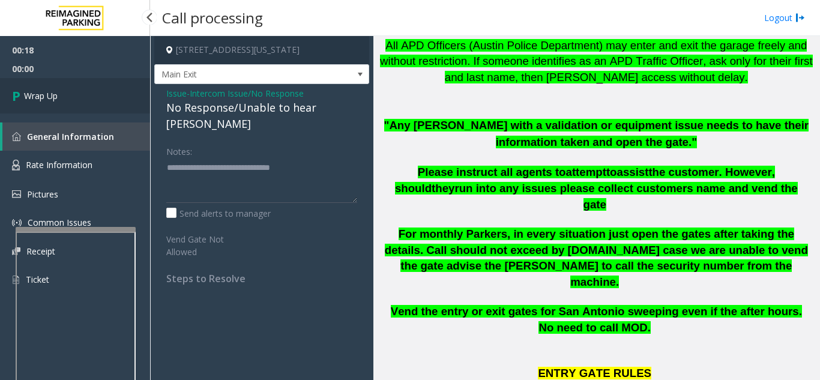
click at [91, 95] on link "Wrap Up" at bounding box center [75, 95] width 150 height 35
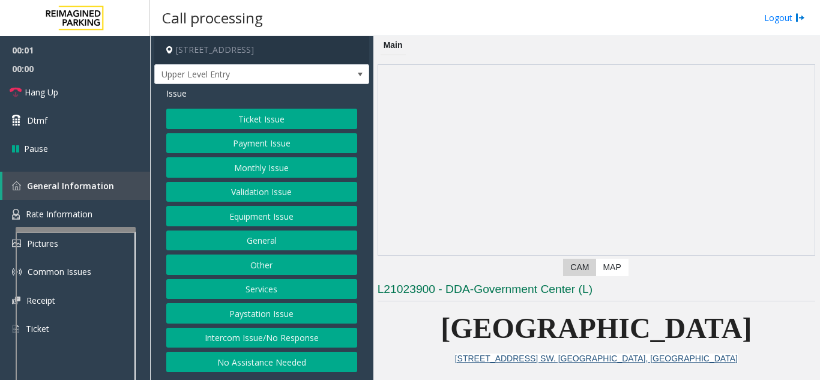
scroll to position [360, 0]
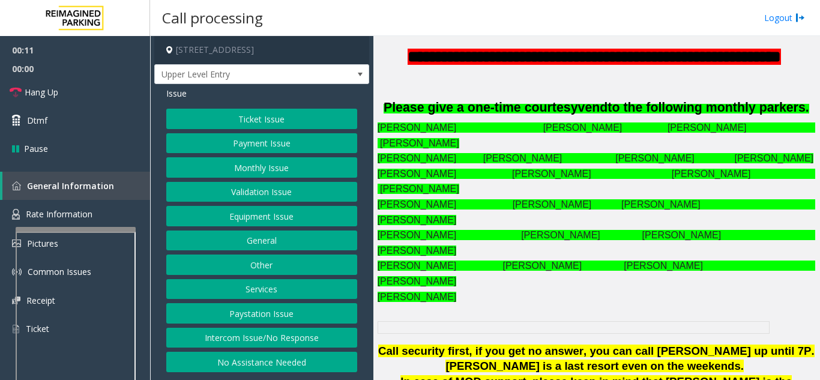
click at [257, 328] on button "Intercom Issue/No Response" at bounding box center [261, 338] width 191 height 20
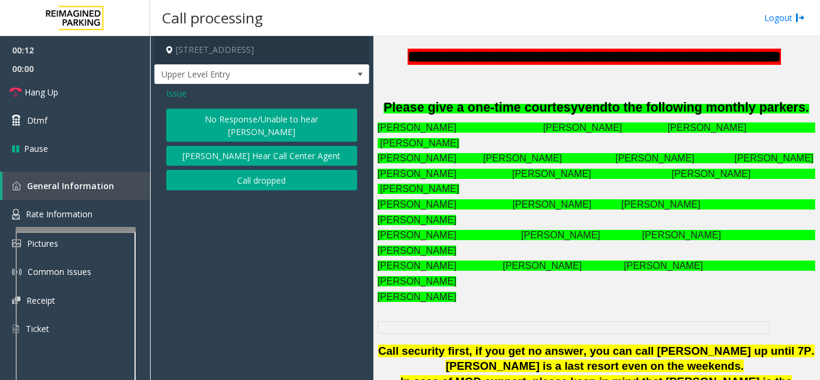
click at [231, 110] on button "No Response/Unable to hear [PERSON_NAME]" at bounding box center [261, 125] width 191 height 33
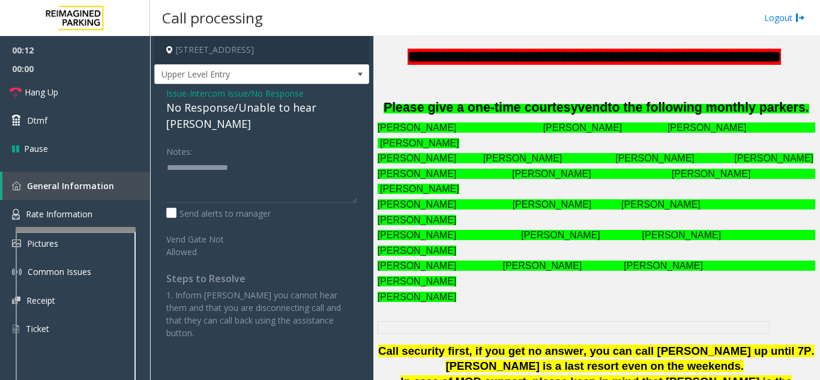
click at [230, 104] on div "No Response/Unable to hear [PERSON_NAME]" at bounding box center [261, 116] width 191 height 32
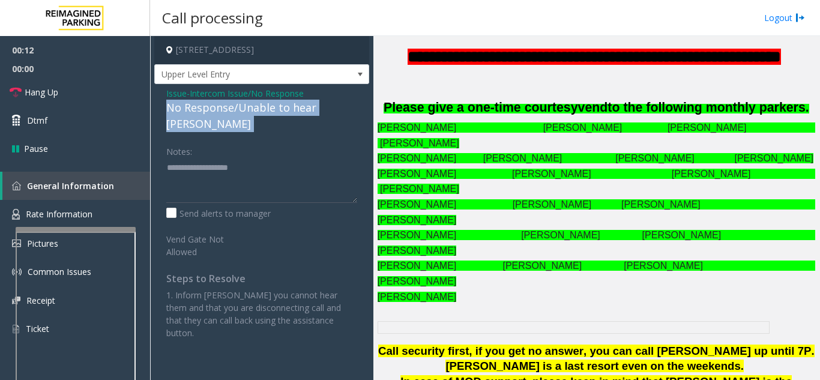
click at [230, 104] on div "No Response/Unable to hear [PERSON_NAME]" at bounding box center [261, 116] width 191 height 32
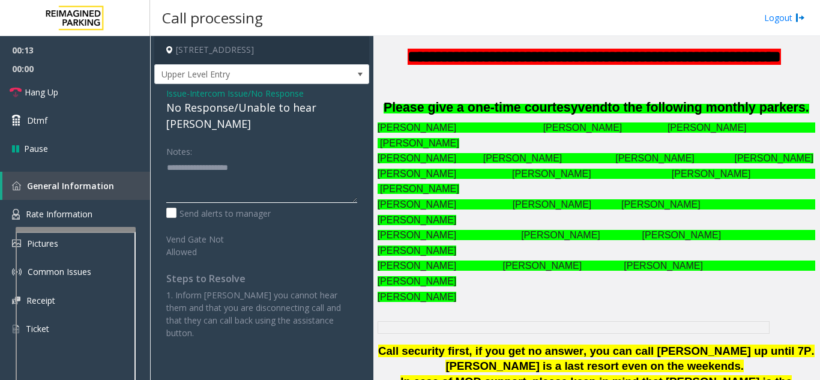
click at [231, 160] on textarea at bounding box center [261, 180] width 191 height 45
paste textarea "**********"
type textarea "**********"
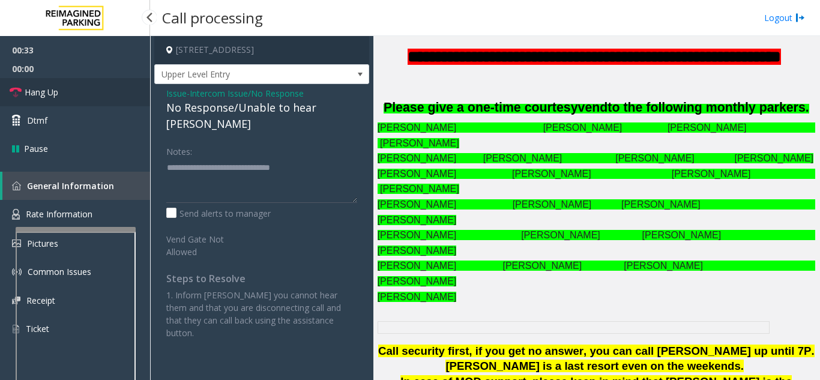
click at [100, 79] on link "Hang Up" at bounding box center [75, 92] width 150 height 28
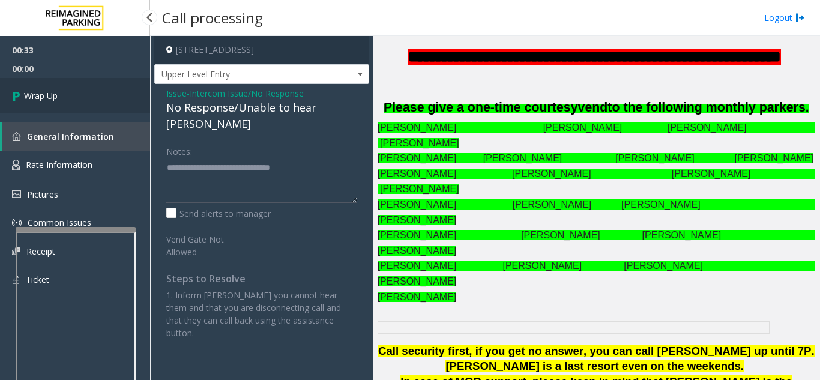
click at [80, 94] on link "Wrap Up" at bounding box center [75, 95] width 150 height 35
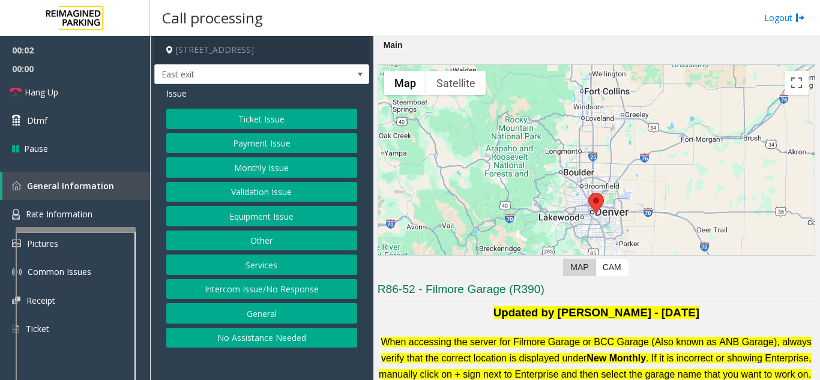
scroll to position [420, 0]
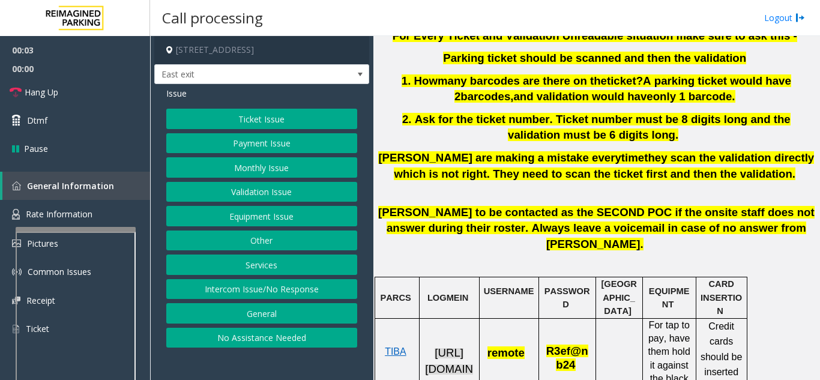
click at [461, 359] on span "[URL][DOMAIN_NAME]" at bounding box center [449, 368] width 48 height 44
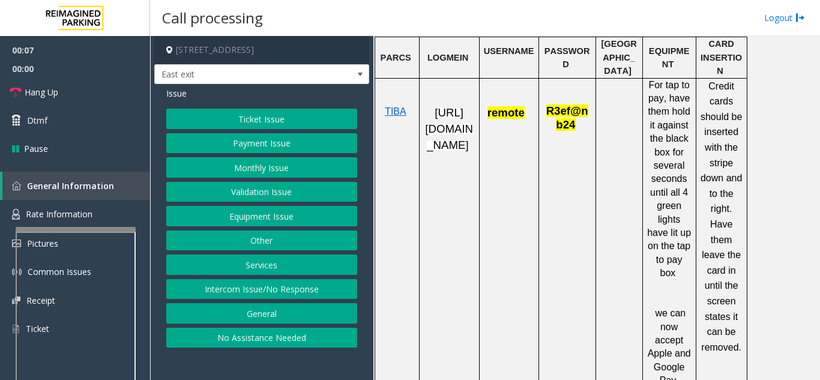
click at [268, 191] on button "Validation Issue" at bounding box center [261, 192] width 191 height 20
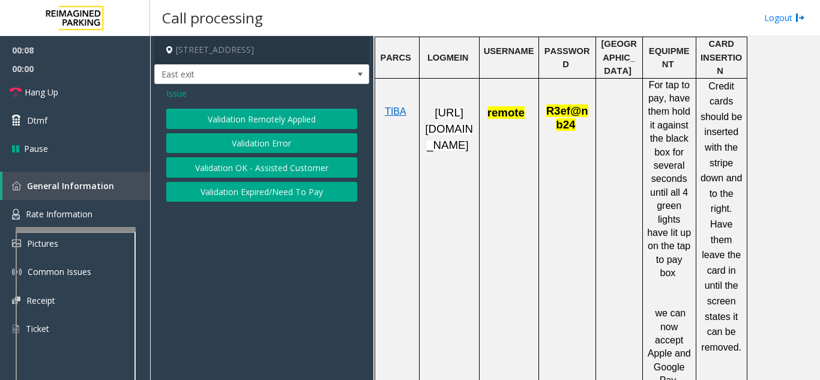
click at [270, 133] on button "Validation Error" at bounding box center [261, 143] width 191 height 20
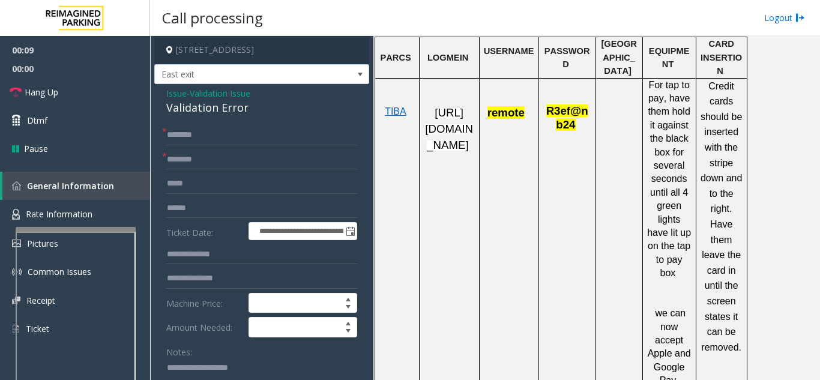
paste textarea "**********"
click at [192, 368] on textarea at bounding box center [256, 380] width 181 height 45
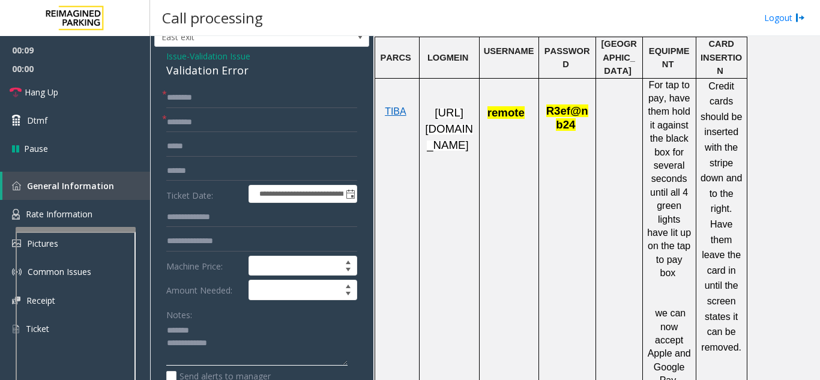
scroll to position [67, 0]
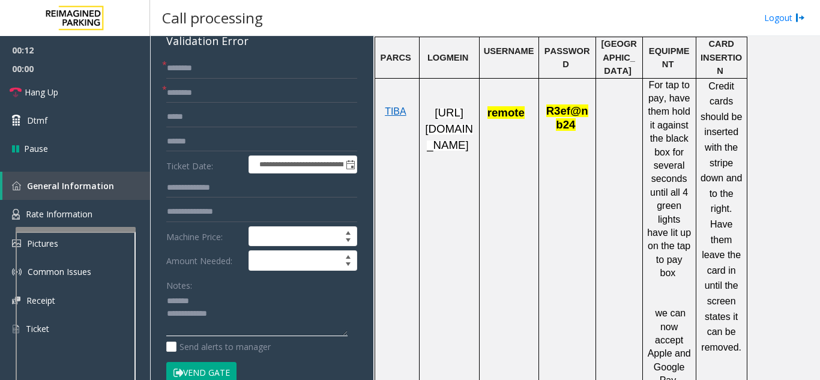
click at [246, 321] on textarea at bounding box center [256, 314] width 181 height 45
paste textarea "**********"
click at [228, 302] on textarea at bounding box center [256, 314] width 181 height 45
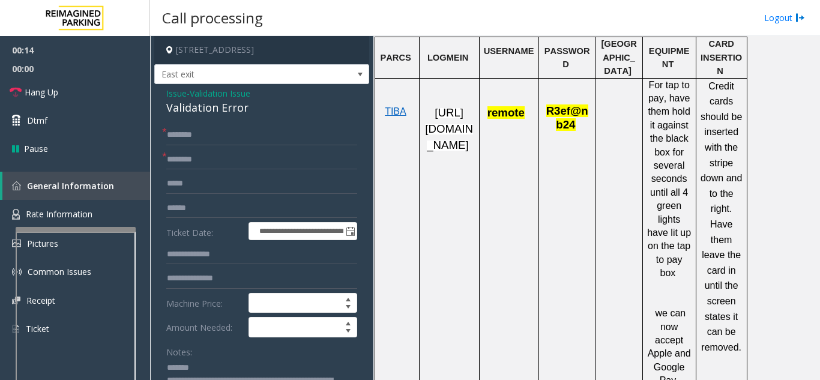
click at [207, 106] on div "Validation Error" at bounding box center [261, 108] width 191 height 16
copy div "Validation Error"
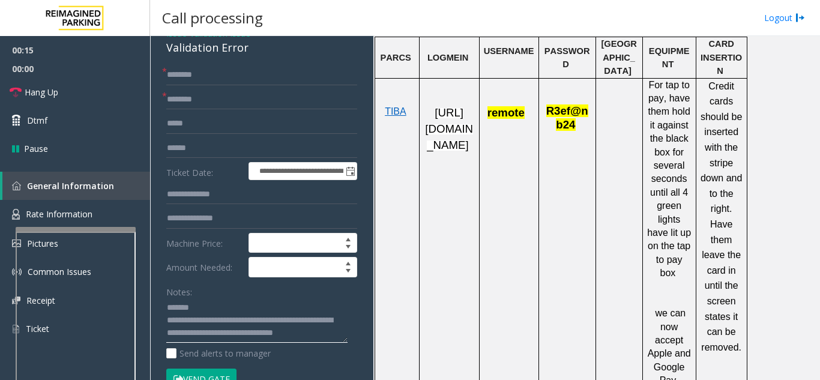
paste textarea "**********"
click at [222, 311] on textarea at bounding box center [256, 320] width 181 height 45
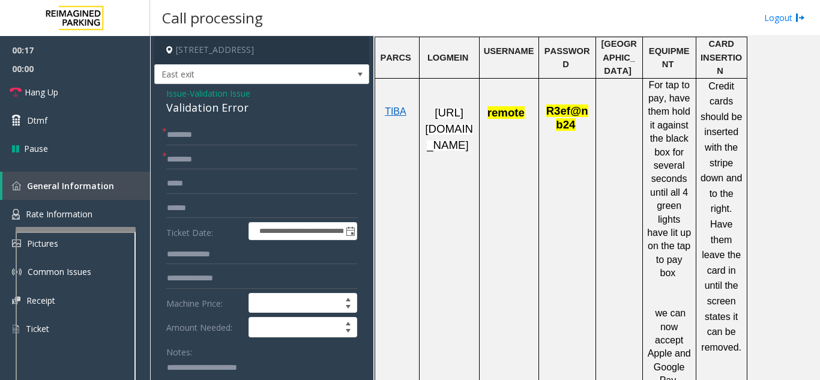
scroll to position [300, 0]
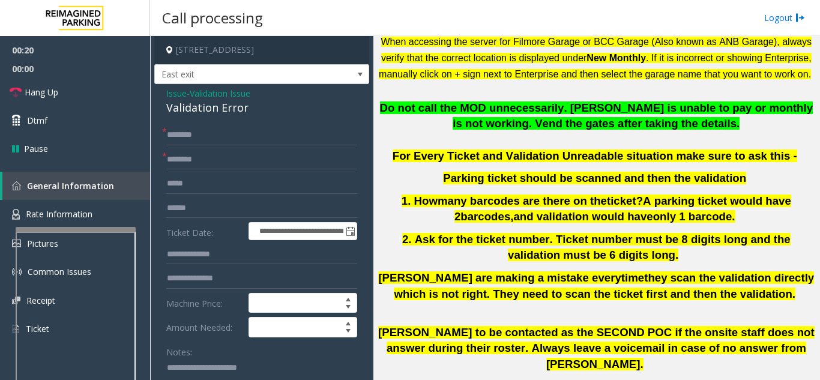
type textarea "**********"
click at [286, 157] on input "text" at bounding box center [261, 160] width 191 height 20
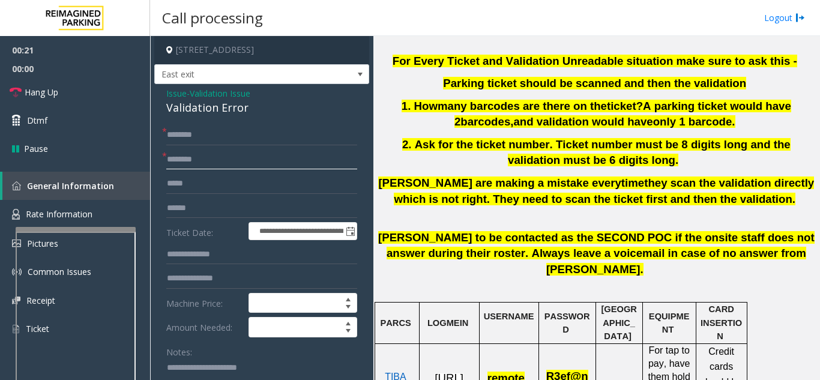
scroll to position [480, 0]
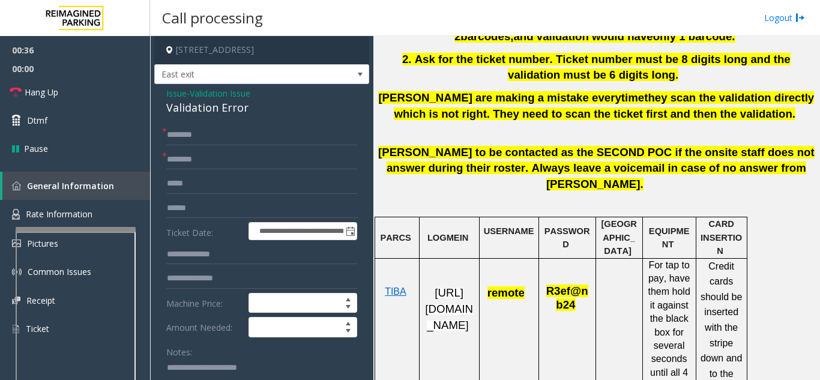
click at [177, 101] on div "Validation Error" at bounding box center [261, 108] width 191 height 16
click at [175, 100] on div "Validation Error" at bounding box center [261, 108] width 191 height 16
click at [178, 97] on span "Issue" at bounding box center [176, 93] width 20 height 13
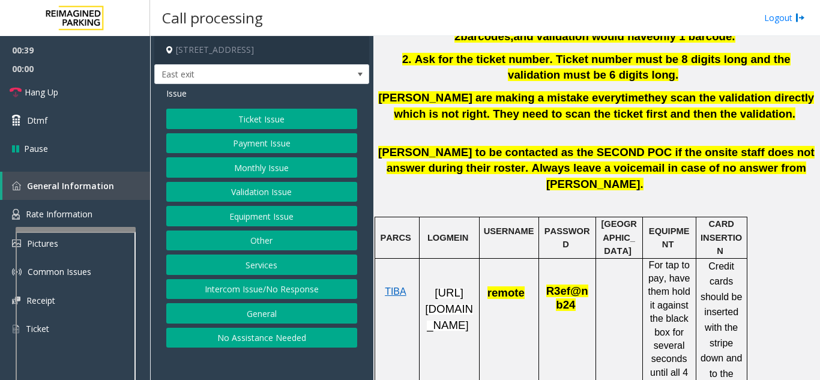
click at [251, 172] on button "Monthly Issue" at bounding box center [261, 167] width 191 height 20
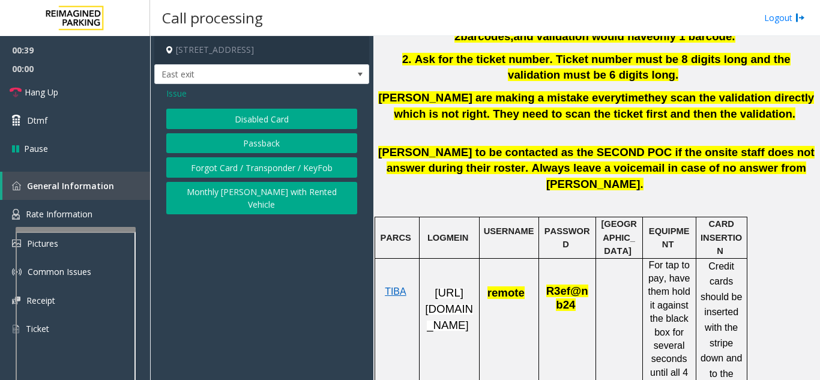
click at [249, 159] on button "Forgot Card / Transponder / KeyFob" at bounding box center [261, 167] width 191 height 20
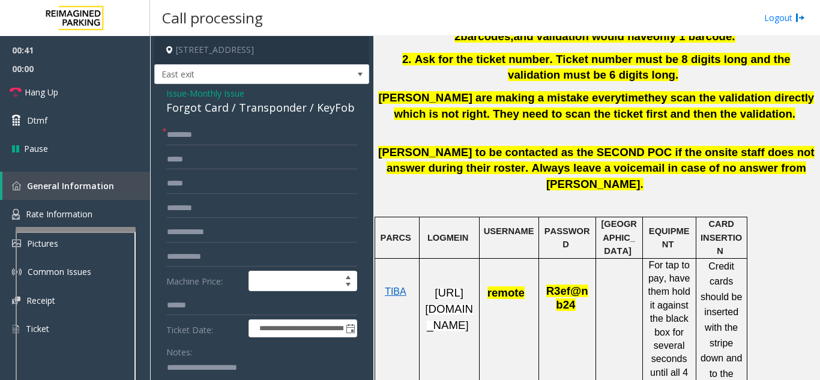
click at [178, 98] on span "Issue" at bounding box center [176, 93] width 20 height 13
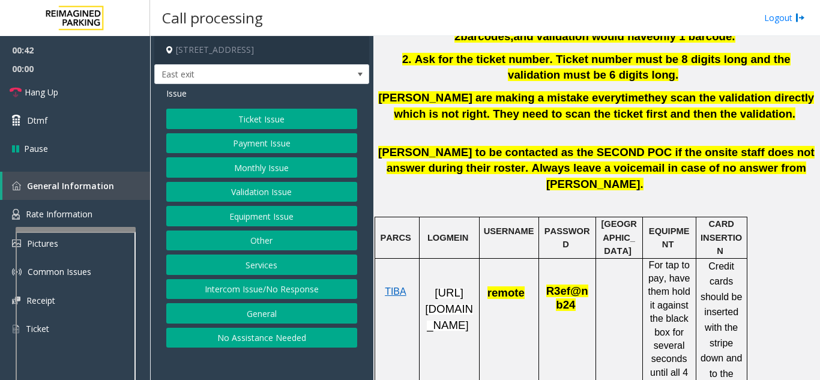
click at [238, 164] on button "Monthly Issue" at bounding box center [261, 167] width 191 height 20
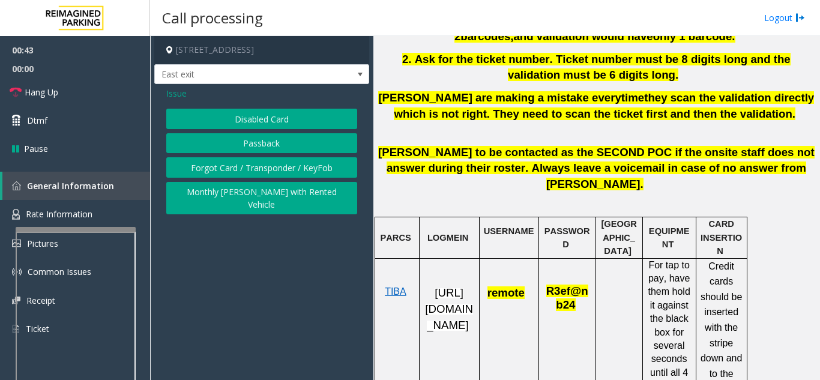
click at [246, 171] on button "Forgot Card / Transponder / KeyFob" at bounding box center [261, 167] width 191 height 20
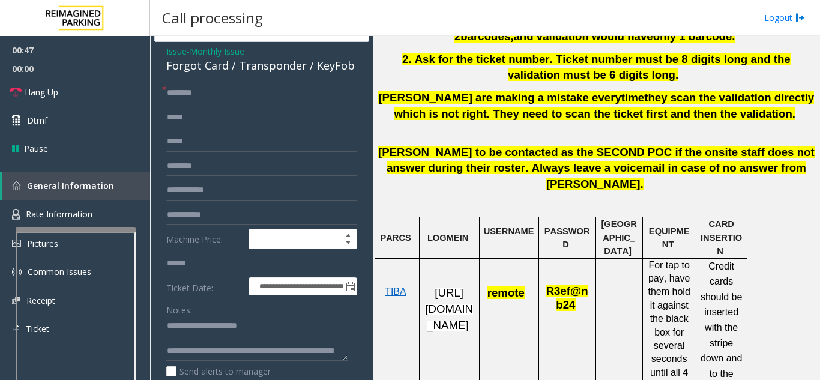
scroll to position [60, 0]
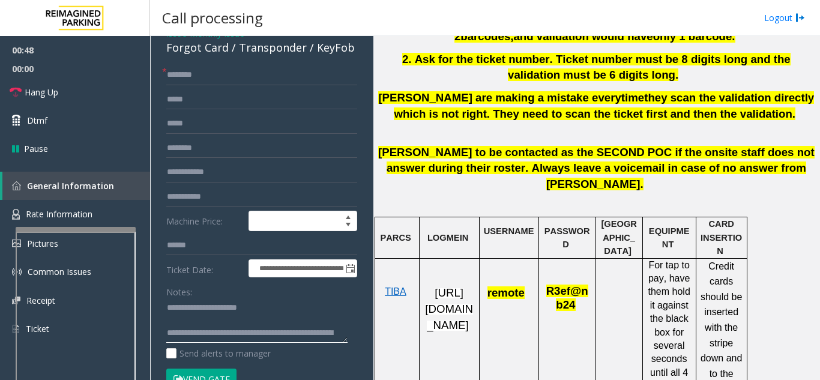
drag, startPoint x: 201, startPoint y: 304, endPoint x: 336, endPoint y: 300, distance: 135.8
click at [317, 303] on textarea at bounding box center [256, 320] width 181 height 45
paste textarea "**********"
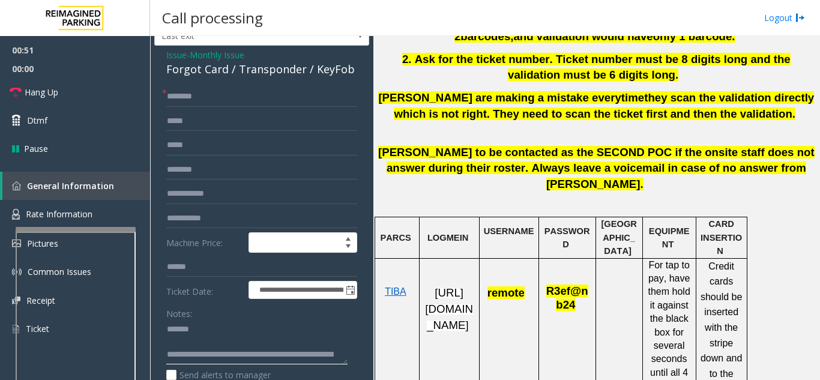
scroll to position [0, 0]
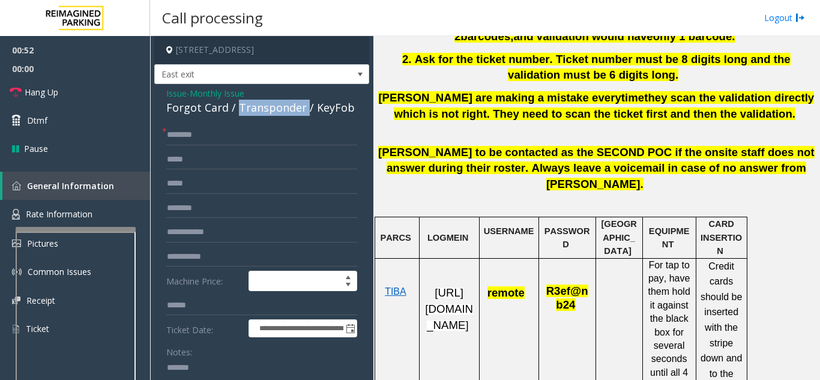
drag, startPoint x: 237, startPoint y: 109, endPoint x: 302, endPoint y: 108, distance: 64.8
click at [302, 108] on div "Forgot Card / Transponder / KeyFob" at bounding box center [261, 108] width 191 height 16
copy div "Transponder"
paste textarea "**********"
click at [213, 369] on textarea at bounding box center [256, 380] width 181 height 45
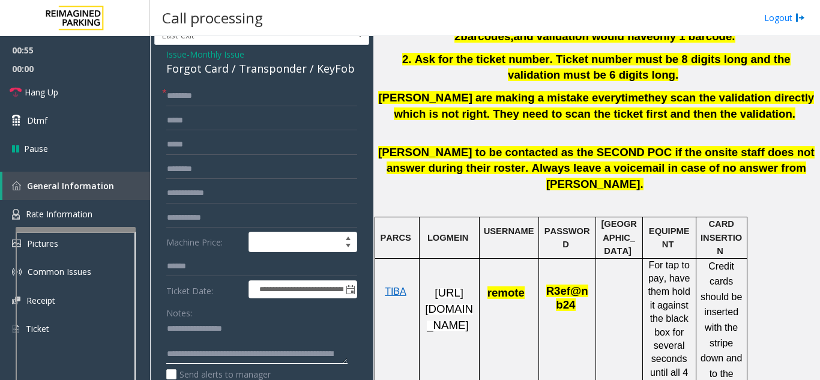
scroll to position [60, 0]
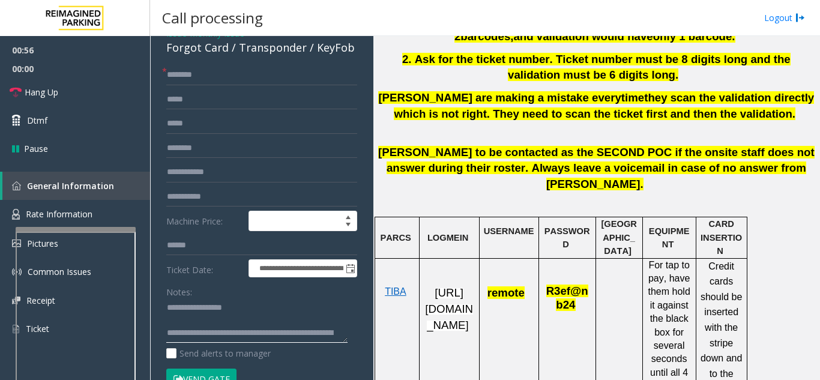
click at [225, 321] on textarea at bounding box center [256, 320] width 181 height 45
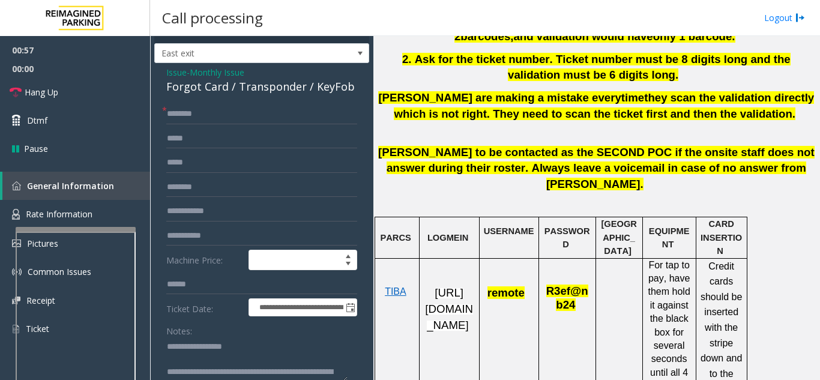
scroll to position [0, 0]
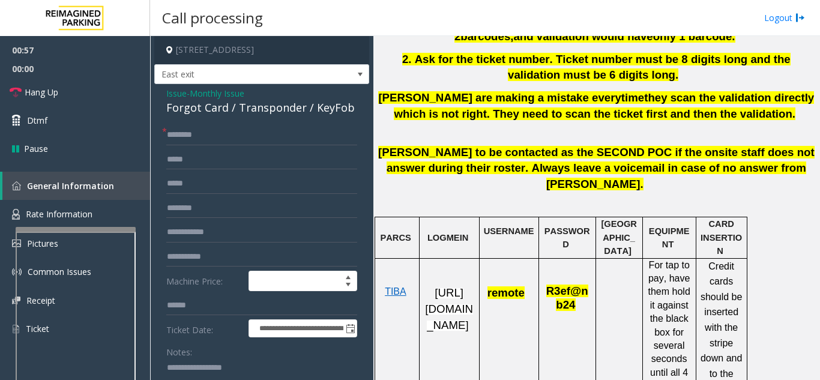
type textarea "**********"
click at [230, 139] on input "text" at bounding box center [261, 135] width 191 height 20
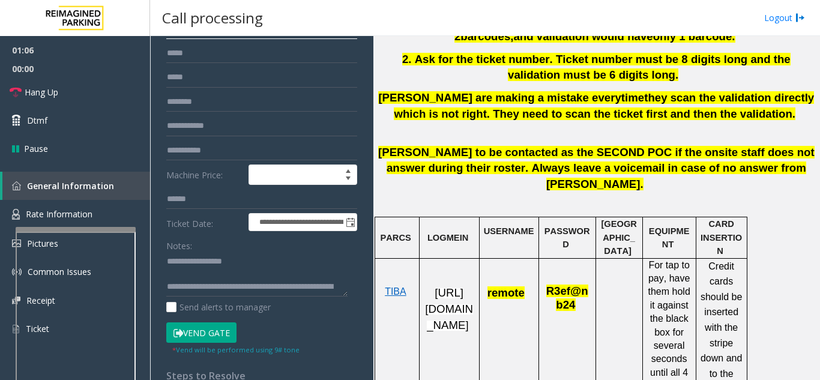
scroll to position [288, 0]
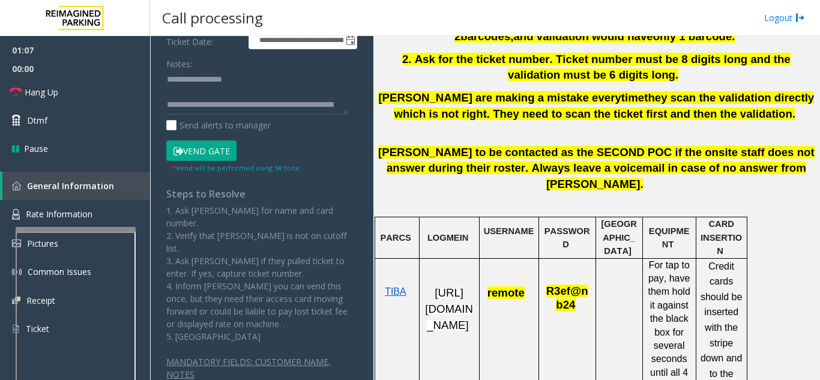
type input "******"
click at [203, 152] on button "Vend Gate" at bounding box center [201, 150] width 70 height 20
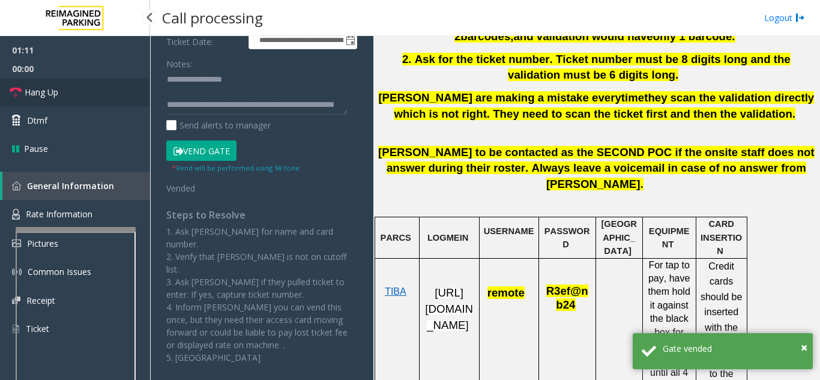
click at [91, 92] on link "Hang Up" at bounding box center [75, 92] width 150 height 28
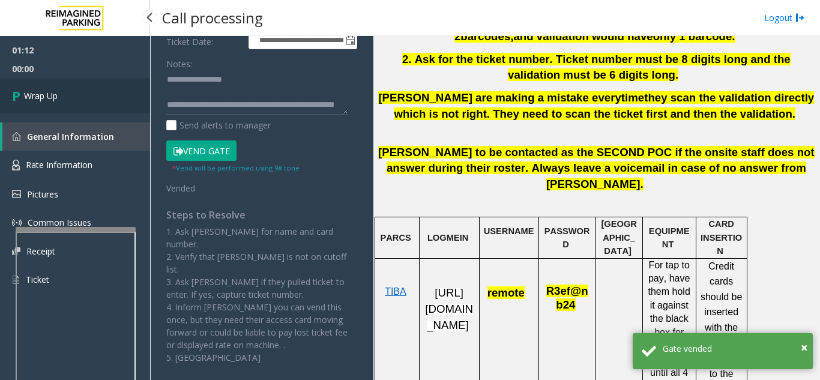
click at [91, 92] on link "Wrap Up" at bounding box center [75, 95] width 150 height 35
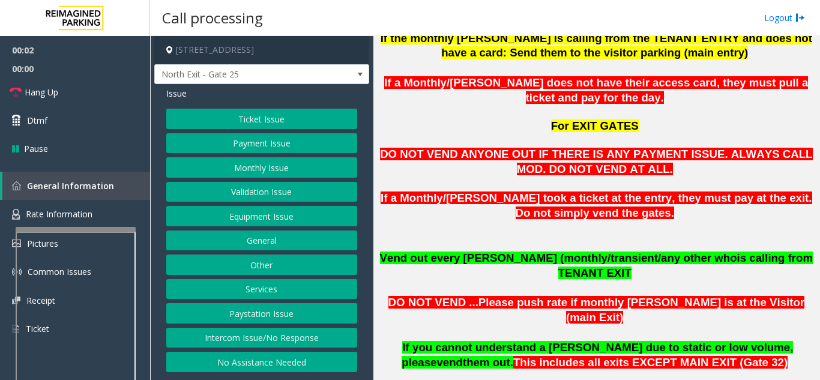
scroll to position [1201, 0]
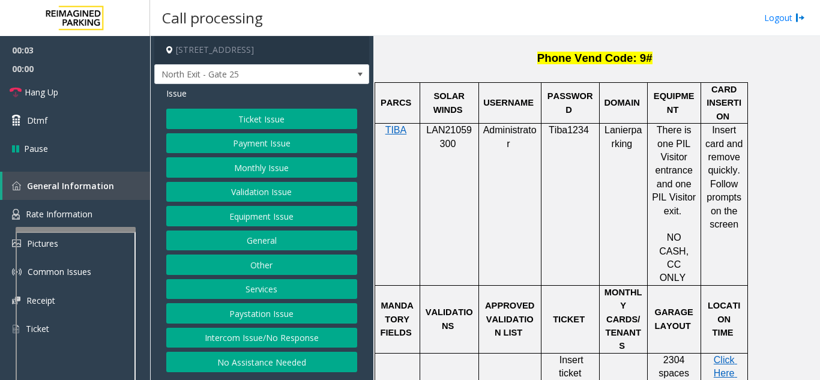
click at [441, 124] on p "LAN21059300" at bounding box center [449, 137] width 50 height 27
copy p "LAN21059300"
click at [223, 176] on button "Monthly Issue" at bounding box center [261, 167] width 191 height 20
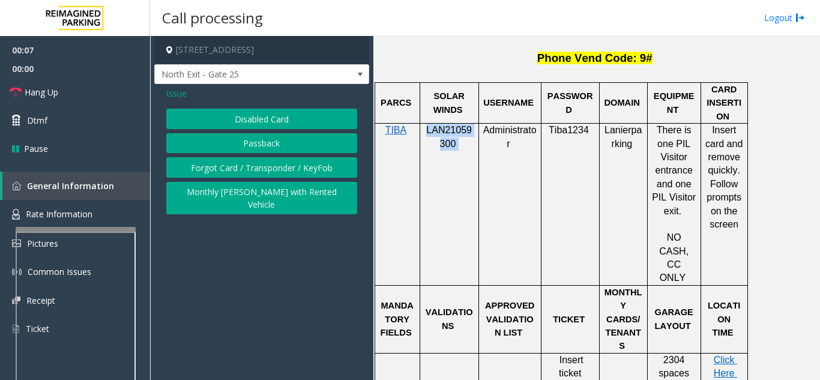
click at [234, 170] on button "Forgot Card / Transponder / KeyFob" at bounding box center [261, 167] width 191 height 20
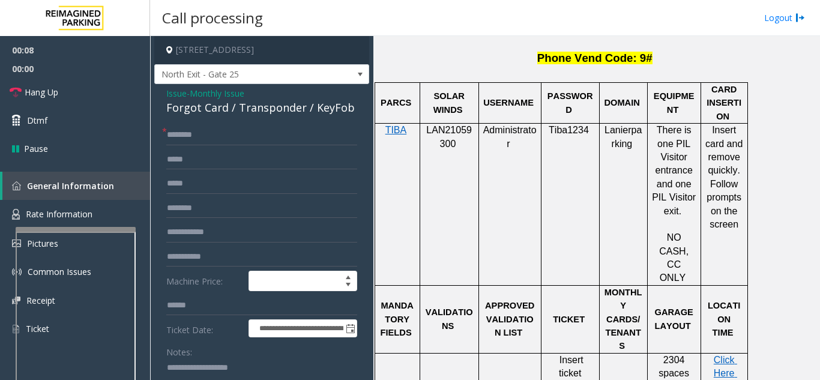
click at [251, 369] on textarea at bounding box center [256, 380] width 181 height 45
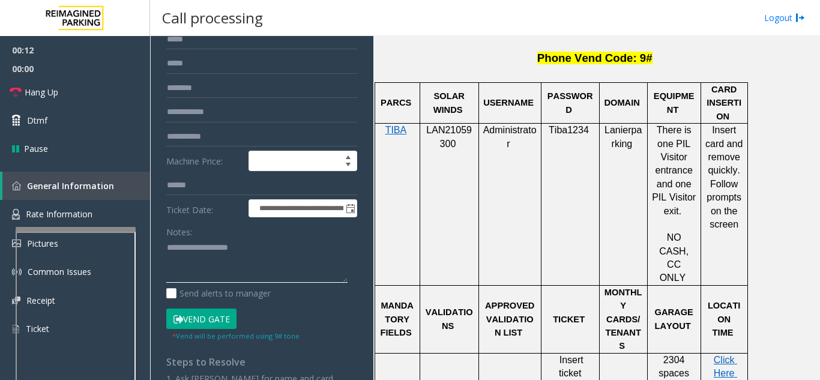
click at [241, 260] on textarea at bounding box center [256, 260] width 181 height 45
paste textarea "**********"
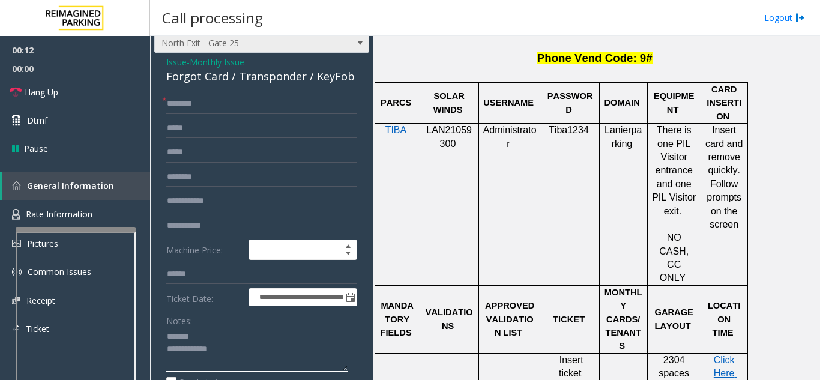
scroll to position [0, 0]
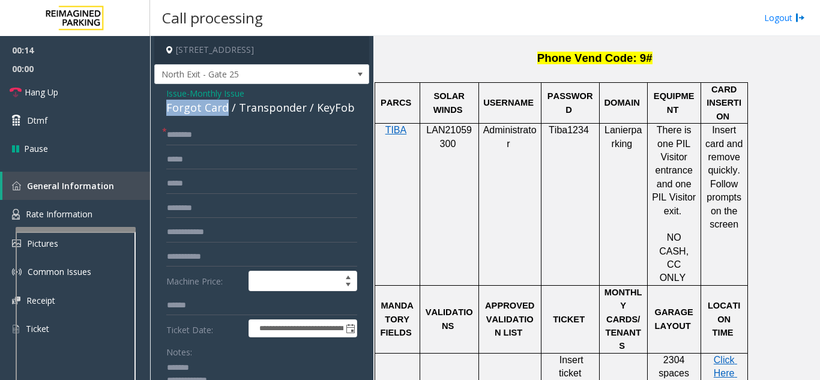
drag, startPoint x: 163, startPoint y: 112, endPoint x: 225, endPoint y: 110, distance: 62.5
click at [225, 110] on div "**********" at bounding box center [261, 370] width 215 height 572
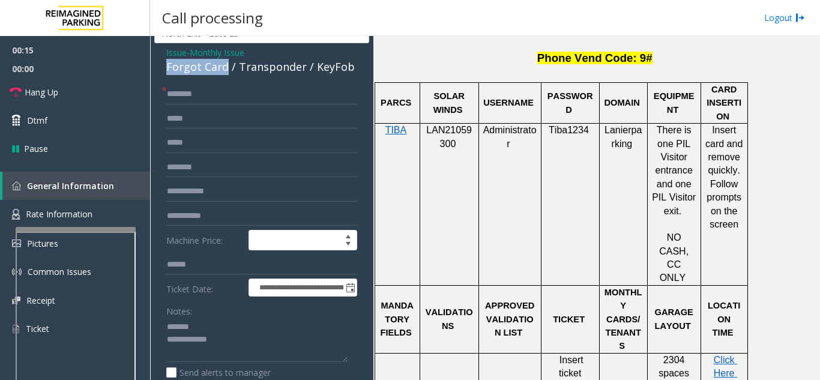
scroll to position [60, 0]
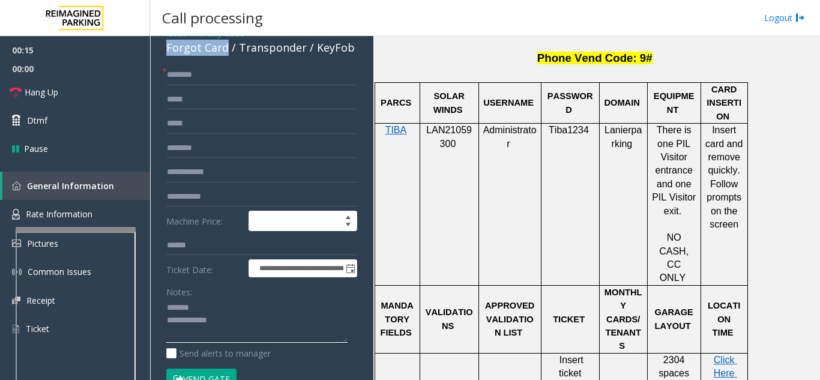
paste textarea "**********"
click at [222, 307] on textarea at bounding box center [256, 320] width 181 height 45
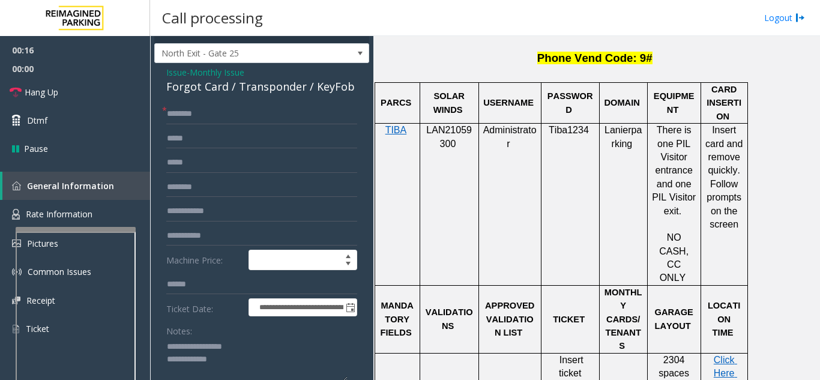
scroll to position [0, 0]
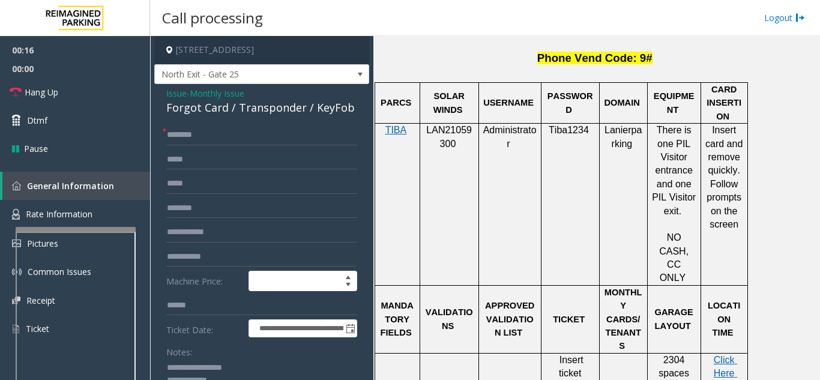
type textarea "**********"
click at [234, 141] on input "text" at bounding box center [261, 135] width 191 height 20
type input "*"
type input "******"
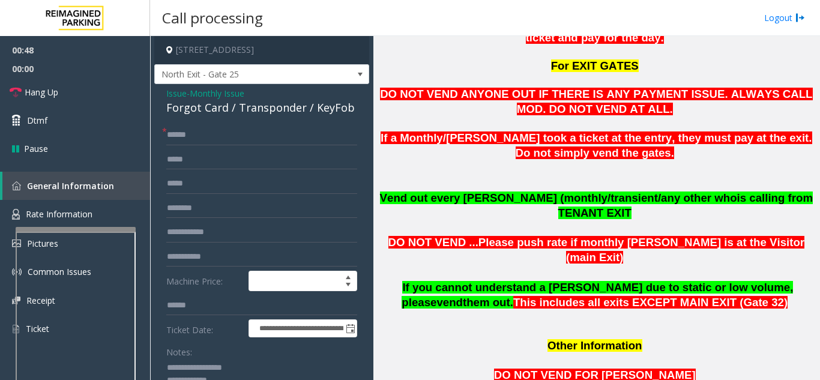
scroll to position [60, 0]
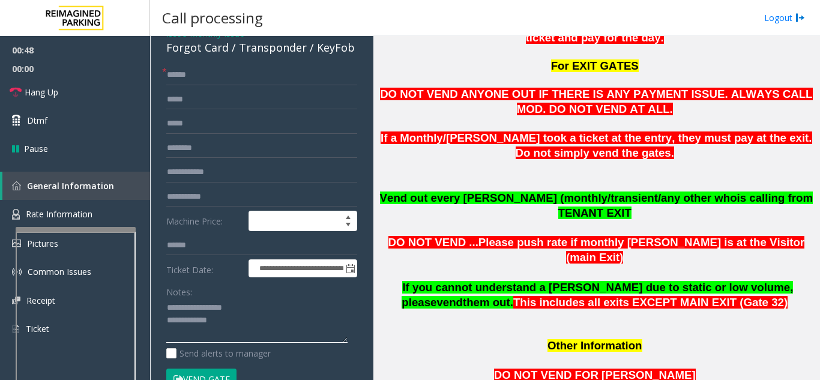
click at [261, 327] on textarea at bounding box center [256, 320] width 181 height 45
type textarea "**********"
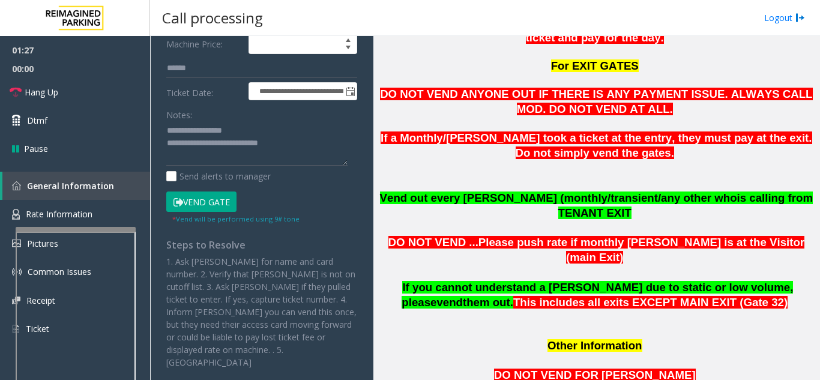
scroll to position [240, 0]
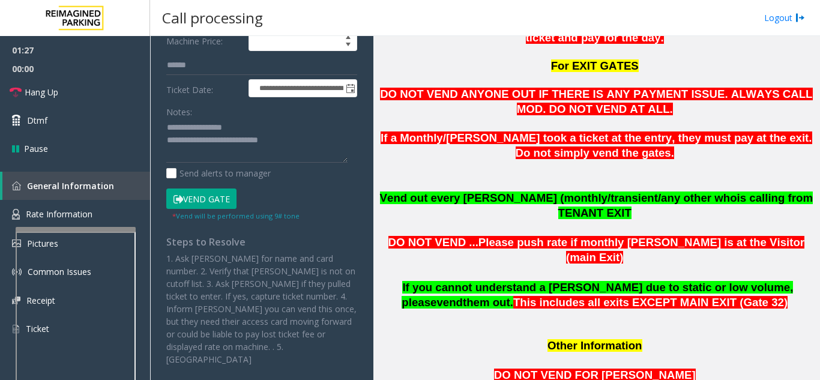
click at [215, 201] on button "Vend Gate" at bounding box center [201, 199] width 70 height 20
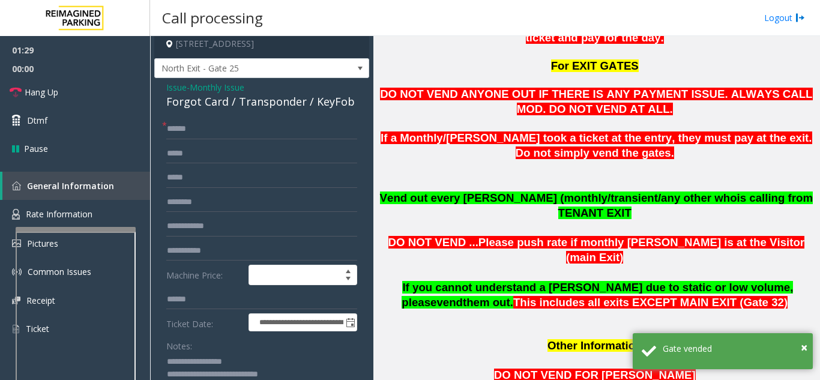
scroll to position [0, 0]
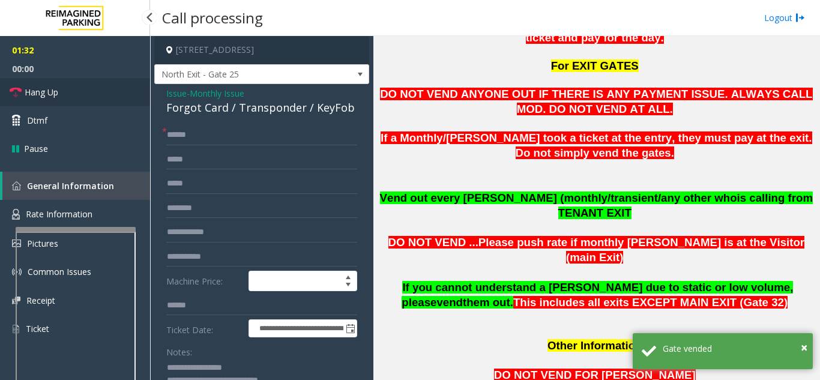
click at [94, 86] on link "Hang Up" at bounding box center [75, 92] width 150 height 28
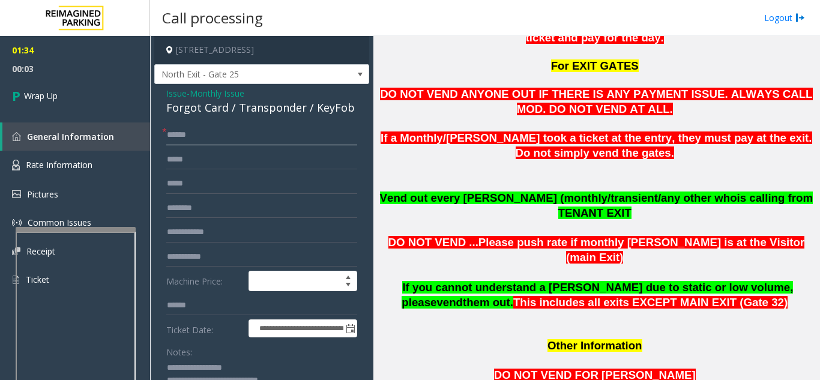
click at [213, 138] on input "******" at bounding box center [261, 135] width 191 height 20
type input "**********"
click at [101, 97] on link "Wrap Up" at bounding box center [75, 95] width 150 height 35
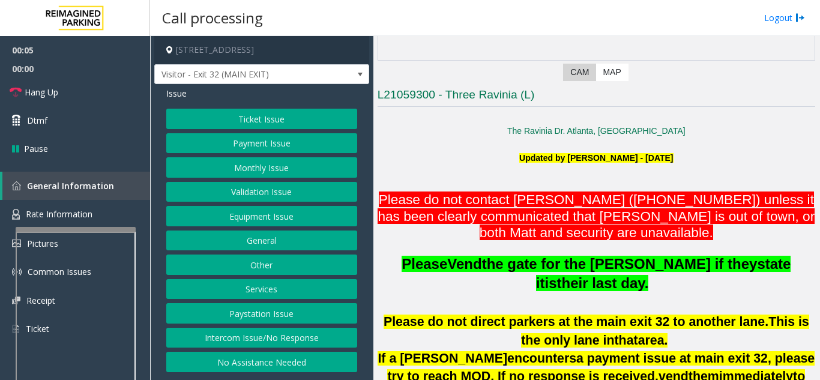
scroll to position [420, 0]
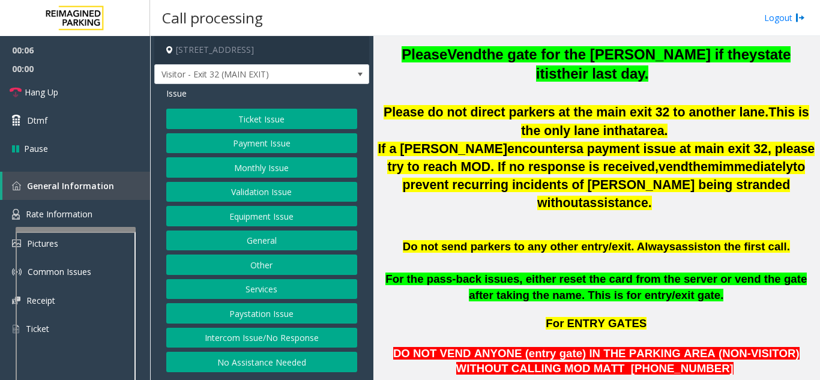
click at [437, 189] on p "If a [PERSON_NAME] encounters a payment issue at main exit 32, please try to re…" at bounding box center [597, 176] width 438 height 73
click at [304, 331] on button "Intercom Issue/No Response" at bounding box center [261, 338] width 191 height 20
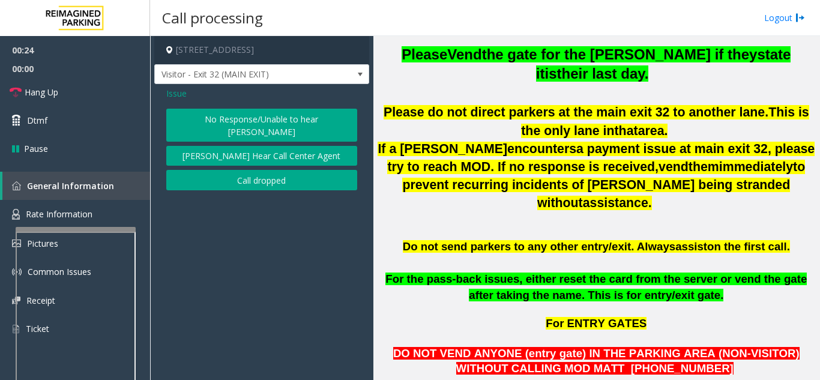
click at [172, 95] on span "Issue" at bounding box center [176, 93] width 20 height 13
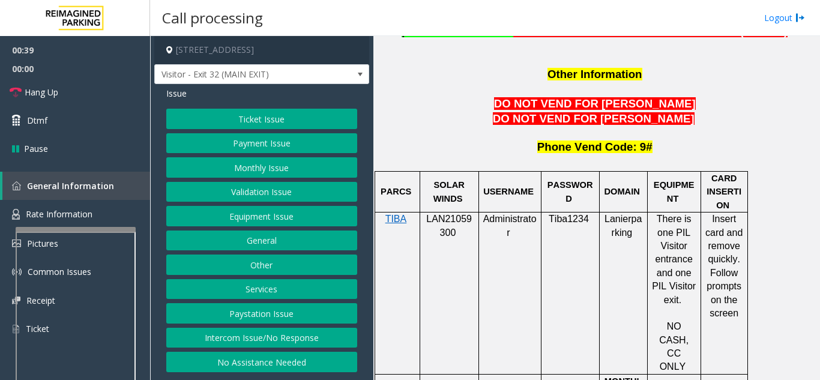
scroll to position [1201, 0]
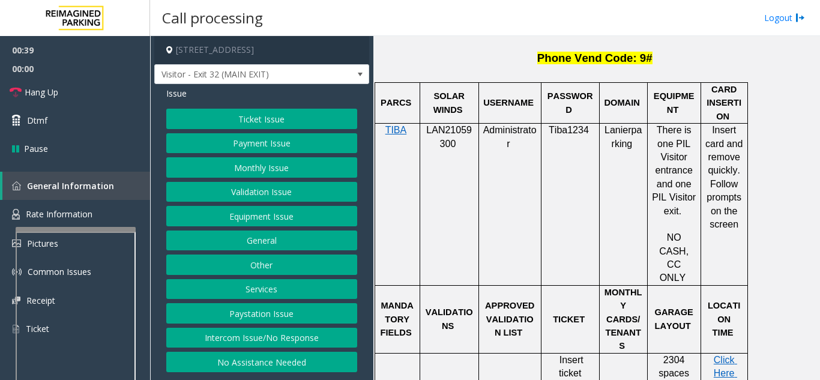
click at [493, 351] on div at bounding box center [510, 353] width 62 height 4
click at [498, 299] on p "APPROVED VALIDATION LIST" at bounding box center [509, 319] width 53 height 40
click at [263, 195] on button "Validation Issue" at bounding box center [261, 192] width 191 height 20
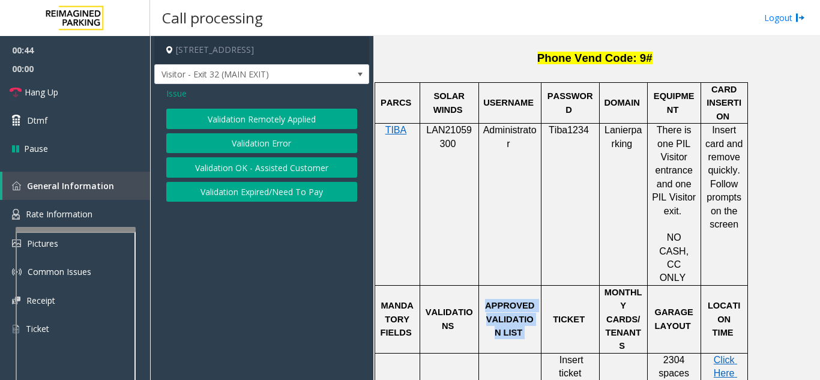
click at [265, 148] on button "Validation Error" at bounding box center [261, 143] width 191 height 20
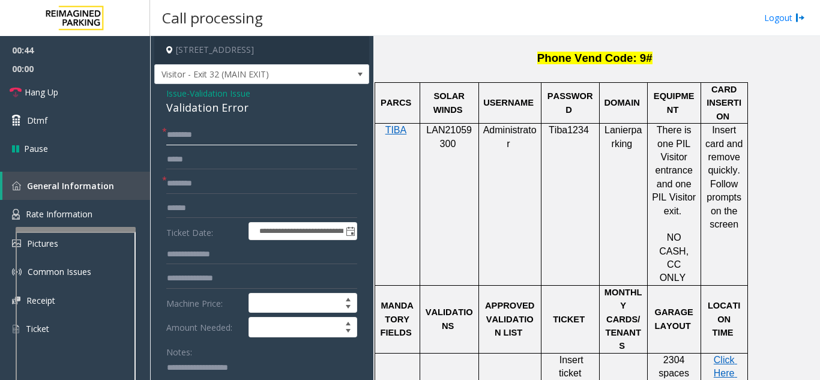
click at [245, 134] on input "text" at bounding box center [261, 135] width 191 height 20
type input "**"
click at [262, 186] on input "text" at bounding box center [261, 184] width 191 height 20
type input "**"
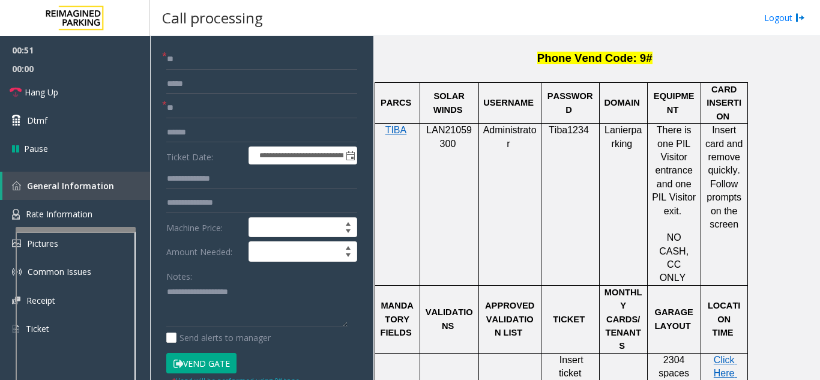
scroll to position [180, 0]
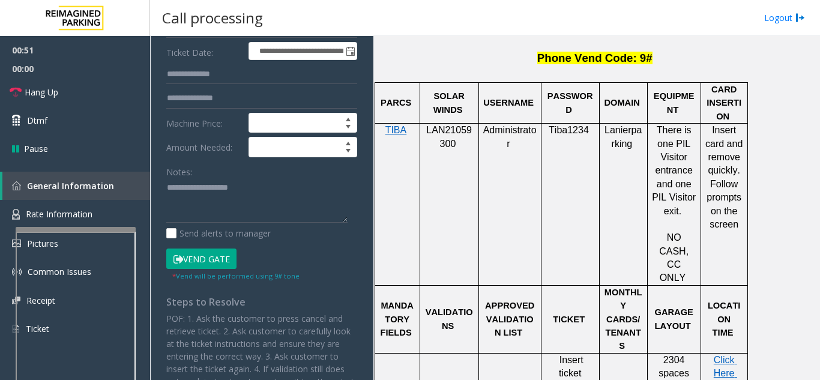
click at [224, 226] on div "Notes: Send alerts to manager" at bounding box center [261, 201] width 191 height 79
click at [225, 223] on textarea at bounding box center [256, 200] width 181 height 45
paste textarea "**********"
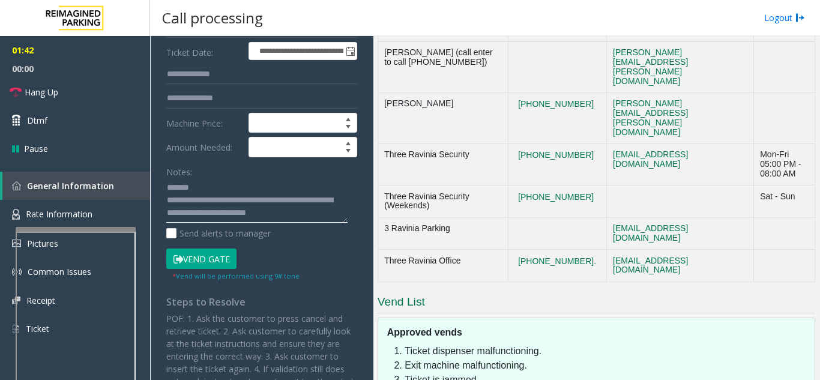
scroll to position [2213, 0]
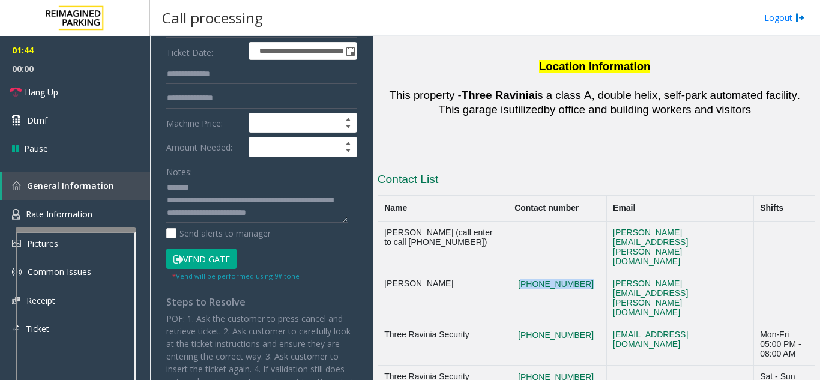
drag, startPoint x: 542, startPoint y: 138, endPoint x: 496, endPoint y: 114, distance: 52.1
click at [508, 273] on td "[PHONE_NUMBER]" at bounding box center [557, 298] width 98 height 51
click at [322, 211] on textarea at bounding box center [256, 200] width 181 height 45
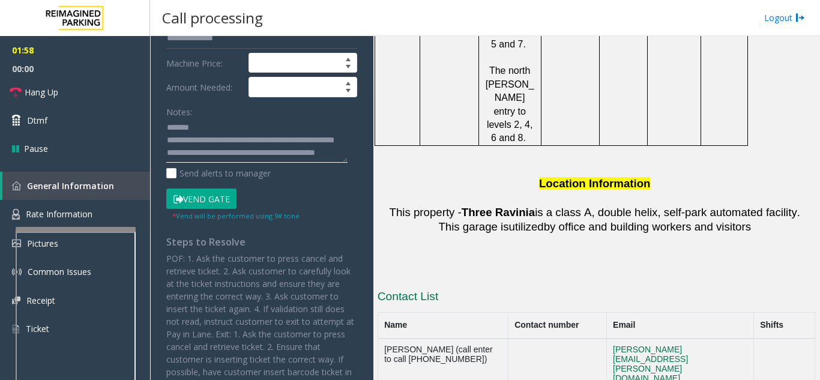
scroll to position [2093, 0]
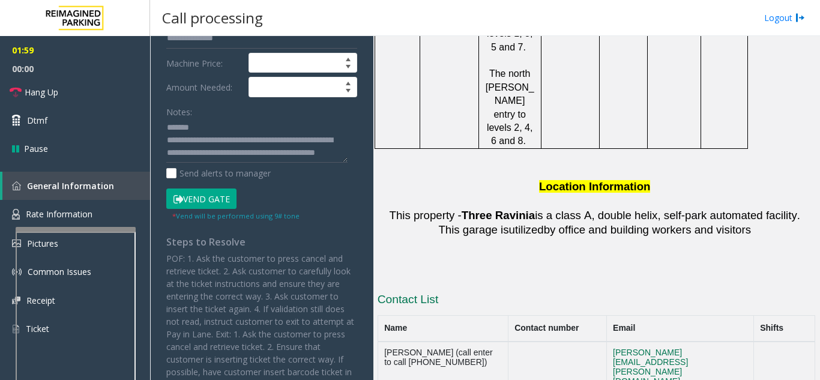
drag, startPoint x: 549, startPoint y: 329, endPoint x: 487, endPoint y: 307, distance: 65.5
click at [592, 315] on th "Email" at bounding box center [679, 328] width 147 height 26
drag, startPoint x: 552, startPoint y: 283, endPoint x: 509, endPoint y: 279, distance: 43.5
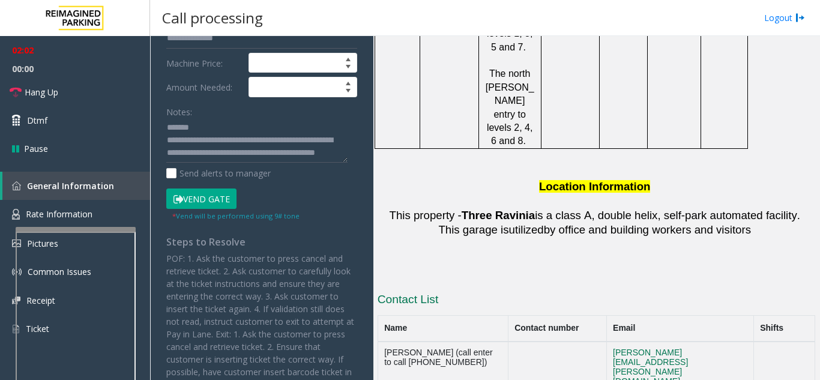
click at [575, 292] on h3 "Contact List" at bounding box center [597, 301] width 438 height 19
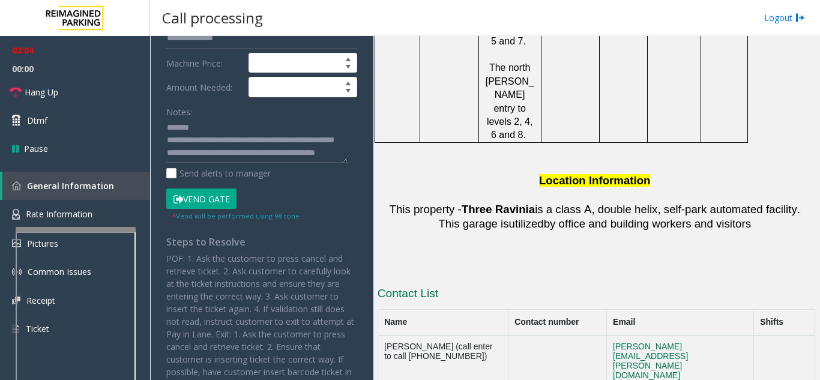
drag, startPoint x: 551, startPoint y: 376, endPoint x: 495, endPoint y: 352, distance: 60.8
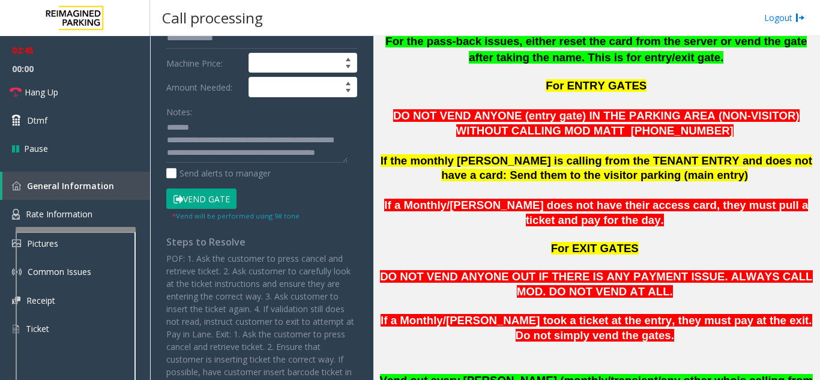
scroll to position [238, 0]
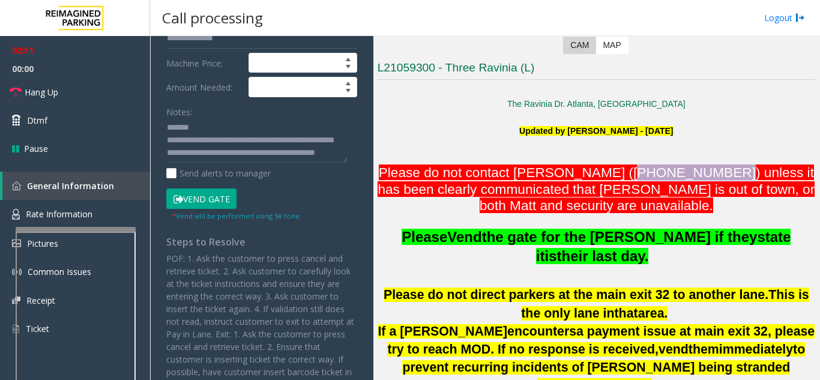
drag, startPoint x: 722, startPoint y: 176, endPoint x: 621, endPoint y: 185, distance: 101.9
click at [592, 177] on font "Please do not contact [PERSON_NAME] ([PHONE_NUMBER]) unless it has been clearly…" at bounding box center [596, 189] width 437 height 49
click at [577, 228] on p "Please Vend the gate for the [PERSON_NAME] if they state it is their last day." at bounding box center [597, 247] width 438 height 39
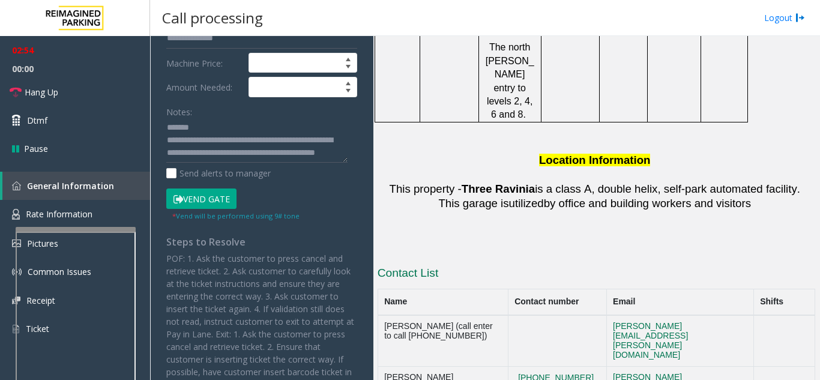
scroll to position [2219, 0]
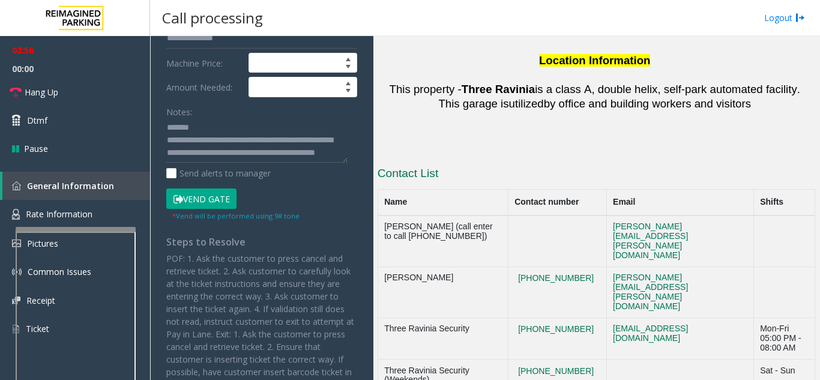
drag, startPoint x: 545, startPoint y: 162, endPoint x: 489, endPoint y: 136, distance: 61.5
click at [489, 318] on tr "Three Ravinia Security [PHONE_NUMBER] [EMAIL_ADDRESS][DOMAIN_NAME] Mon-Fri 05:0…" at bounding box center [596, 338] width 437 height 41
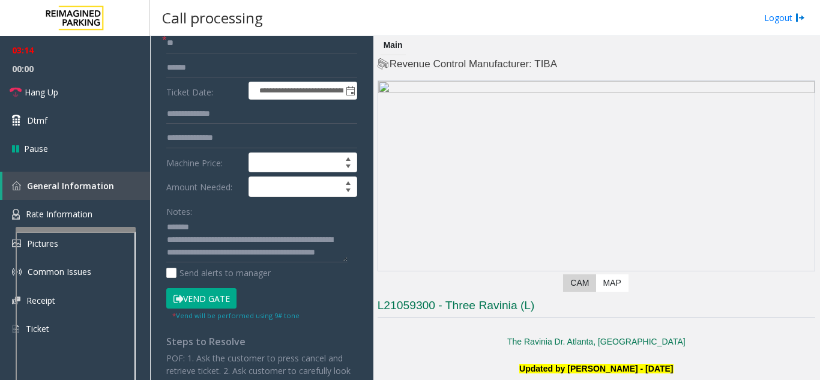
scroll to position [0, 0]
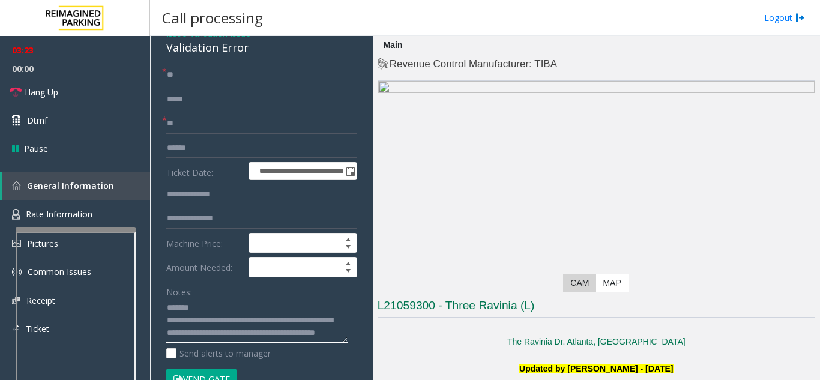
click at [225, 302] on textarea at bounding box center [256, 320] width 181 height 45
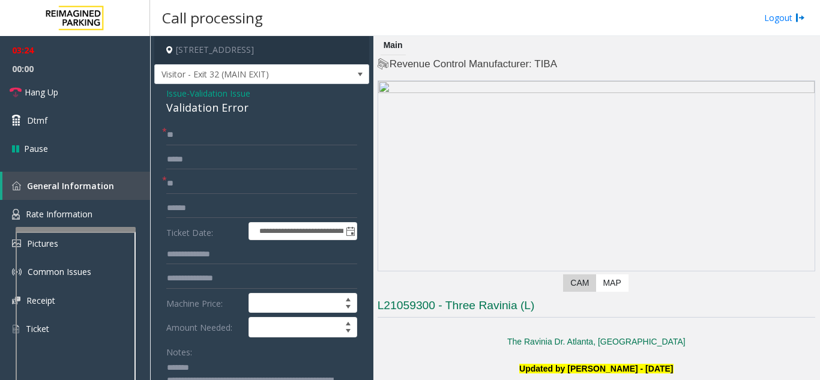
click at [202, 104] on div "Validation Error" at bounding box center [261, 108] width 191 height 16
click at [212, 366] on textarea at bounding box center [256, 380] width 181 height 45
paste textarea "**********"
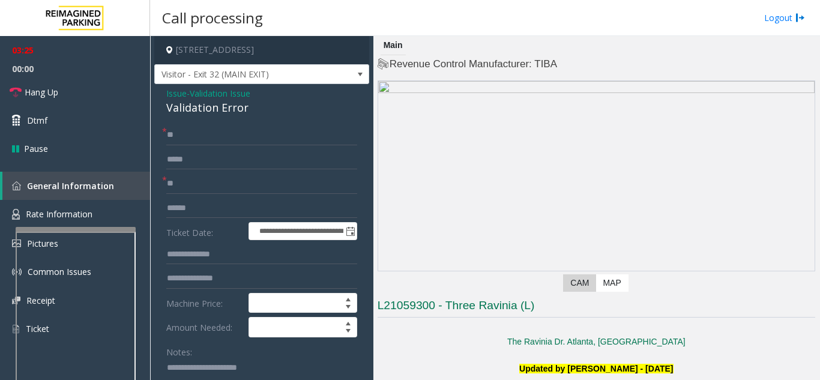
scroll to position [7, 0]
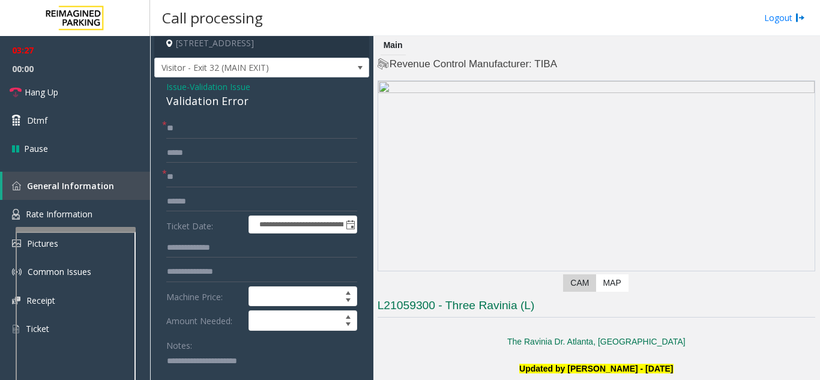
type textarea "**********"
click at [210, 178] on input "**" at bounding box center [261, 177] width 191 height 20
type input "*"
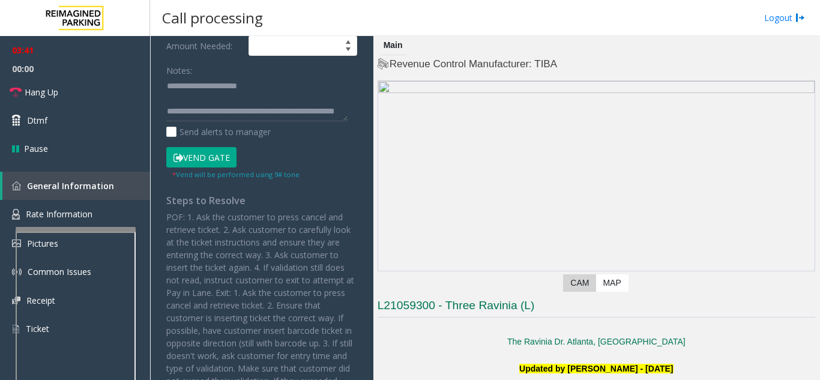
scroll to position [25, 0]
click at [291, 113] on textarea at bounding box center [256, 99] width 181 height 45
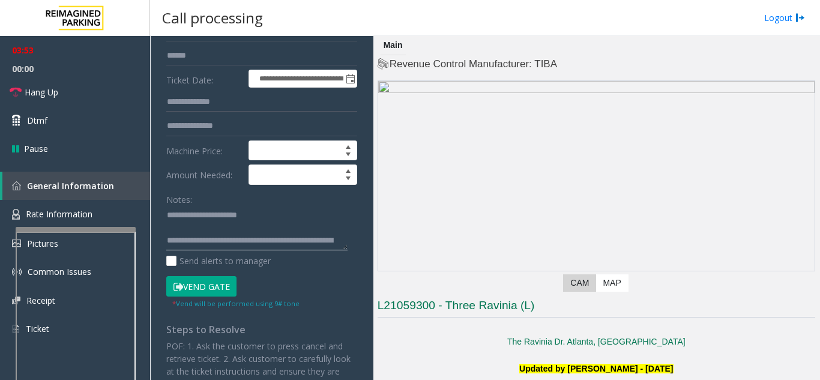
scroll to position [0, 0]
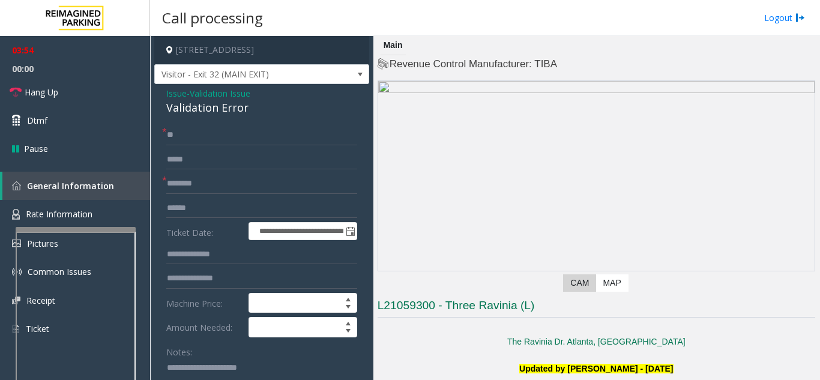
type textarea "**********"
click at [238, 204] on input "text" at bounding box center [261, 208] width 191 height 20
type input "*******"
click at [243, 181] on input "text" at bounding box center [261, 184] width 191 height 20
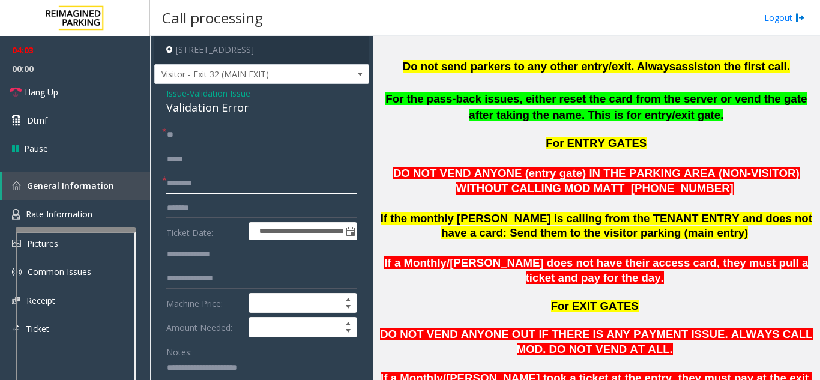
scroll to position [240, 0]
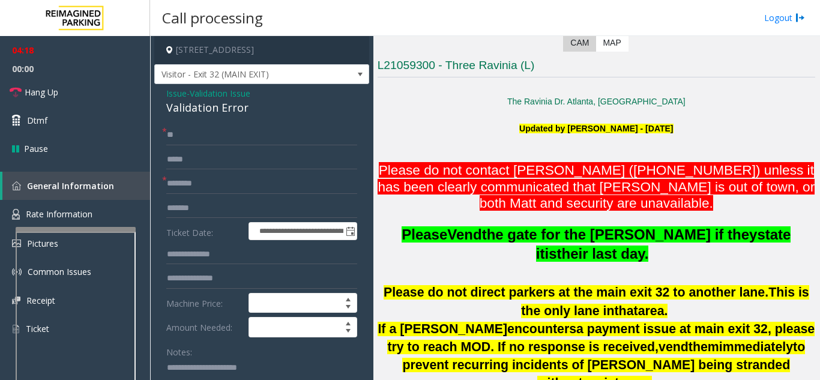
click at [198, 173] on form "**********" at bounding box center [261, 293] width 191 height 337
click at [211, 182] on input "text" at bounding box center [261, 184] width 191 height 20
type input "********"
click at [223, 131] on input "**" at bounding box center [261, 135] width 191 height 20
type input "*"
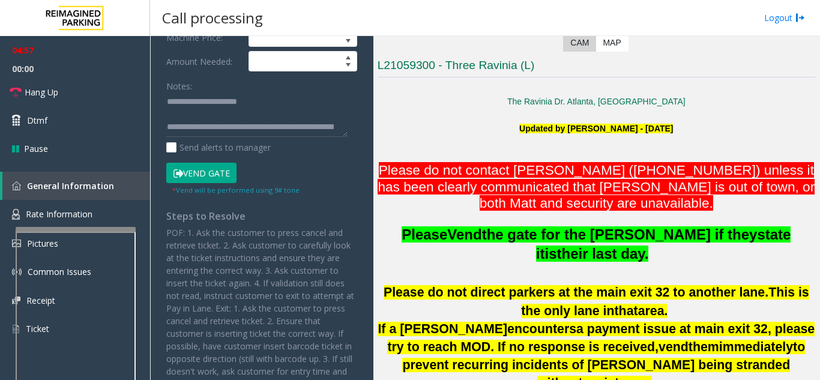
scroll to position [360, 0]
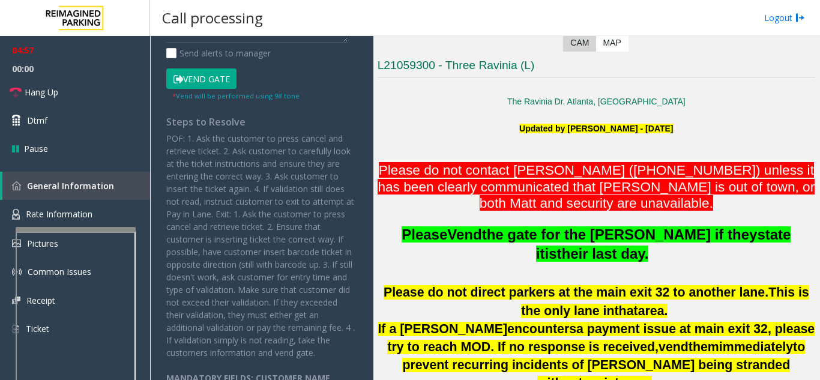
type input "**********"
click at [193, 71] on button "Vend Gate" at bounding box center [201, 78] width 70 height 20
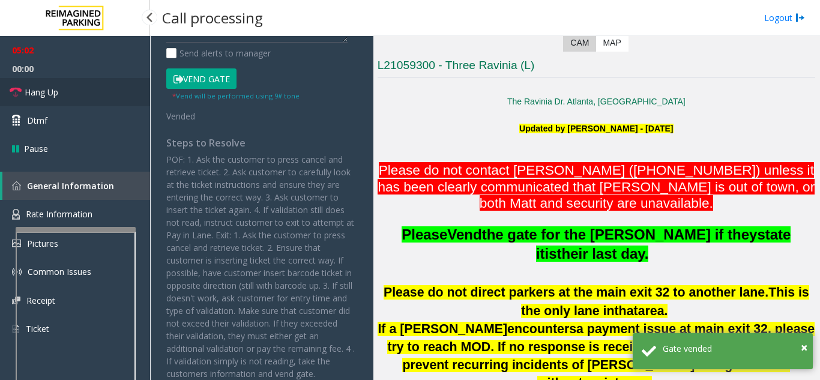
click at [120, 89] on link "Hang Up" at bounding box center [75, 92] width 150 height 28
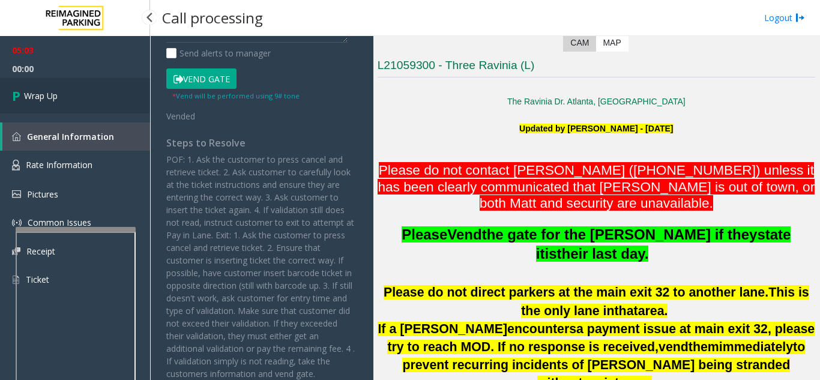
click at [120, 89] on link "Wrap Up" at bounding box center [75, 95] width 150 height 35
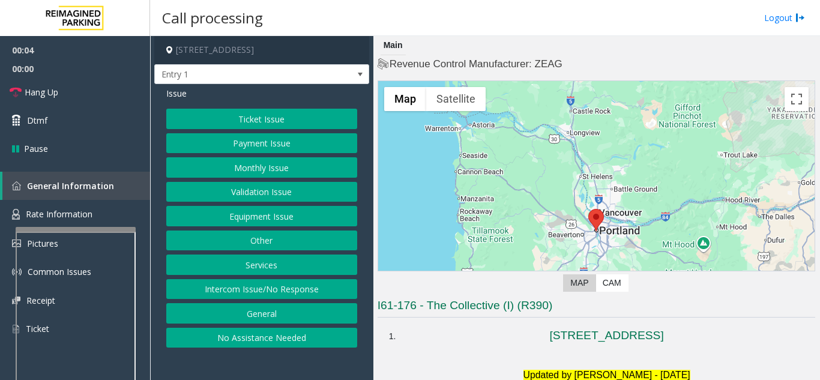
click at [290, 292] on button "Intercom Issue/No Response" at bounding box center [261, 289] width 191 height 20
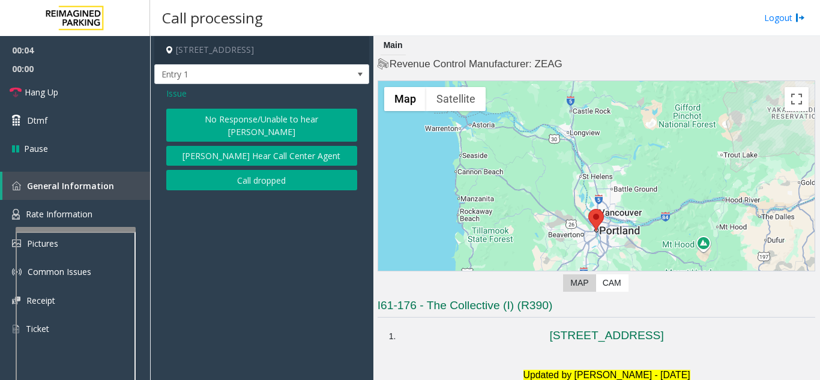
click at [245, 119] on button "No Response/Unable to hear [PERSON_NAME]" at bounding box center [261, 125] width 191 height 33
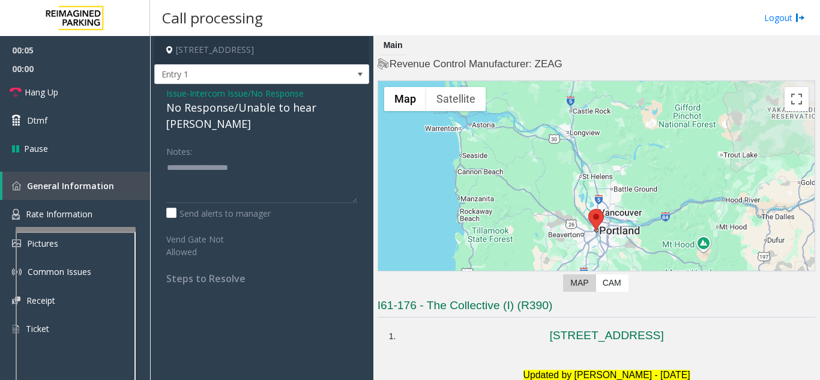
click at [237, 99] on span "Intercom Issue/No Response" at bounding box center [247, 93] width 114 height 13
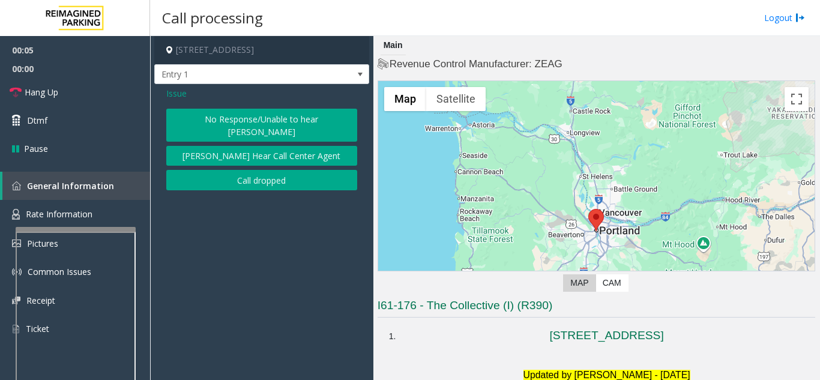
click at [237, 99] on div "Issue" at bounding box center [261, 93] width 191 height 13
click at [244, 120] on button "No Response/Unable to hear [PERSON_NAME]" at bounding box center [261, 125] width 191 height 33
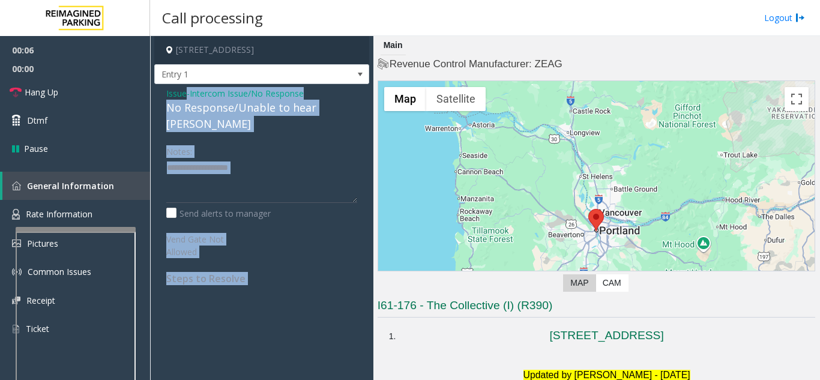
click at [239, 104] on div "No Response/Unable to hear [PERSON_NAME]" at bounding box center [261, 116] width 191 height 32
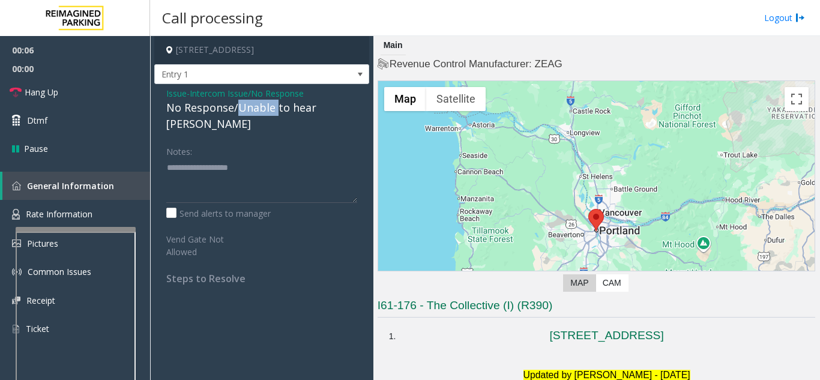
click at [239, 104] on div "No Response/Unable to hear [PERSON_NAME]" at bounding box center [261, 116] width 191 height 32
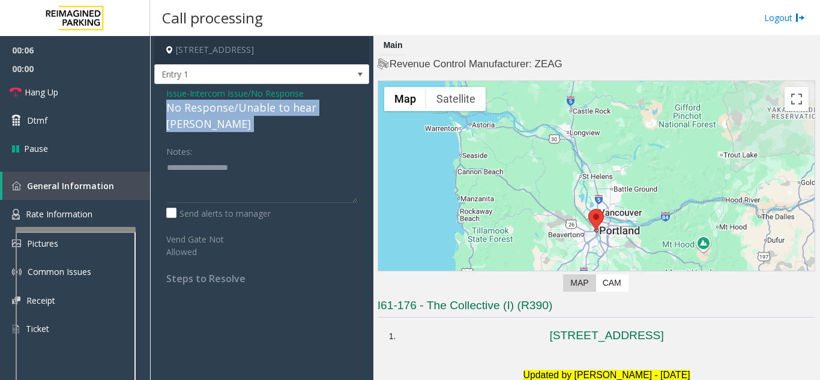
click at [239, 104] on div "No Response/Unable to hear [PERSON_NAME]" at bounding box center [261, 116] width 191 height 32
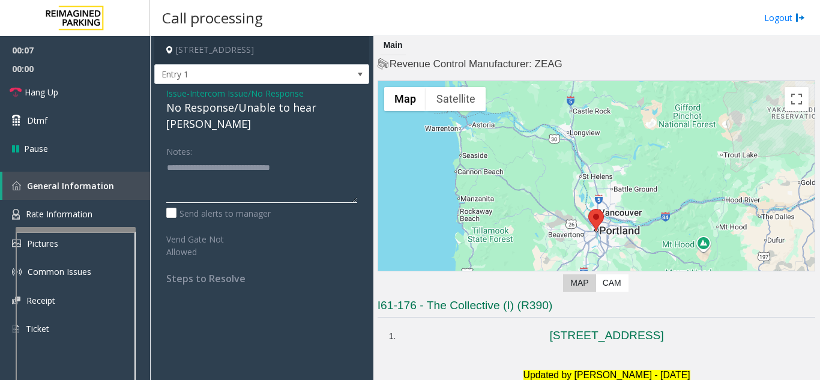
click at [305, 158] on textarea at bounding box center [261, 180] width 191 height 45
type textarea "**********"
click at [85, 89] on link "Hang Up" at bounding box center [75, 92] width 150 height 28
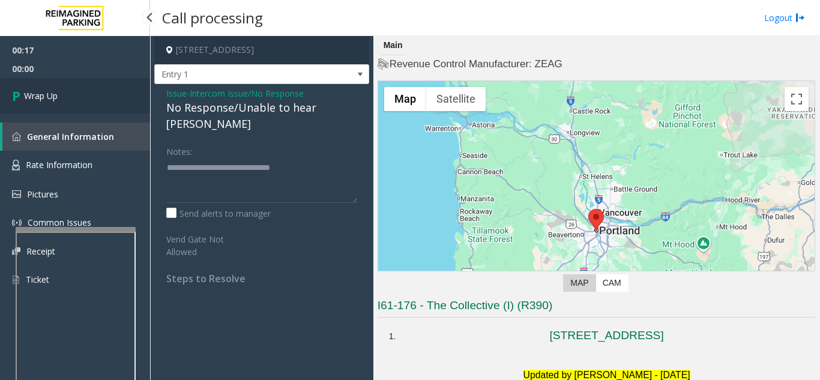
click at [83, 94] on link "Wrap Up" at bounding box center [75, 95] width 150 height 35
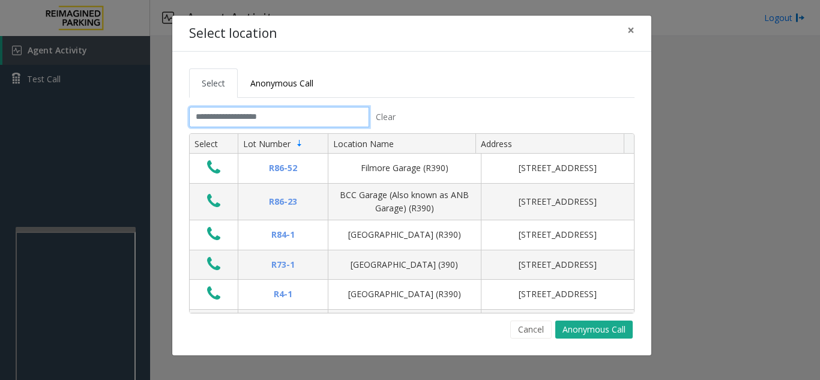
click at [329, 116] on input "text" at bounding box center [279, 117] width 180 height 20
drag, startPoint x: 393, startPoint y: 67, endPoint x: 384, endPoint y: 67, distance: 9.0
click at [384, 67] on div "Select Anonymous Call Clear Select Lot Number Location Name Address R86-52 Film…" at bounding box center [411, 204] width 479 height 304
drag, startPoint x: 539, startPoint y: 334, endPoint x: 420, endPoint y: 322, distance: 118.9
click at [533, 332] on button "Cancel" at bounding box center [530, 330] width 41 height 18
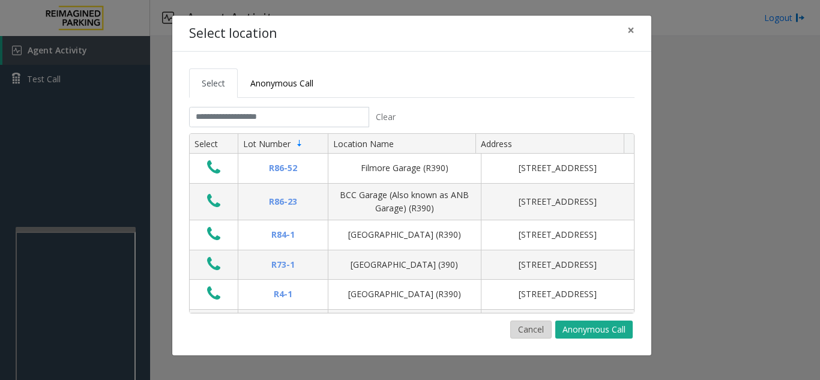
click at [530, 337] on button "Cancel" at bounding box center [530, 330] width 41 height 18
click at [310, 122] on input "text" at bounding box center [279, 117] width 180 height 20
drag, startPoint x: 536, startPoint y: 334, endPoint x: 174, endPoint y: 345, distance: 362.8
click at [529, 334] on button "Cancel" at bounding box center [530, 330] width 41 height 18
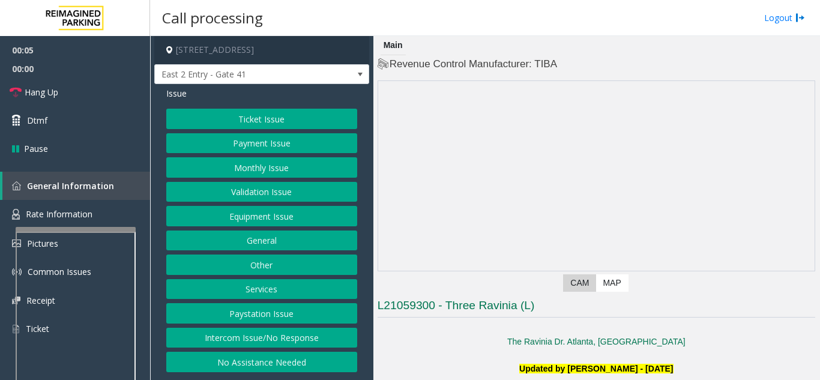
drag, startPoint x: 450, startPoint y: 283, endPoint x: 438, endPoint y: 353, distance: 70.6
click at [435, 354] on p at bounding box center [597, 355] width 438 height 13
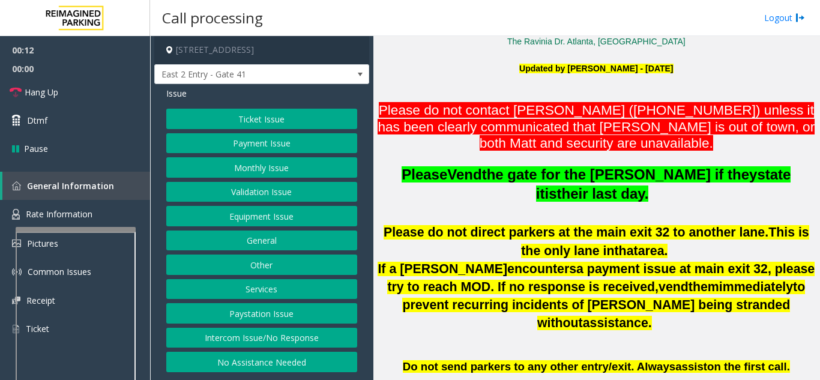
click at [447, 169] on span "Vend" at bounding box center [464, 174] width 34 height 16
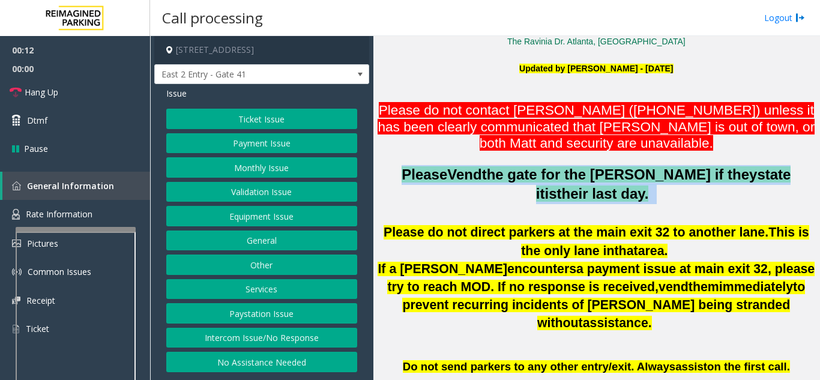
click at [447, 169] on span "Vend" at bounding box center [464, 174] width 34 height 16
click at [461, 207] on p at bounding box center [597, 214] width 438 height 20
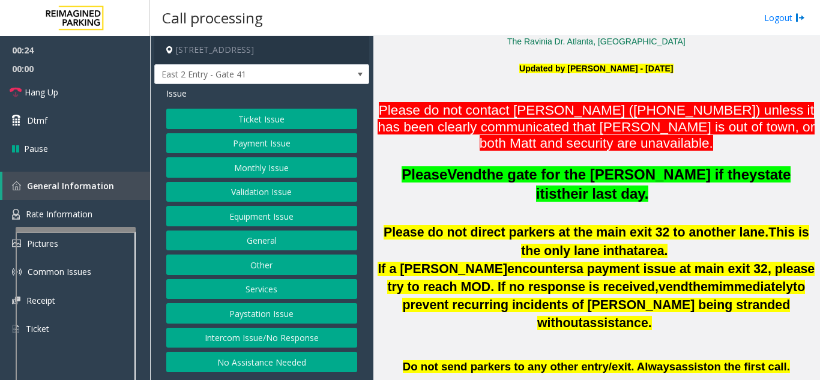
click at [301, 217] on button "Equipment Issue" at bounding box center [261, 216] width 191 height 20
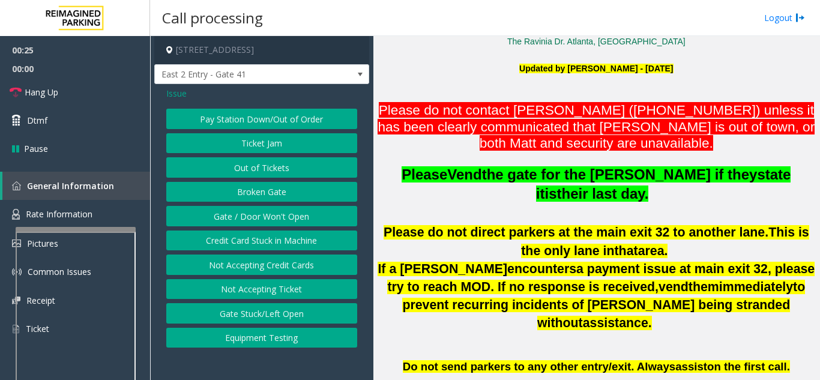
click at [301, 217] on button "Gate / Door Won't Open" at bounding box center [261, 216] width 191 height 20
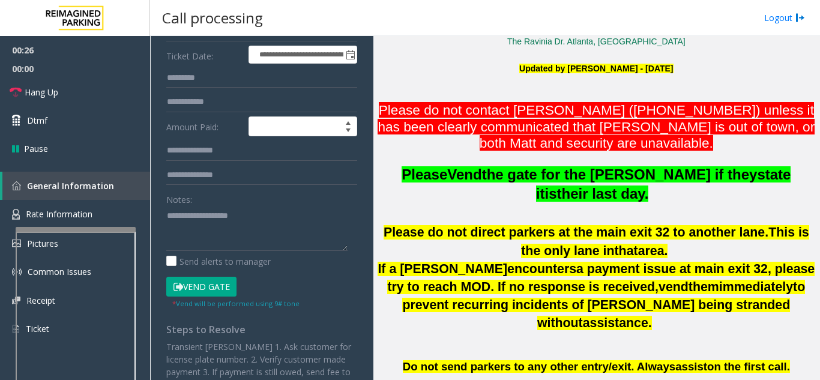
scroll to position [180, 0]
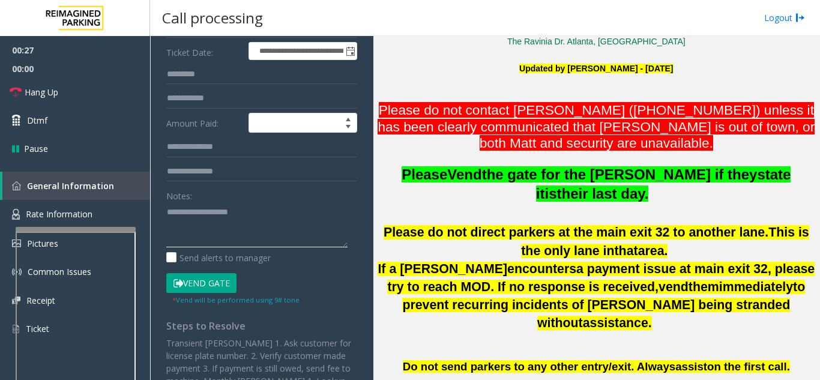
click at [286, 234] on textarea at bounding box center [256, 224] width 181 height 45
type textarea "**********"
drag, startPoint x: 542, startPoint y: 189, endPoint x: 545, endPoint y: 221, distance: 31.9
click at [543, 221] on p at bounding box center [597, 214] width 438 height 20
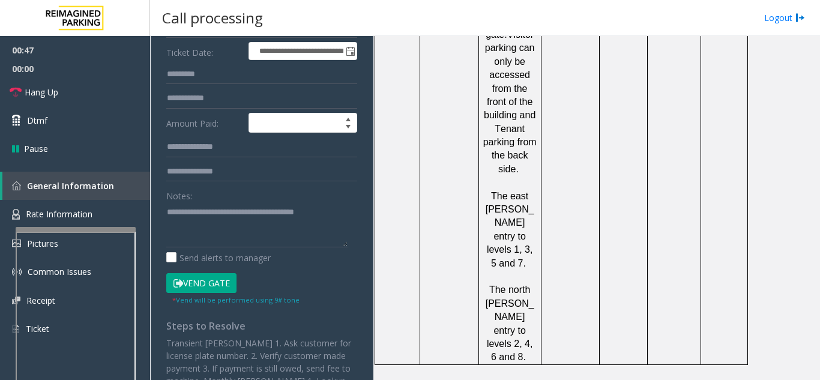
scroll to position [2101, 0]
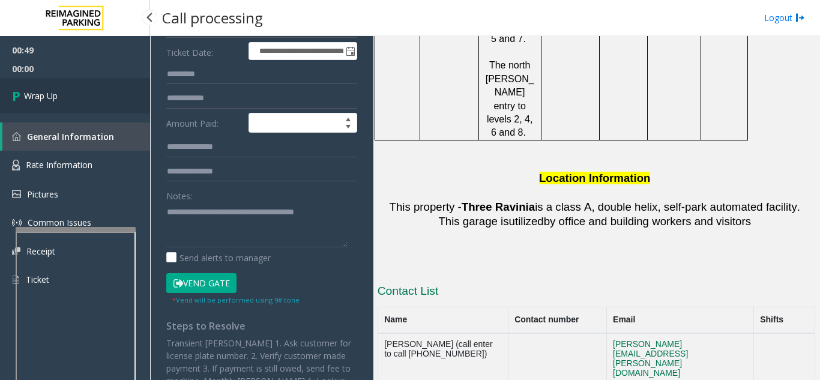
click at [107, 94] on link "Wrap Up" at bounding box center [75, 95] width 150 height 35
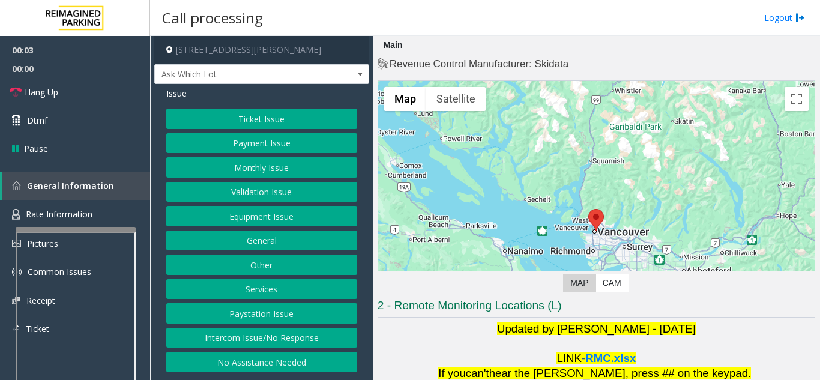
click at [269, 331] on button "Intercom Issue/No Response" at bounding box center [261, 338] width 191 height 20
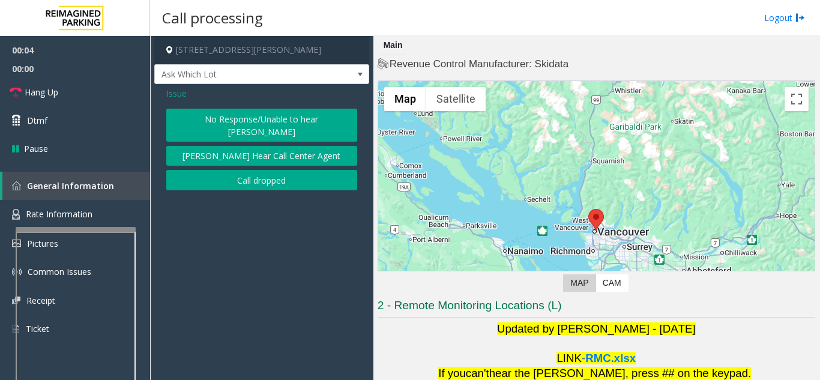
click at [256, 118] on button "No Response/Unable to hear [PERSON_NAME]" at bounding box center [261, 125] width 191 height 33
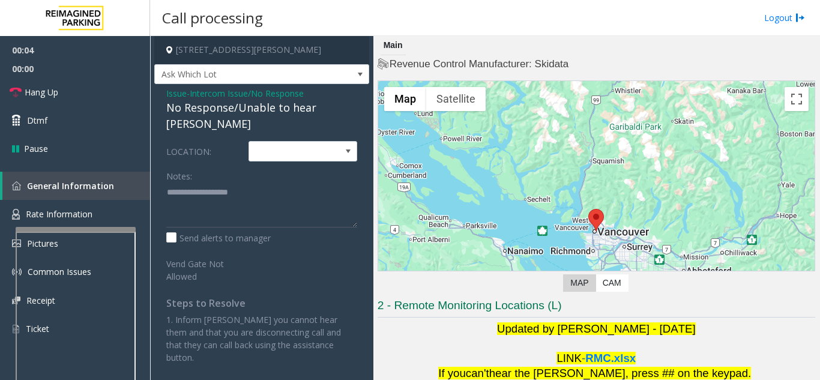
click at [253, 112] on div "No Response/Unable to hear [PERSON_NAME]" at bounding box center [261, 116] width 191 height 32
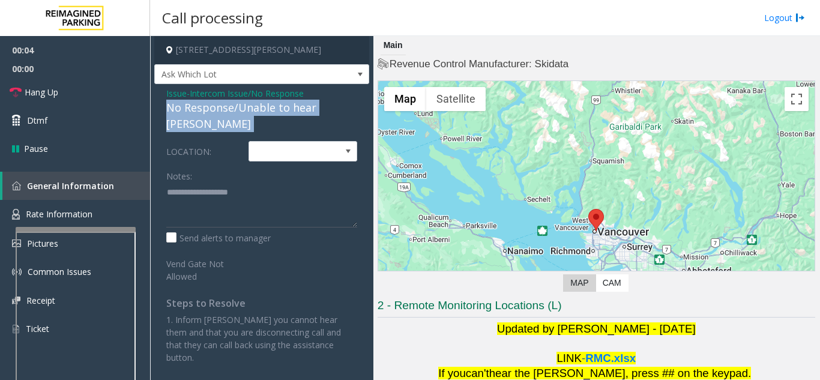
click at [253, 112] on div "No Response/Unable to hear [PERSON_NAME]" at bounding box center [261, 116] width 191 height 32
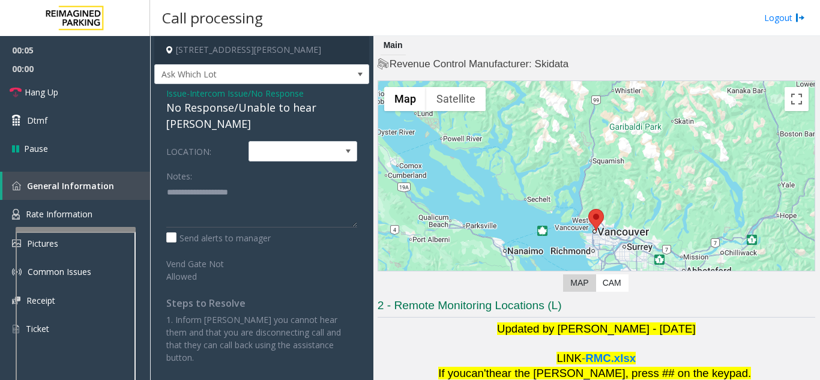
click at [253, 166] on div "Notes:" at bounding box center [261, 197] width 191 height 62
click at [216, 198] on textarea at bounding box center [261, 205] width 191 height 45
paste textarea "**********"
drag, startPoint x: 214, startPoint y: 199, endPoint x: 204, endPoint y: 201, distance: 9.7
click at [204, 201] on textarea at bounding box center [261, 205] width 191 height 45
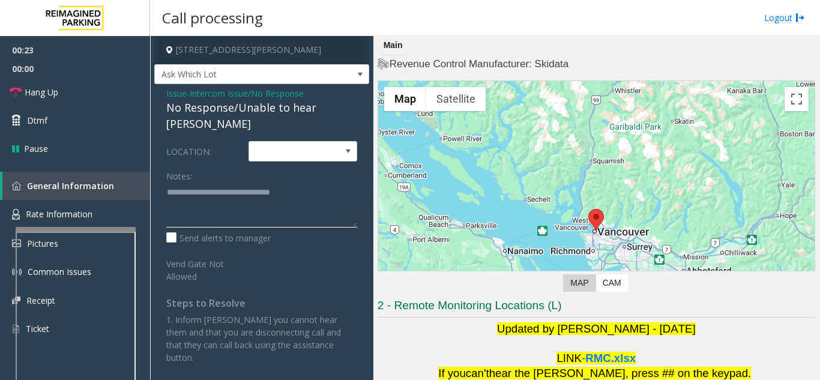
type textarea "**********"
drag, startPoint x: 193, startPoint y: 208, endPoint x: 176, endPoint y: 226, distance: 24.6
click at [176, 232] on label "Send alerts to manager" at bounding box center [218, 238] width 104 height 13
click at [197, 198] on textarea at bounding box center [261, 205] width 191 height 45
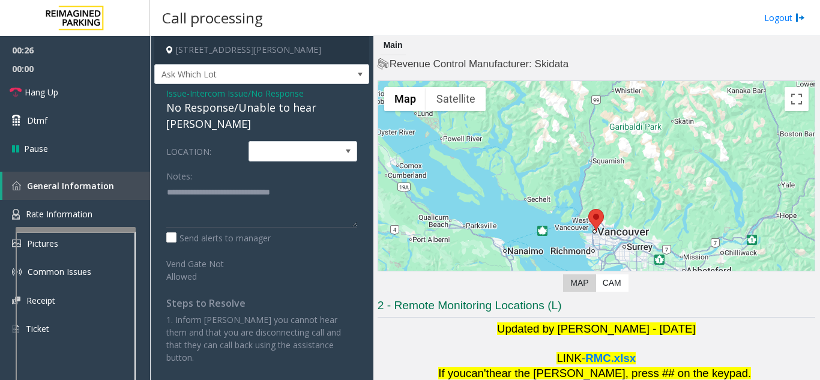
drag, startPoint x: 194, startPoint y: 207, endPoint x: 165, endPoint y: 171, distance: 46.6
click at [165, 171] on div "LOCATION: Notes: Send alerts to manager Vend Gate Not Allowed Steps to Resolve …" at bounding box center [261, 252] width 209 height 223
click at [177, 92] on span "Issue" at bounding box center [176, 93] width 20 height 13
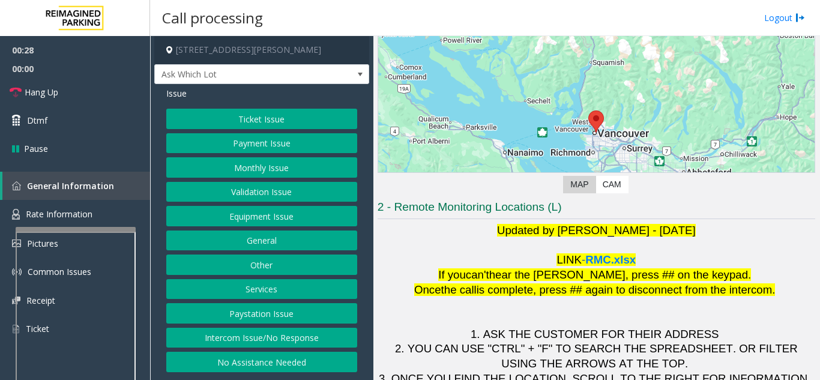
scroll to position [177, 0]
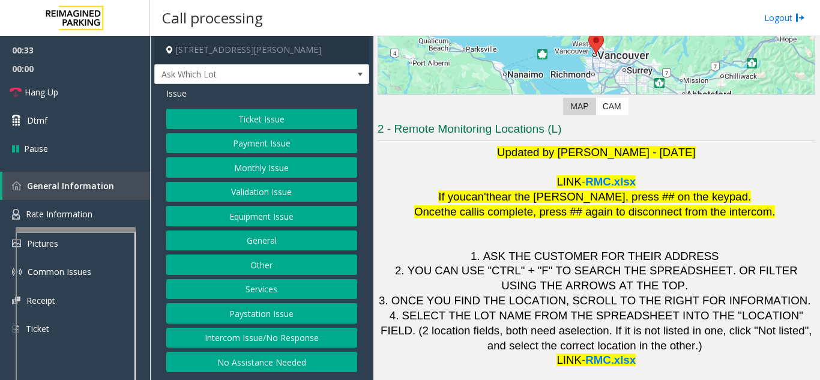
click at [239, 185] on button "Validation Issue" at bounding box center [261, 192] width 191 height 20
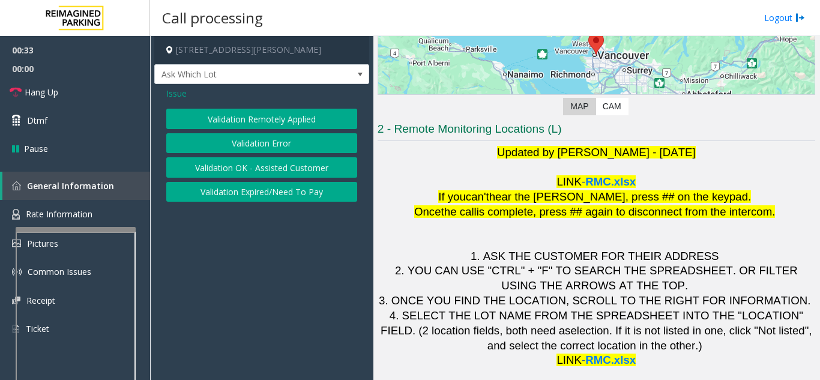
click at [236, 147] on button "Validation Error" at bounding box center [261, 143] width 191 height 20
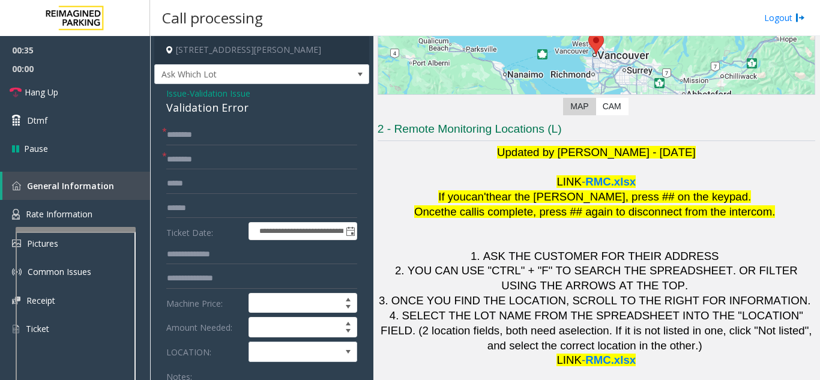
scroll to position [240, 0]
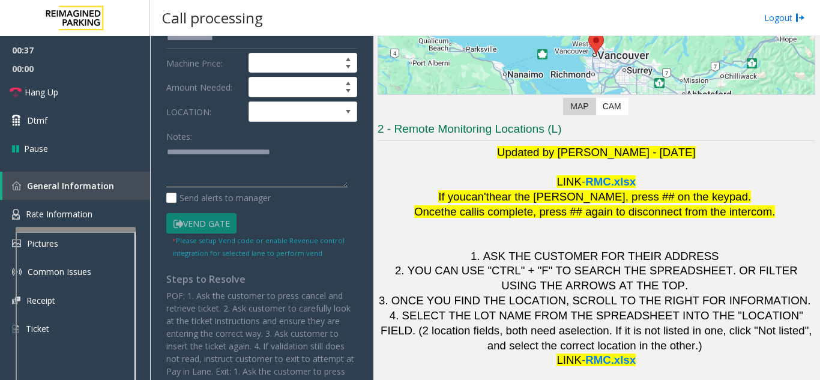
drag, startPoint x: 244, startPoint y: 186, endPoint x: 193, endPoint y: 179, distance: 51.5
click at [193, 179] on textarea at bounding box center [256, 165] width 181 height 45
drag, startPoint x: 323, startPoint y: 148, endPoint x: 153, endPoint y: 164, distance: 171.2
click at [153, 164] on app-call-processing-form "**********" at bounding box center [261, 208] width 223 height 344
type textarea "**********"
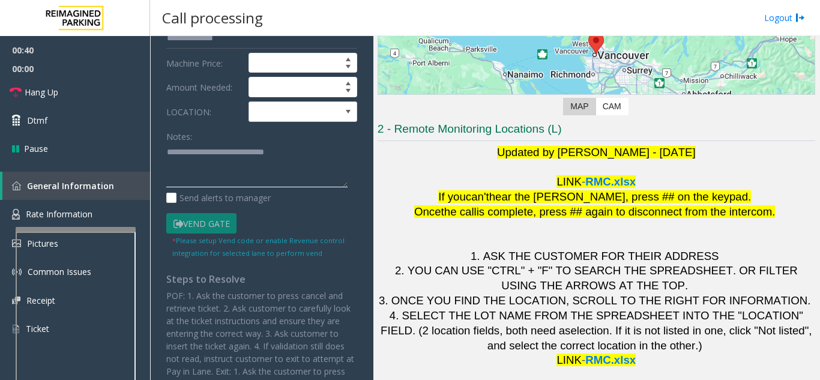
click at [169, 159] on textarea at bounding box center [256, 165] width 181 height 45
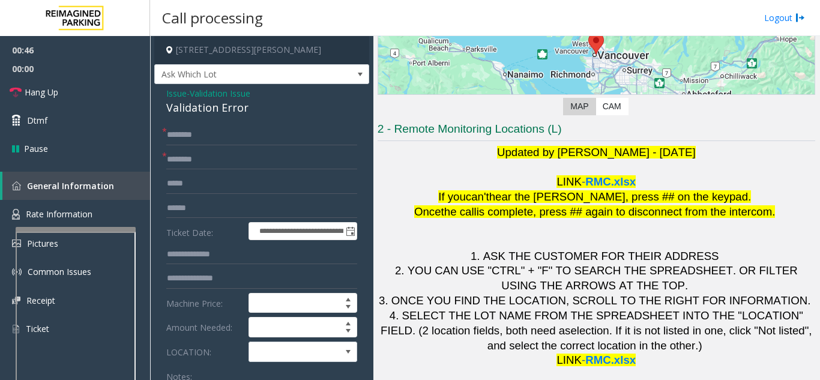
scroll to position [60, 0]
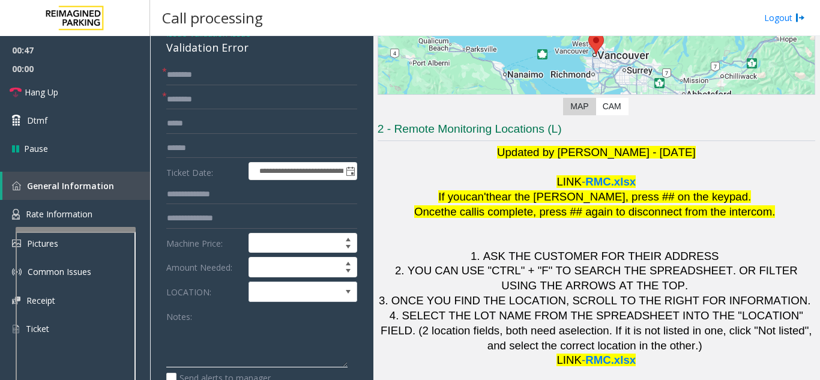
drag, startPoint x: 200, startPoint y: 345, endPoint x: 171, endPoint y: 348, distance: 28.9
click at [171, 348] on textarea at bounding box center [256, 345] width 181 height 45
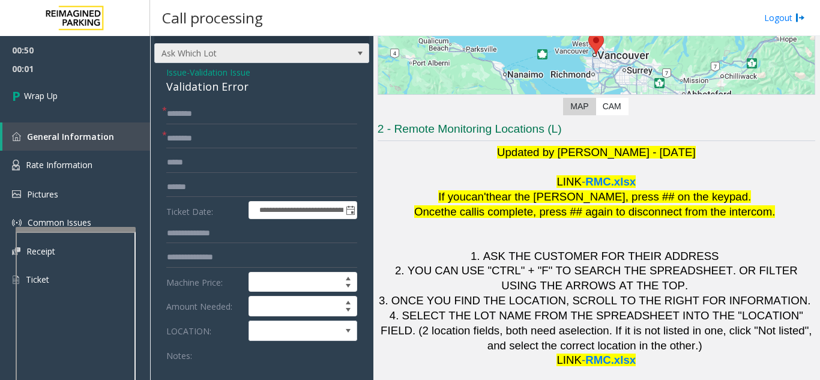
scroll to position [0, 0]
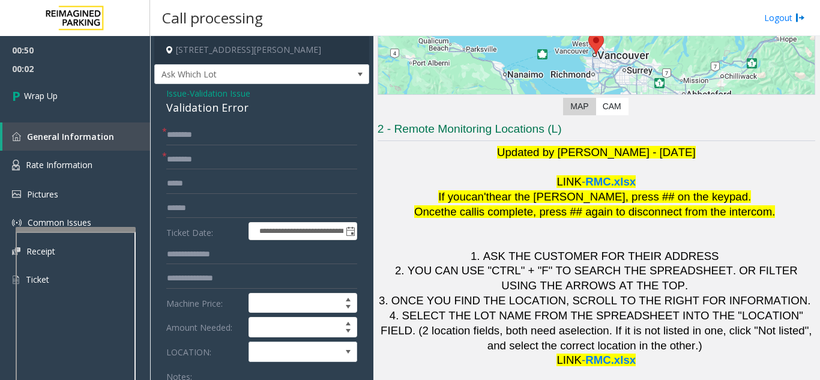
click at [178, 94] on span "Issue" at bounding box center [176, 93] width 20 height 13
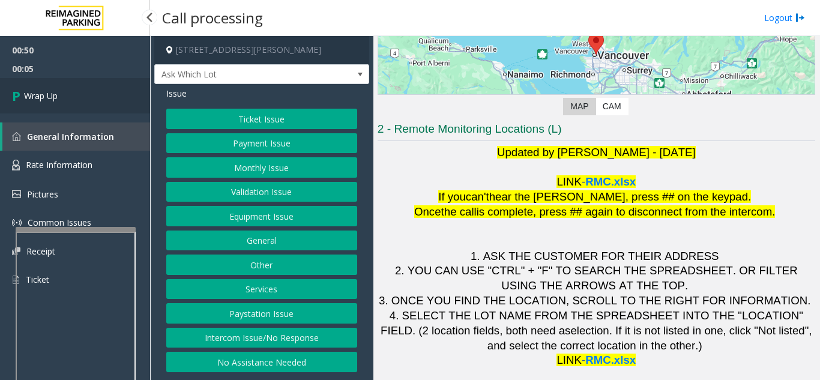
click at [111, 97] on link "Wrap Up" at bounding box center [75, 95] width 150 height 35
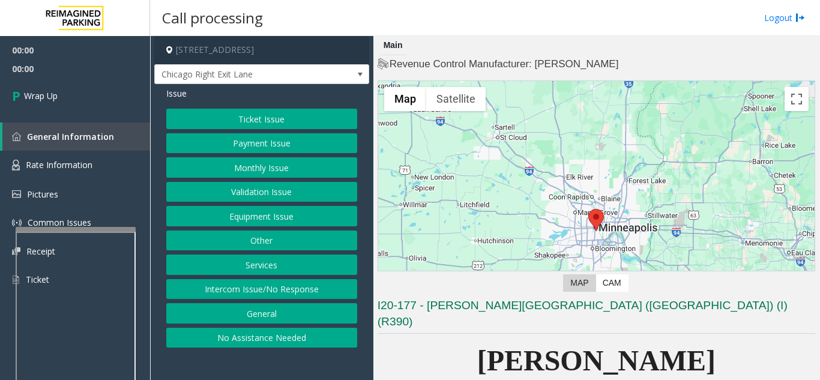
drag, startPoint x: 268, startPoint y: 292, endPoint x: 267, endPoint y: 280, distance: 12.7
click at [268, 292] on button "Intercom Issue/No Response" at bounding box center [261, 289] width 191 height 20
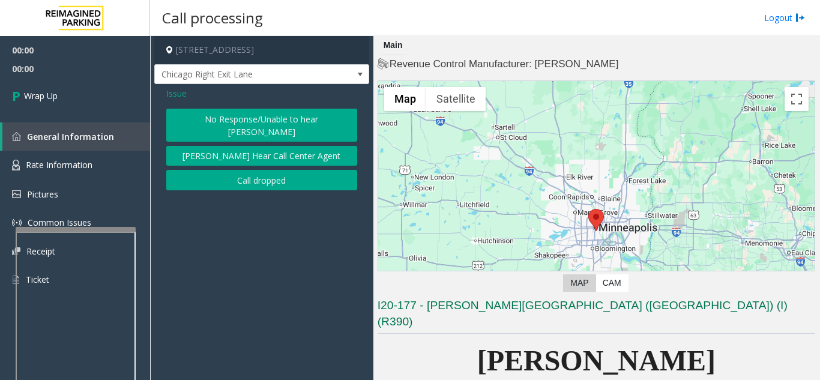
click at [229, 170] on button "Call dropped" at bounding box center [261, 180] width 191 height 20
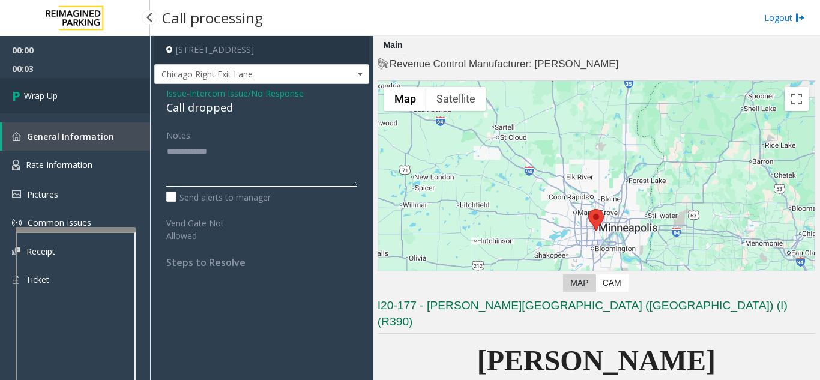
type textarea "**********"
click at [88, 83] on link "Wrap Up" at bounding box center [75, 95] width 150 height 35
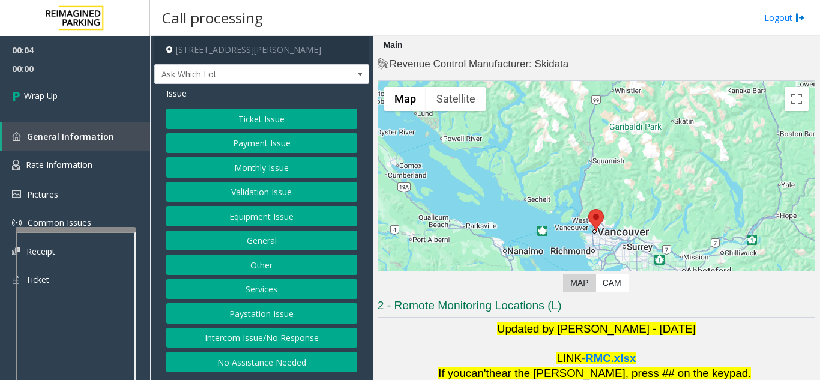
click at [283, 346] on button "Intercom Issue/No Response" at bounding box center [261, 338] width 191 height 20
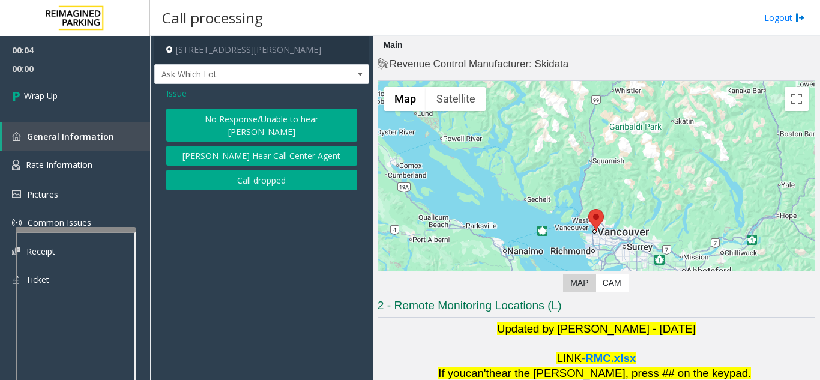
click at [219, 170] on button "Call dropped" at bounding box center [261, 180] width 191 height 20
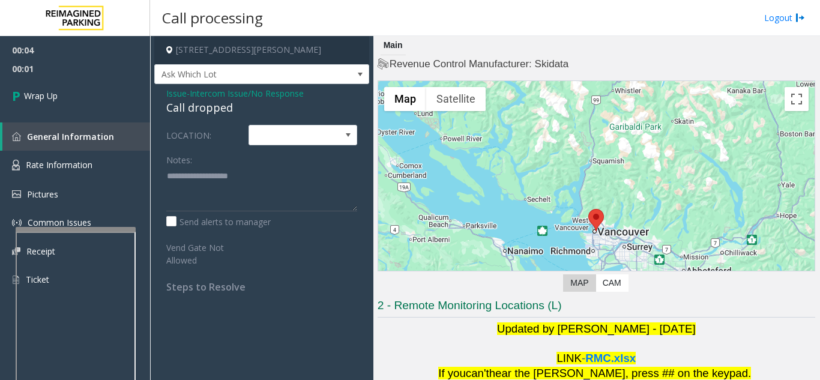
click at [178, 106] on div "Call dropped" at bounding box center [261, 108] width 191 height 16
drag, startPoint x: 182, startPoint y: 106, endPoint x: 196, endPoint y: 108, distance: 14.0
click at [183, 106] on div "Call dropped" at bounding box center [261, 108] width 191 height 16
click at [198, 108] on div "Call dropped" at bounding box center [261, 108] width 191 height 16
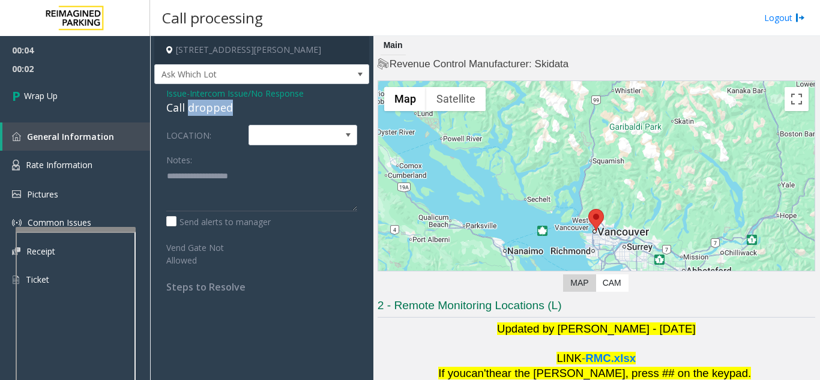
click at [198, 108] on div "Call dropped" at bounding box center [261, 108] width 191 height 16
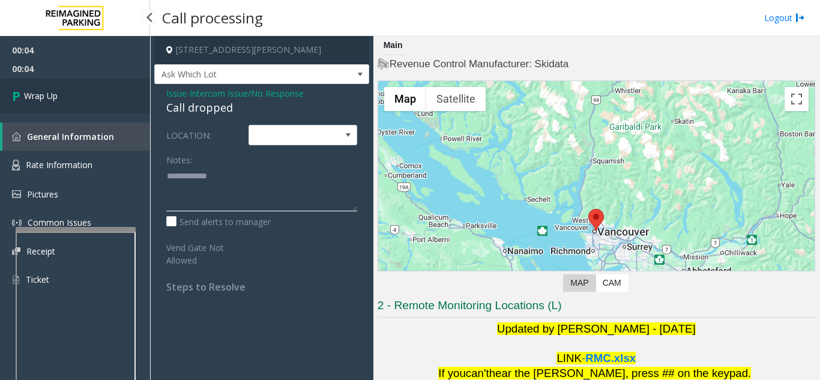
type textarea "**********"
click at [102, 106] on link "Wrap Up" at bounding box center [75, 95] width 150 height 35
